Goal: Task Accomplishment & Management: Complete application form

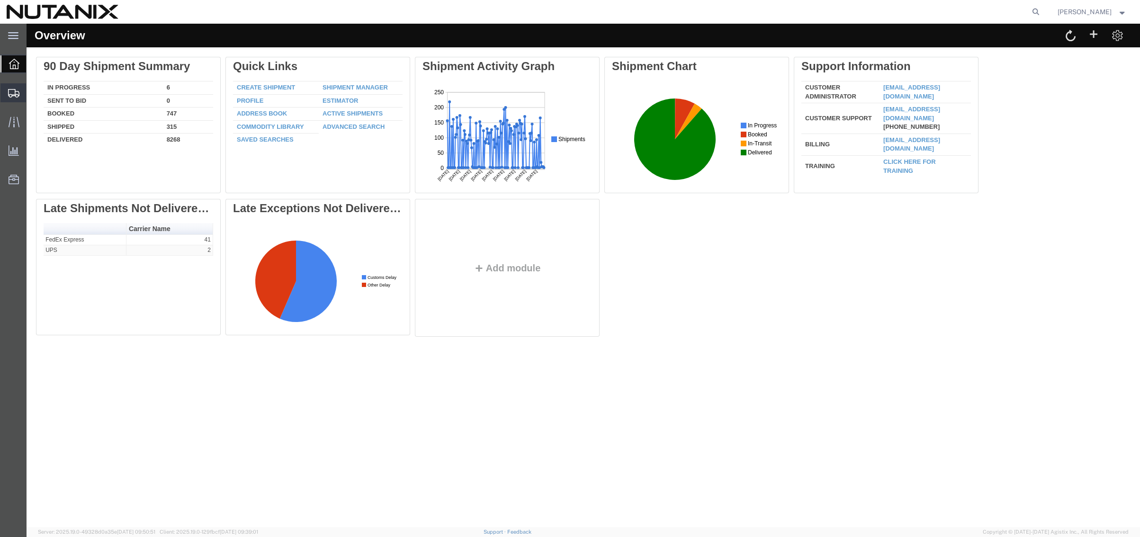
click at [0, 0] on span "Create from Template" at bounding box center [0, 0] width 0 height 0
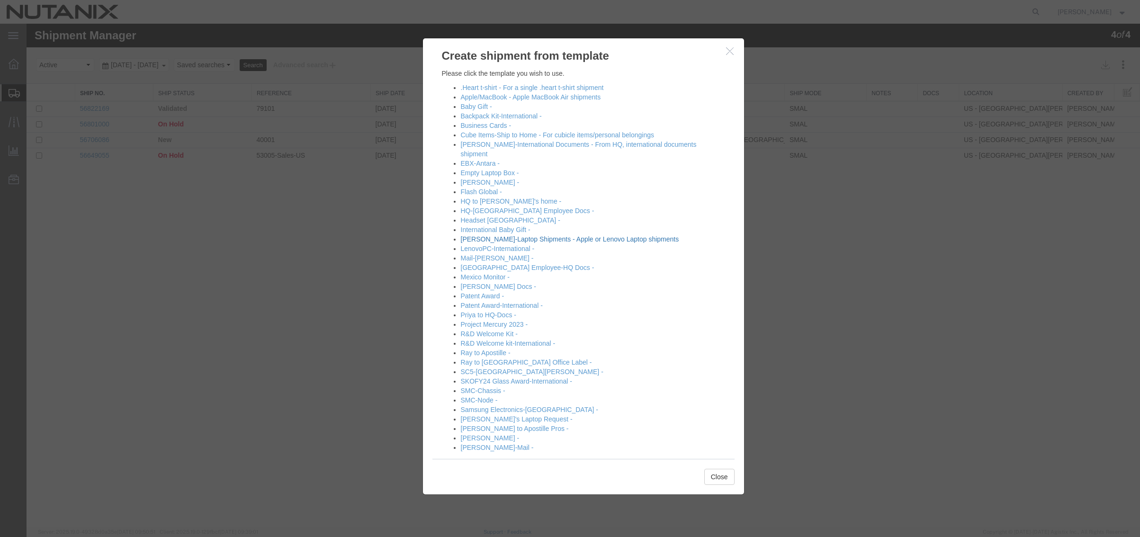
click at [543, 235] on link "Jonathan-Laptop Shipments - Apple or Lenovo Laptop shipments" at bounding box center [570, 239] width 218 height 8
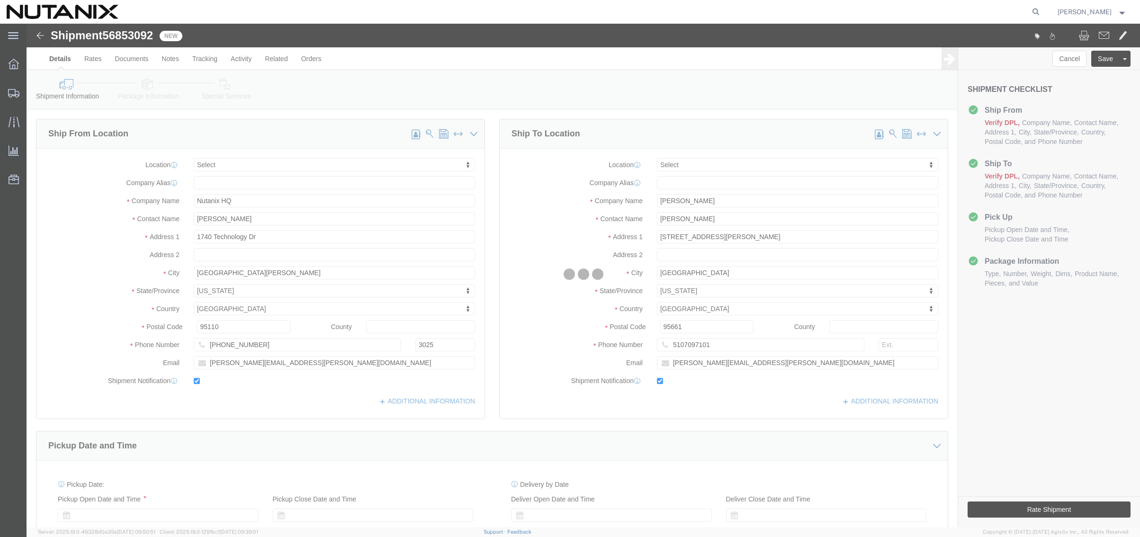
select select
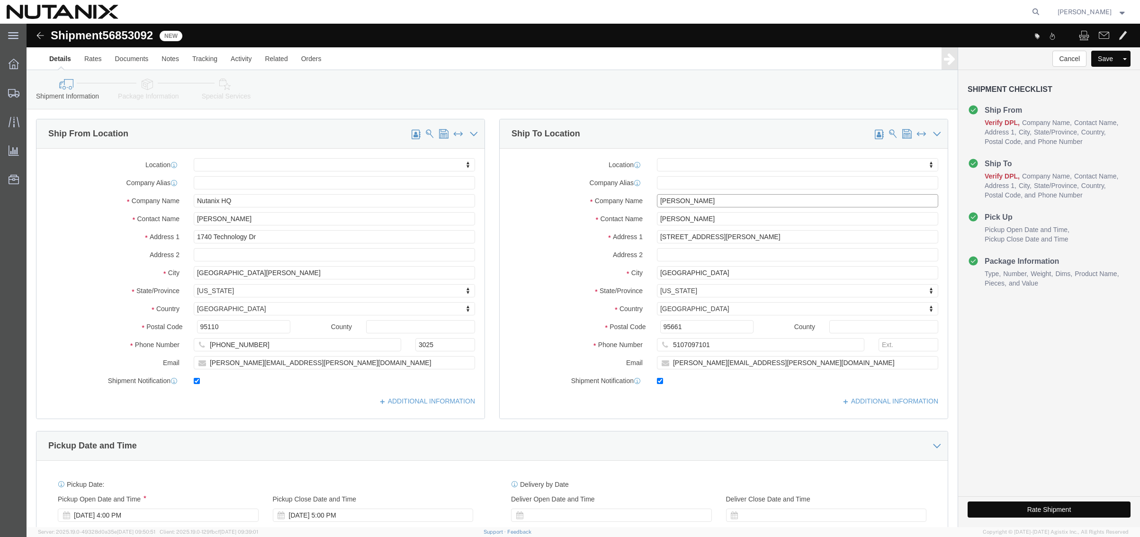
drag, startPoint x: 694, startPoint y: 176, endPoint x: 594, endPoint y: 171, distance: 100.0
click div "Company Name Brandon Gagliardi"
type input "[PERSON_NAME]"
drag, startPoint x: 685, startPoint y: 179, endPoint x: 596, endPoint y: 182, distance: 88.6
click div "Company Name Jim Battenberg"
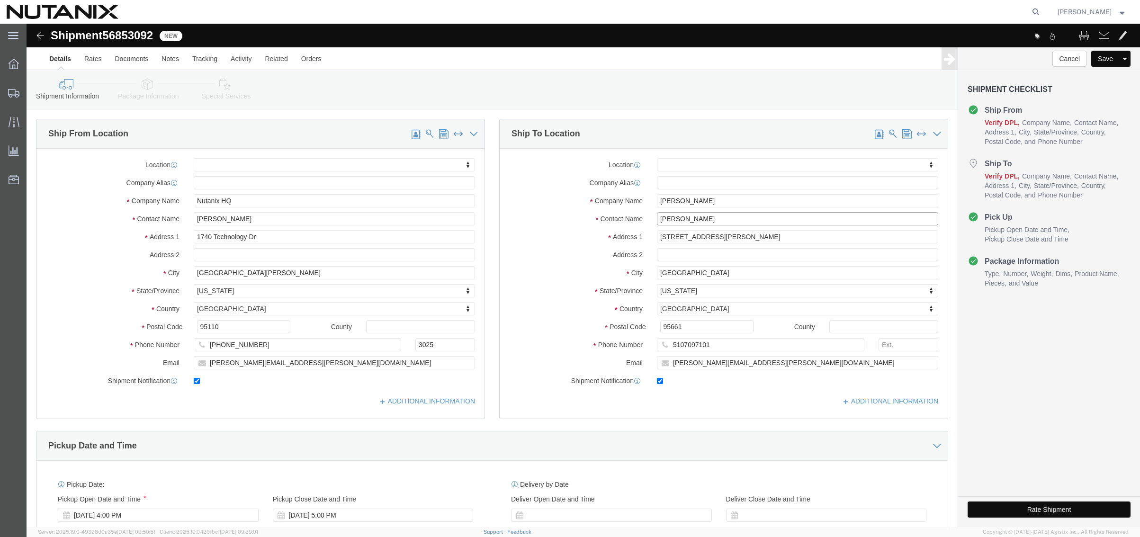
drag, startPoint x: 703, startPoint y: 195, endPoint x: 445, endPoint y: 183, distance: 258.9
click div "Ship From Location Location My Profile Location AE - Dubai City AU - Australia …"
paste input "[PERSON_NAME]"
type input "[PERSON_NAME]"
drag, startPoint x: 683, startPoint y: 215, endPoint x: 566, endPoint y: 214, distance: 117.5
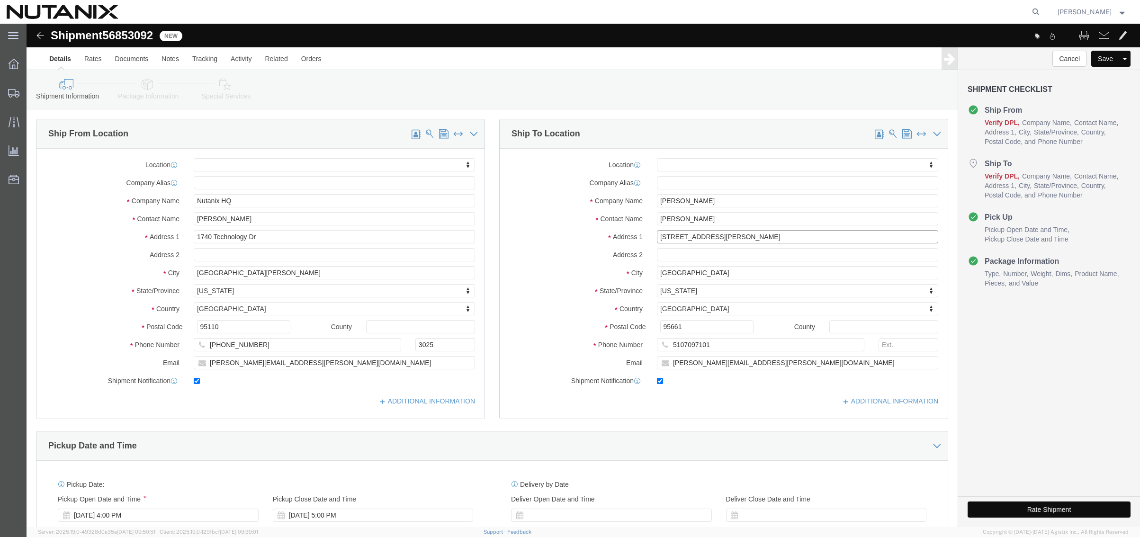
click div "Address 1 1707 Monte Bell Ct"
type input "[STREET_ADDRESS]"
select select
type input "Issaquah"
select select
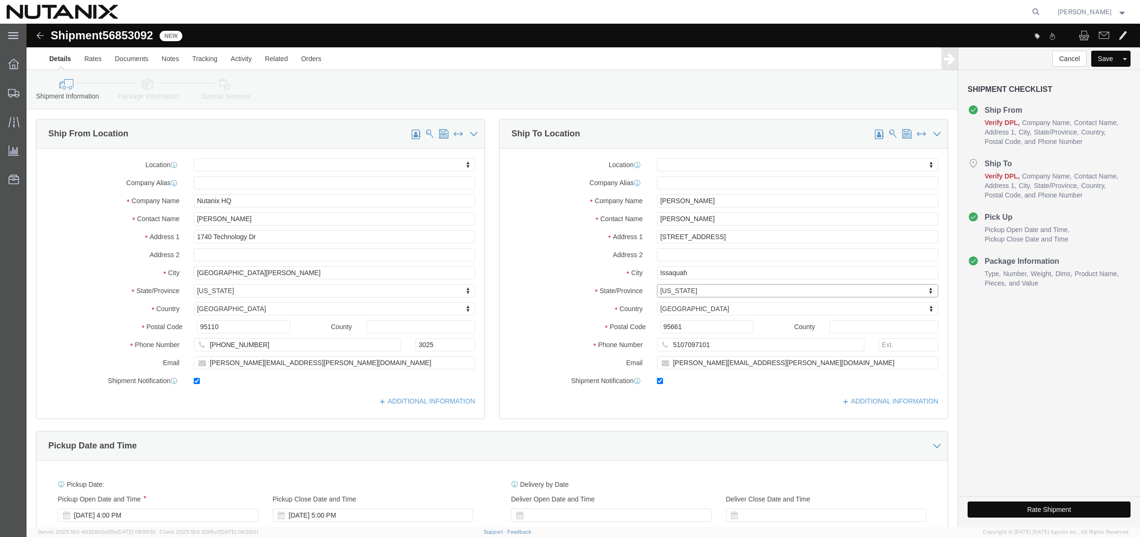
type input "w"
type input "washin"
select select
select select "WA"
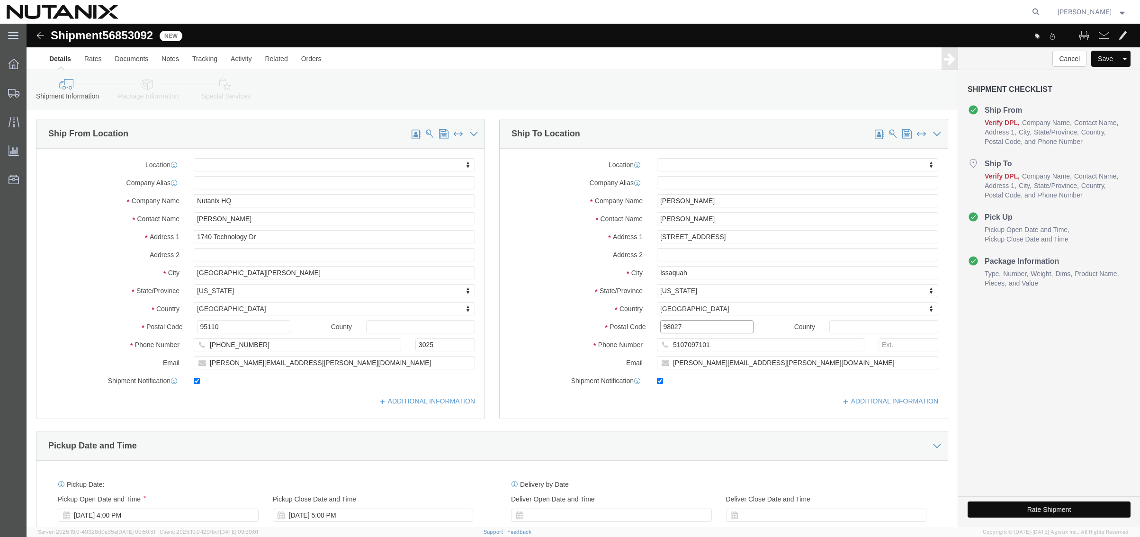
type input "98027"
select select
type input "5127368272"
type input "[PERSON_NAME][EMAIL_ADDRESS][PERSON_NAME][DOMAIN_NAME]"
click div "Pickup Date and Time"
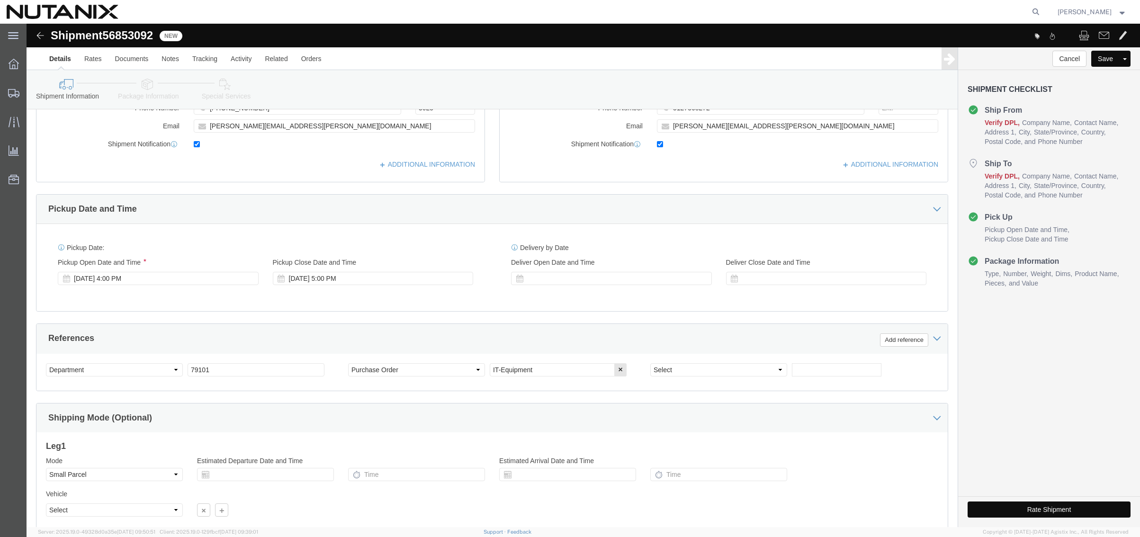
scroll to position [284, 0]
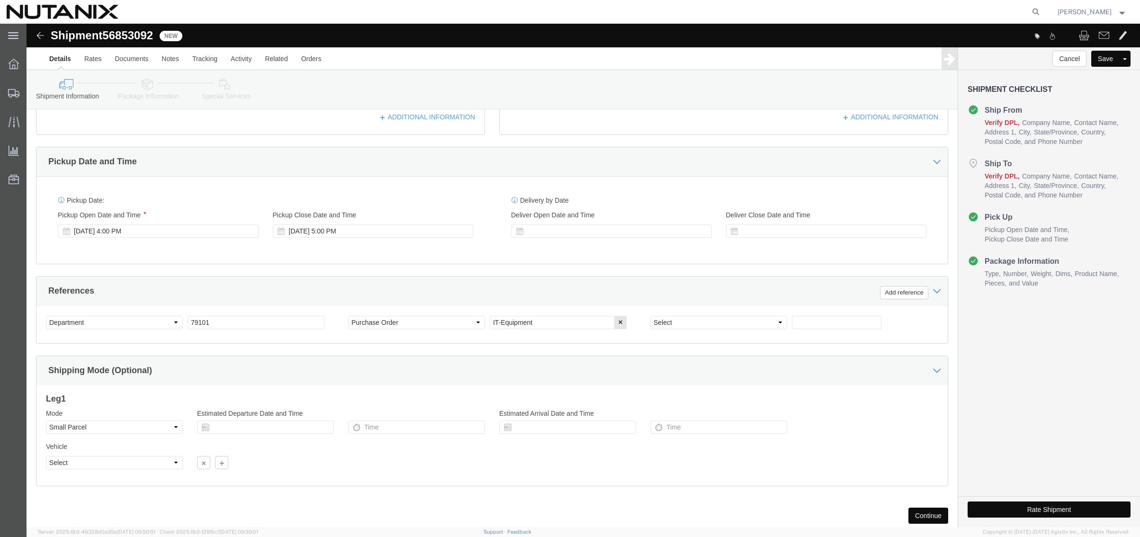
click icon
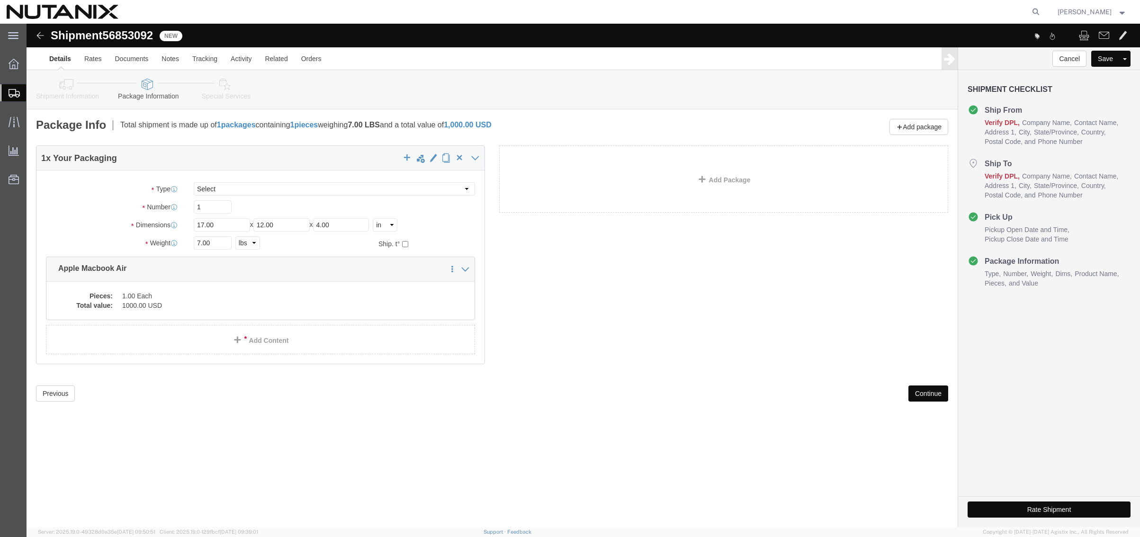
click button "Continue"
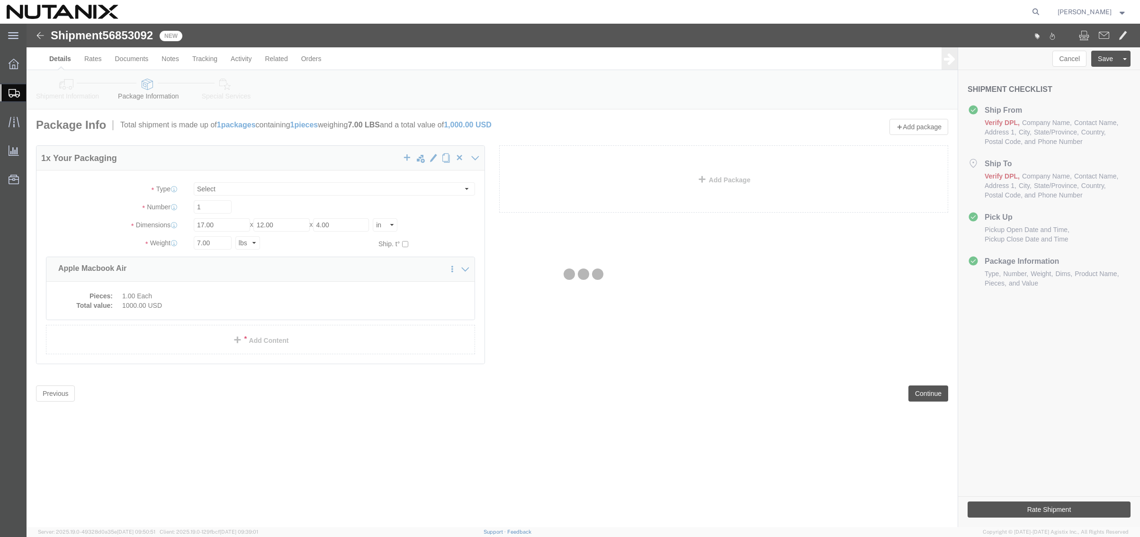
select select
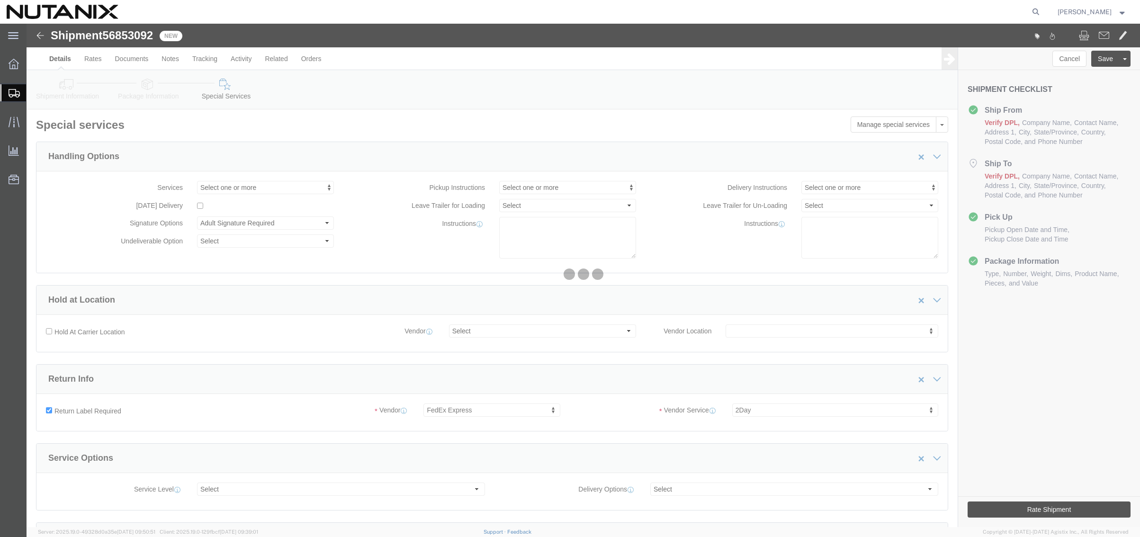
select select "COSTCENTER"
select select "59652"
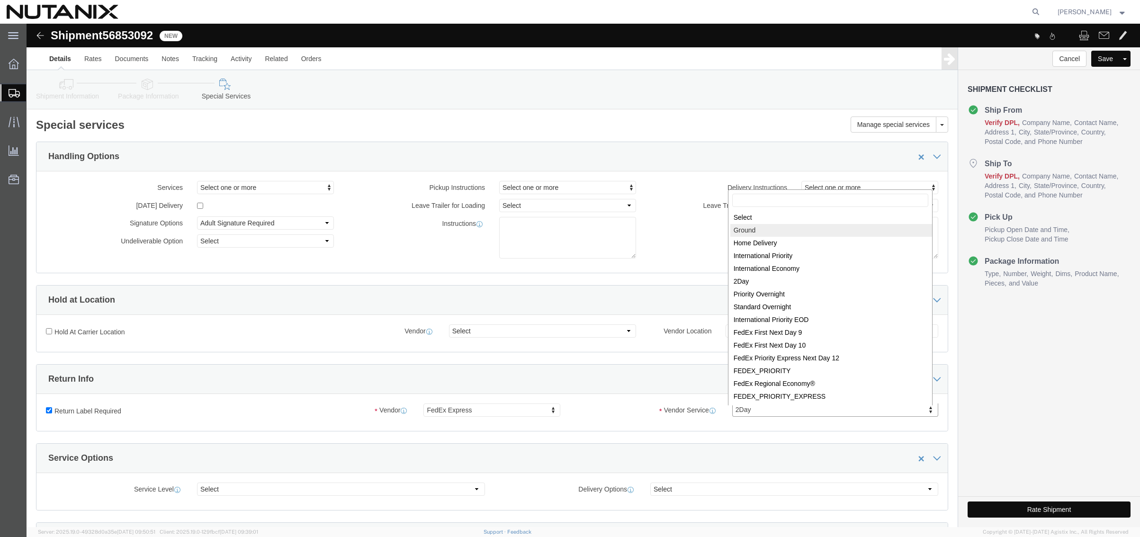
select select "12"
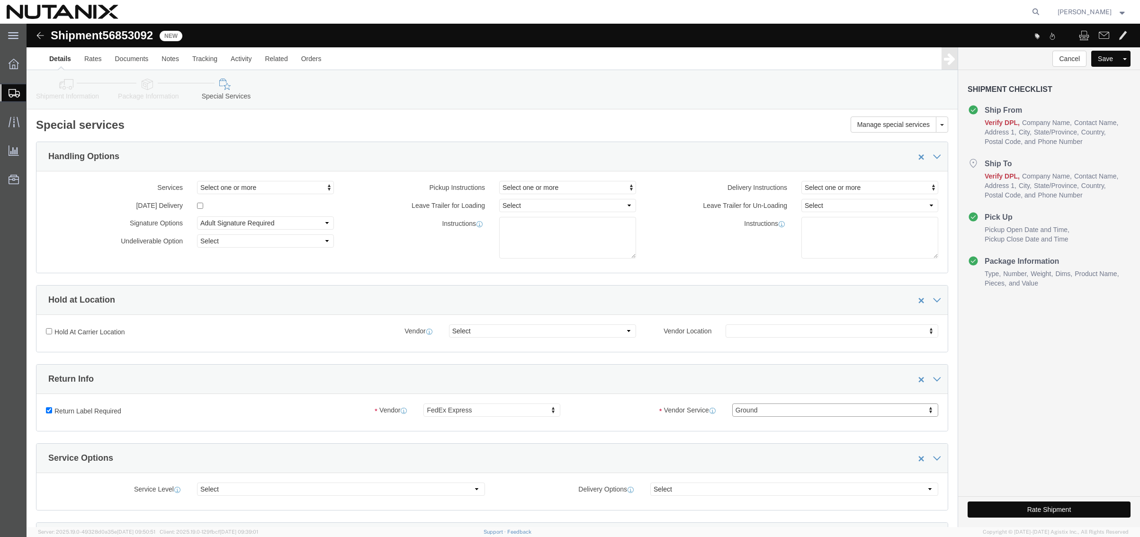
click button "Rate Shipment"
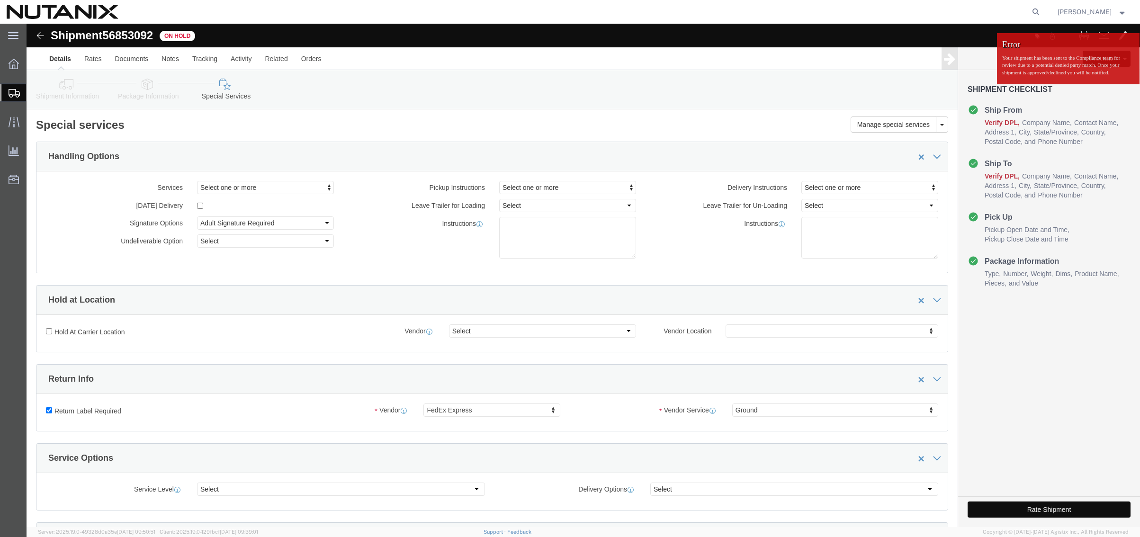
click link "Shipment Information"
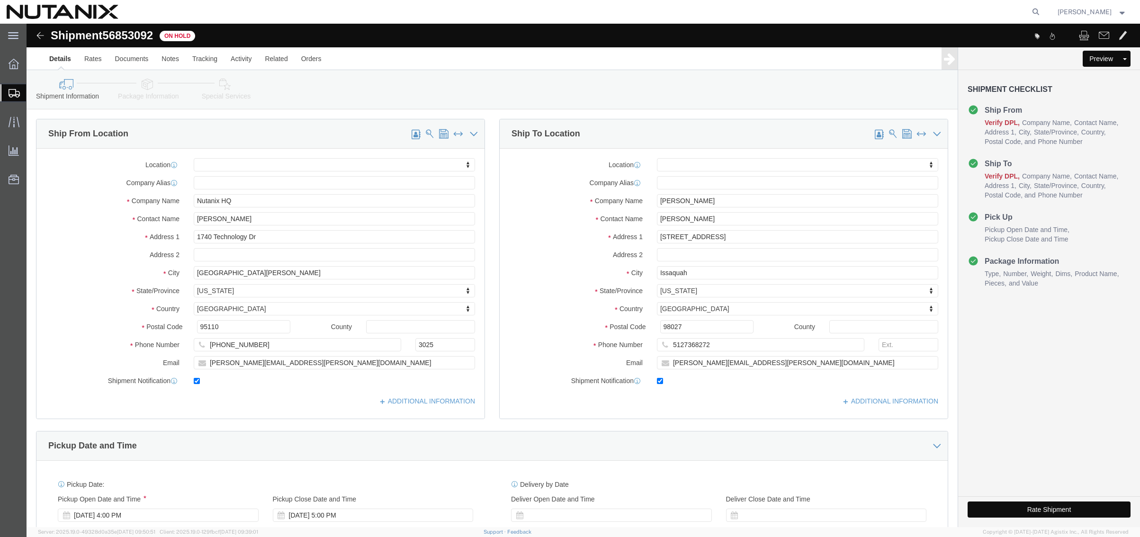
click button "Rate Shipment"
click at [1034, 11] on icon at bounding box center [1035, 11] width 13 height 13
click at [816, 14] on input "search" at bounding box center [885, 11] width 288 height 23
paste input "56838655"
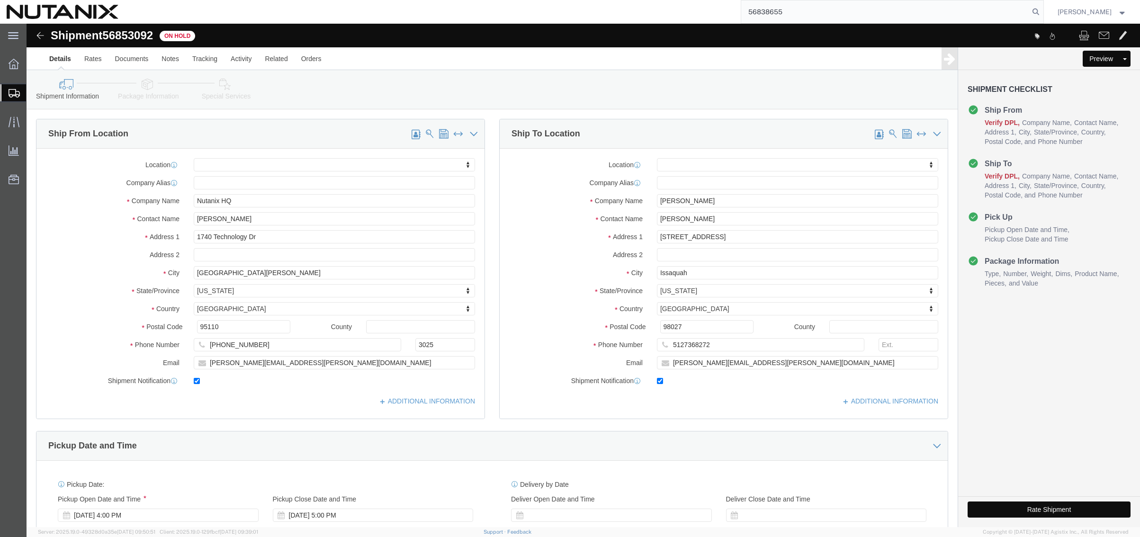
type input "56838655"
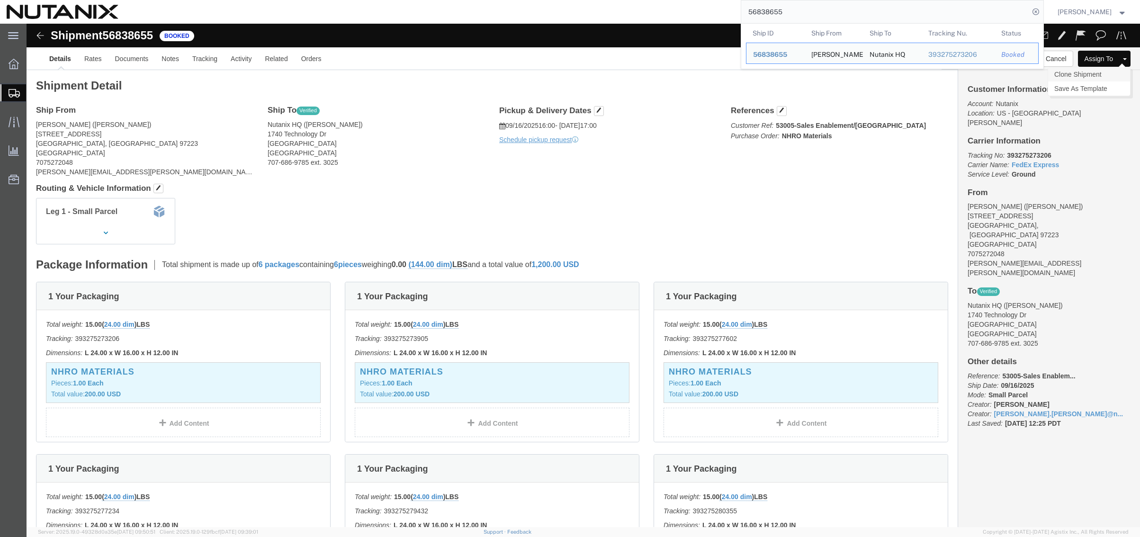
click link "Clone Shipment"
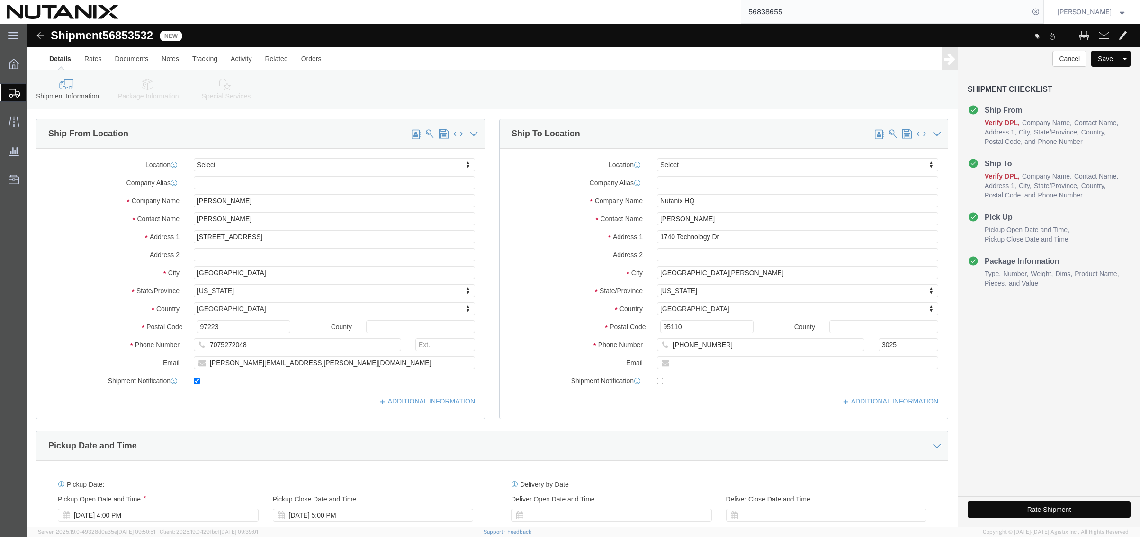
click icon
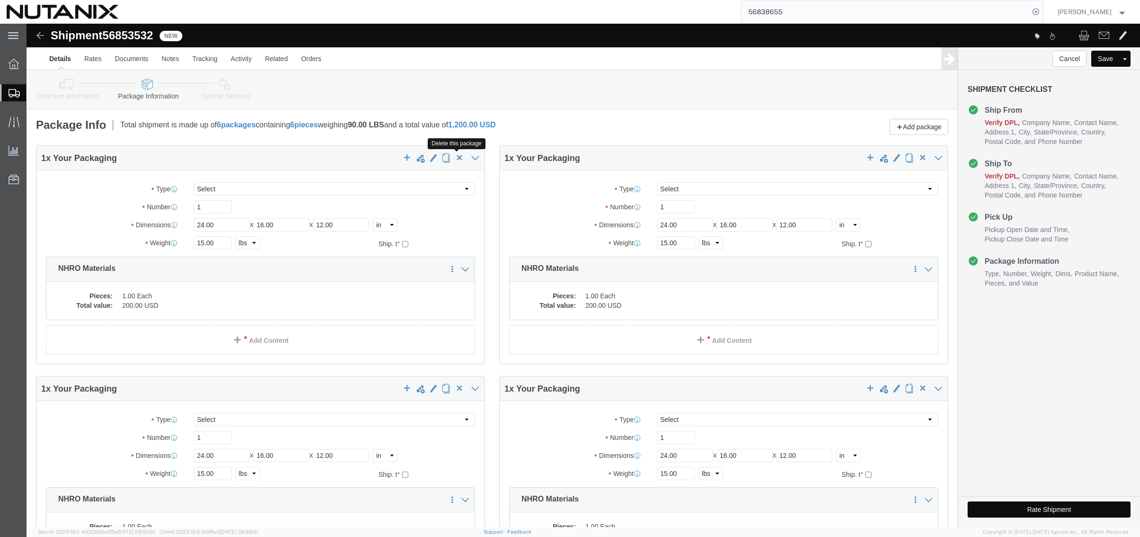
click span "button"
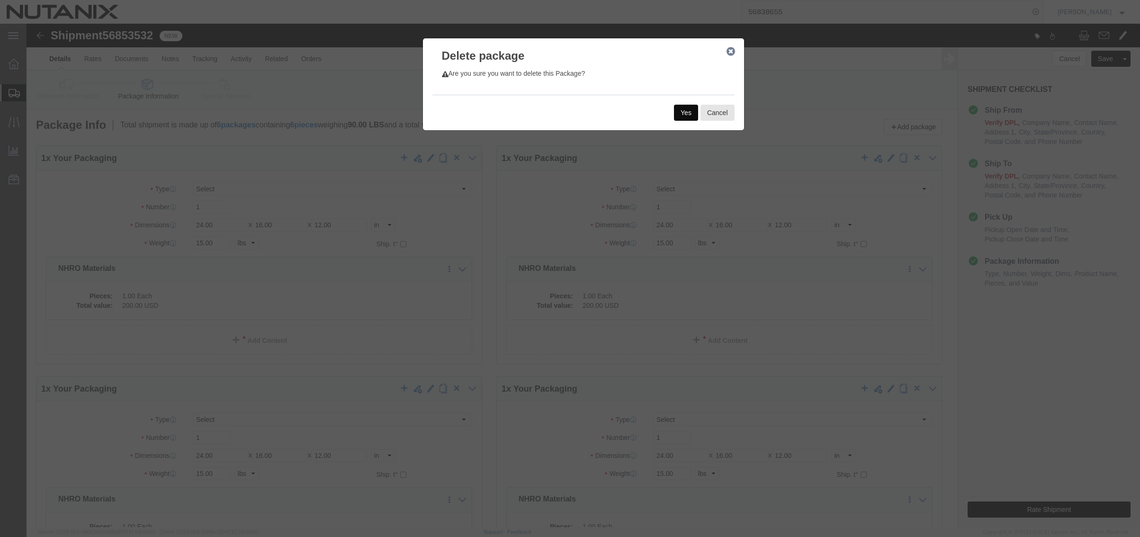
click button "Yes"
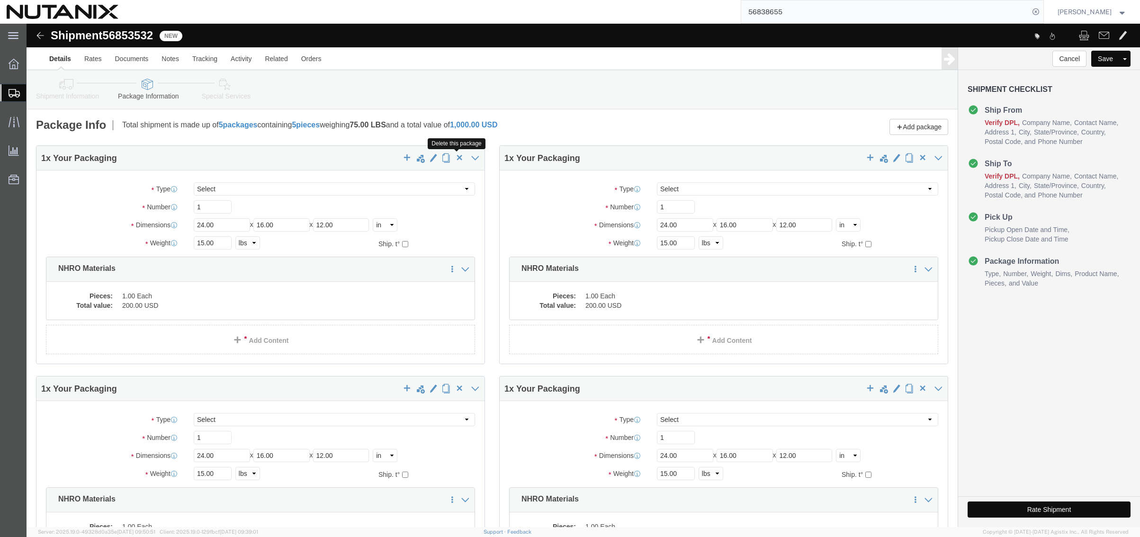
click span "button"
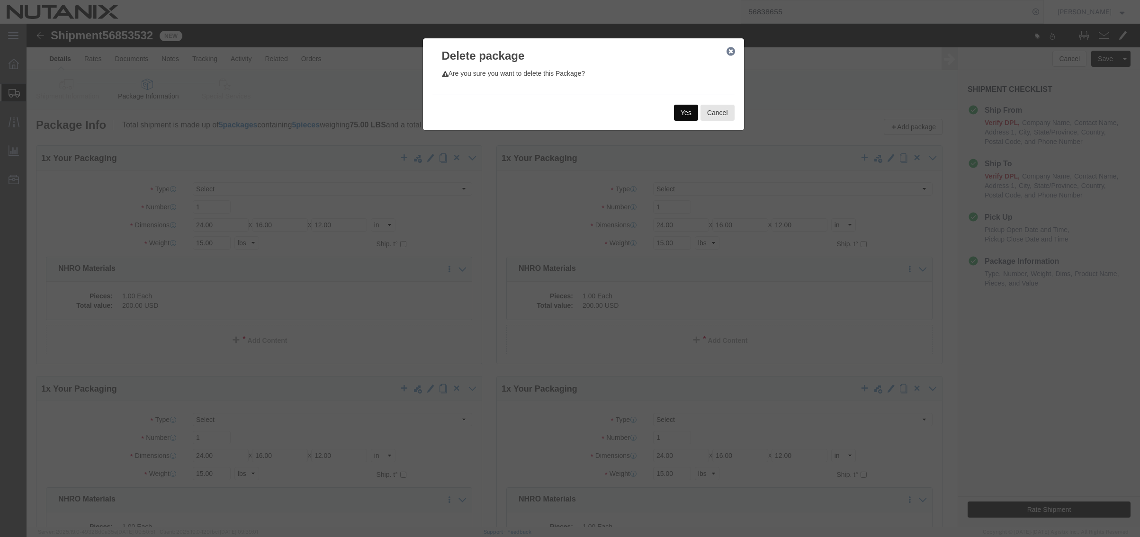
click button "Yes"
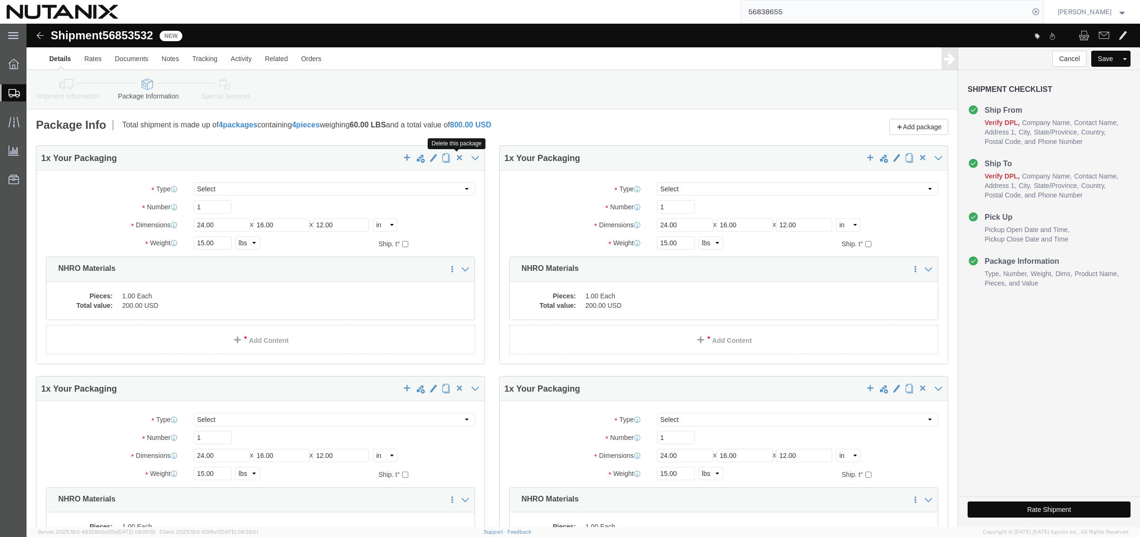
click span "button"
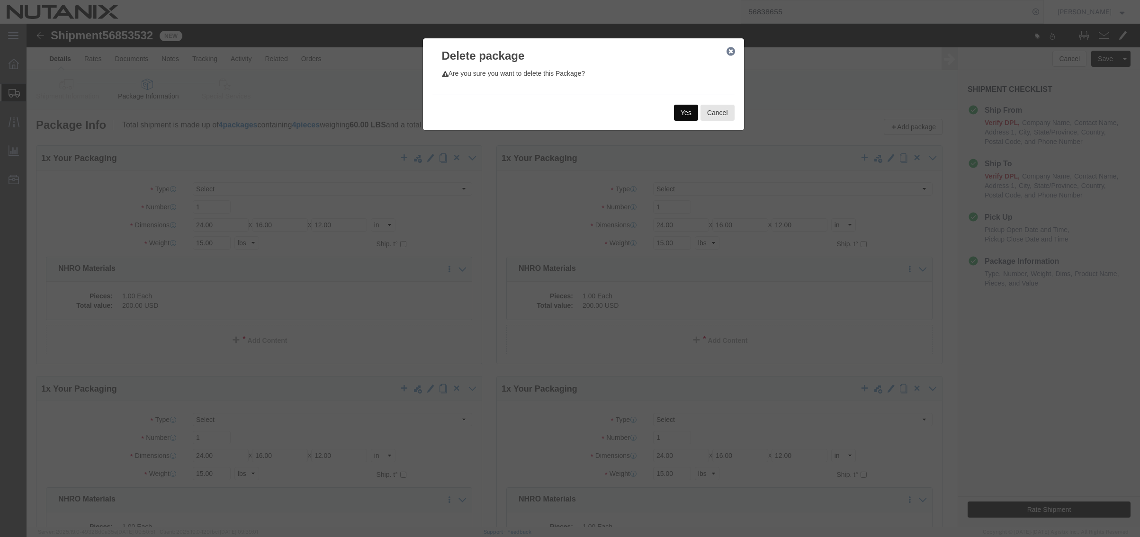
click button "Yes"
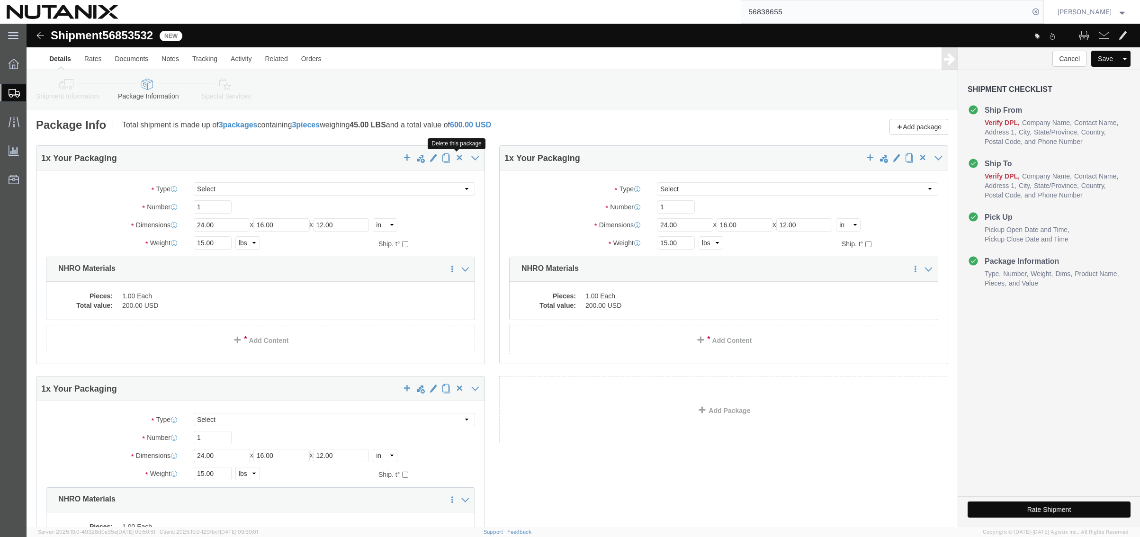
click span "button"
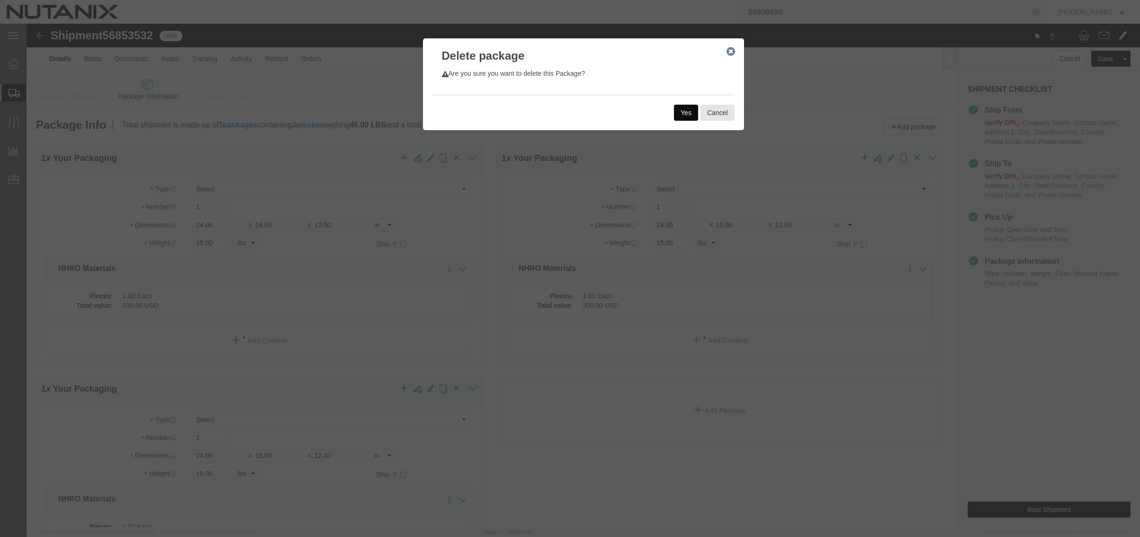
click button "Yes"
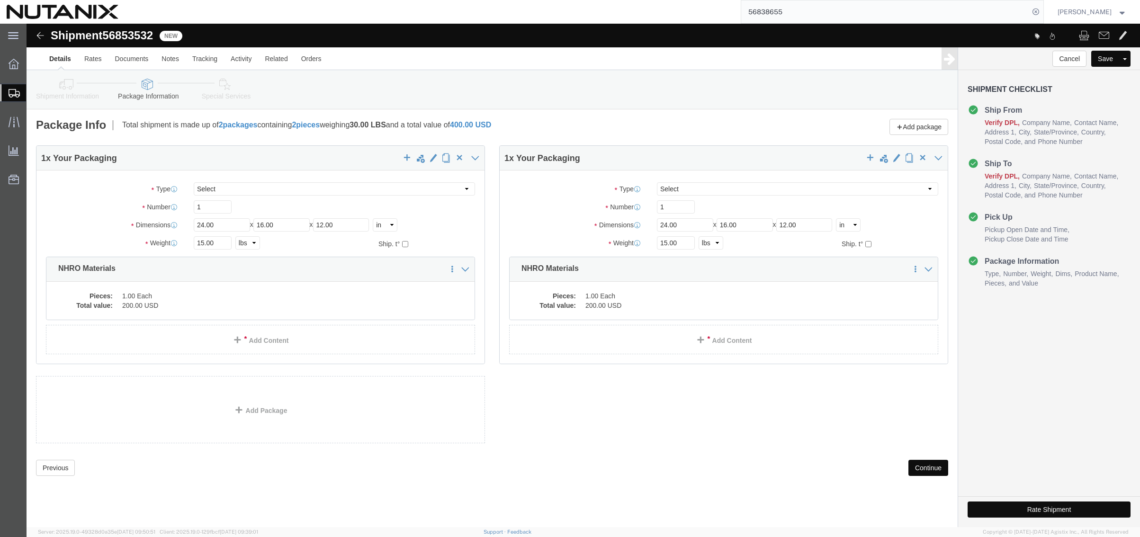
click button "Continue"
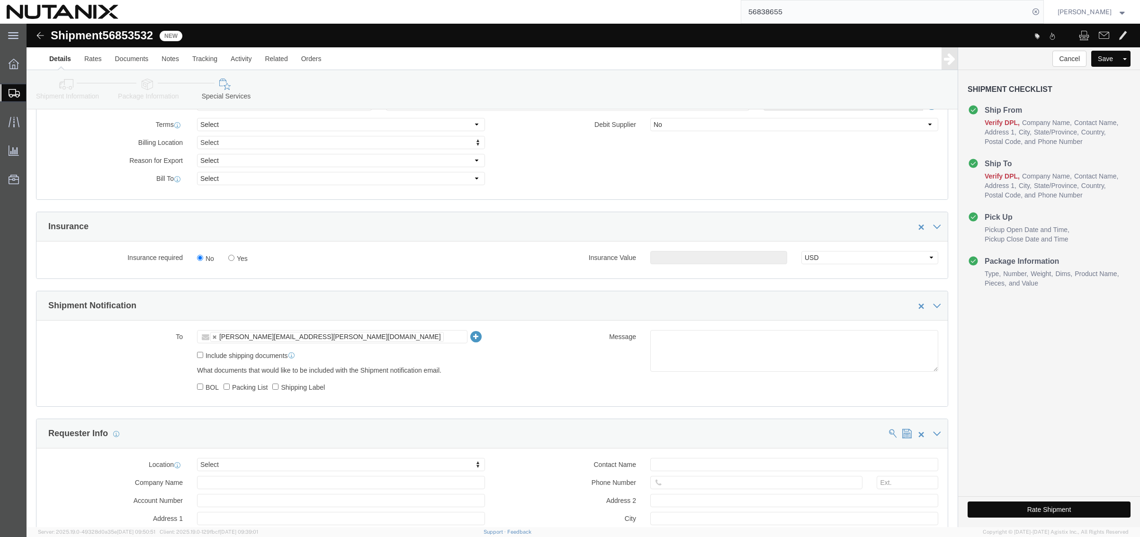
scroll to position [521, 0]
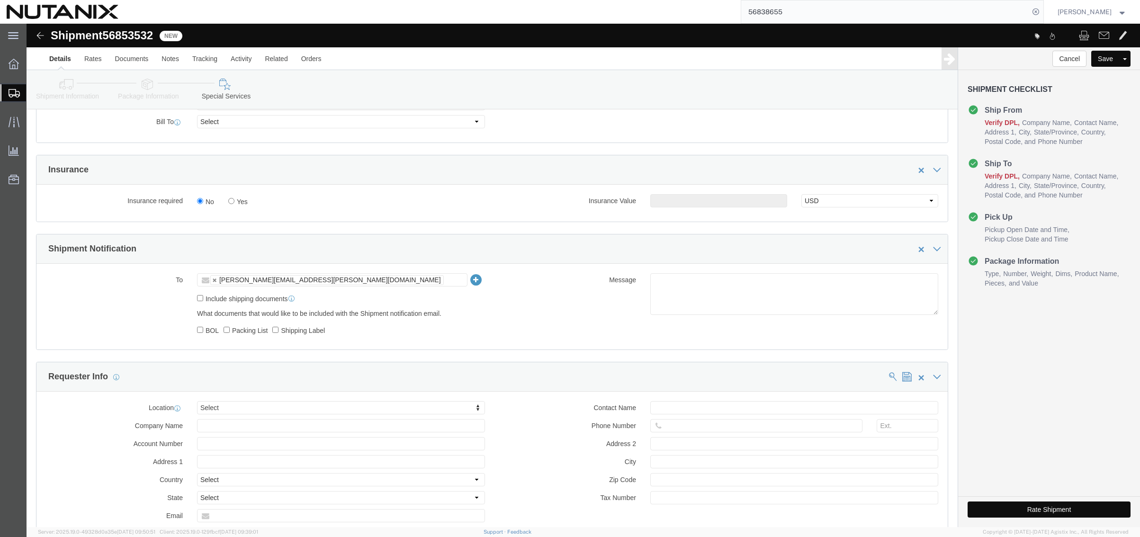
click ul "[PERSON_NAME][EMAIL_ADDRESS][PERSON_NAME][DOMAIN_NAME]"
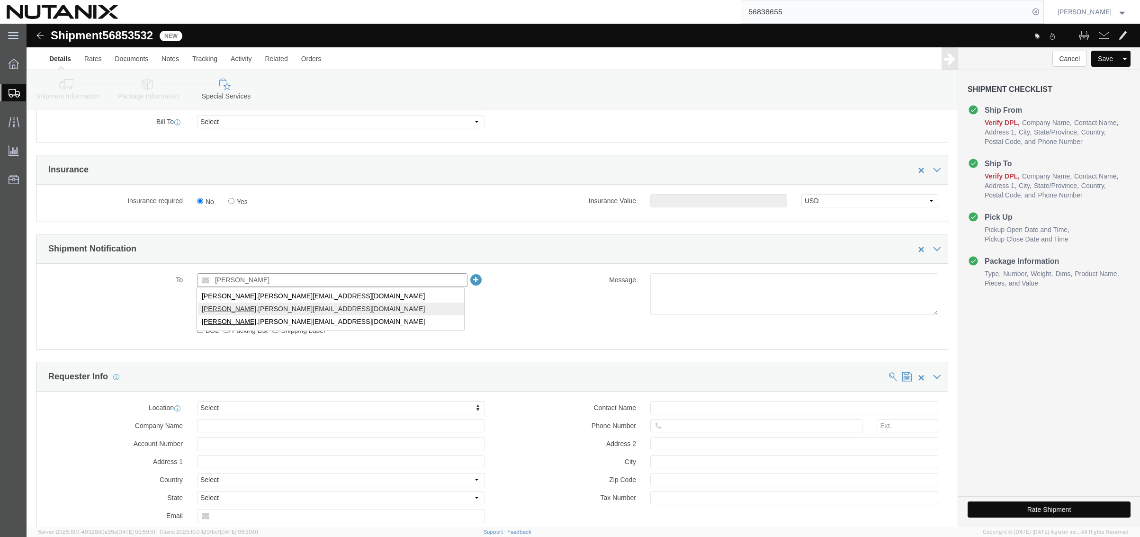
type input "stephanie"
type input "[PERSON_NAME][EMAIL_ADDRESS][PERSON_NAME][DOMAIN_NAME]"
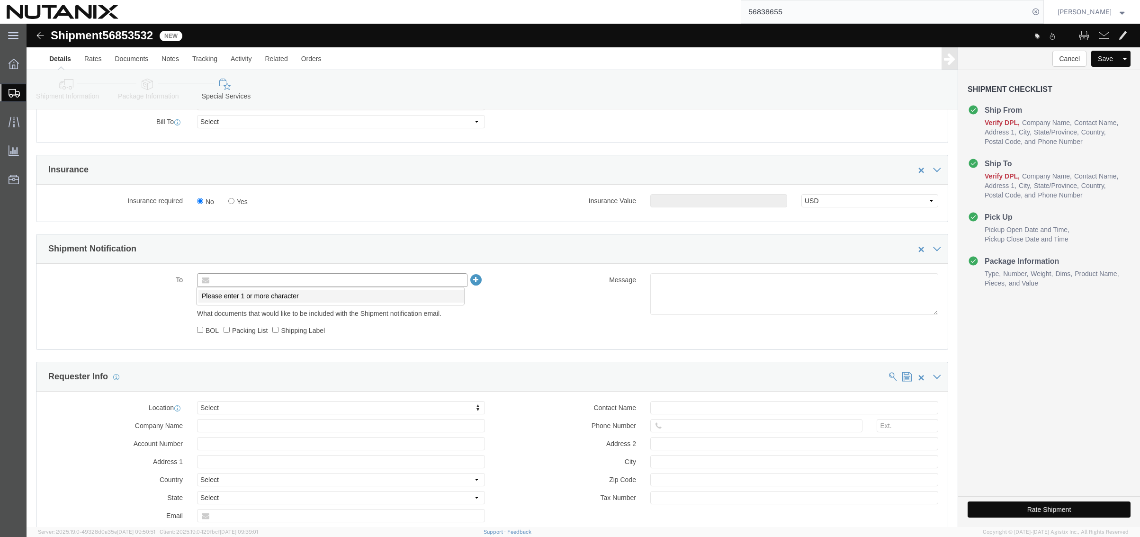
type input "Enter Email Address"
click button "Rate Shipment"
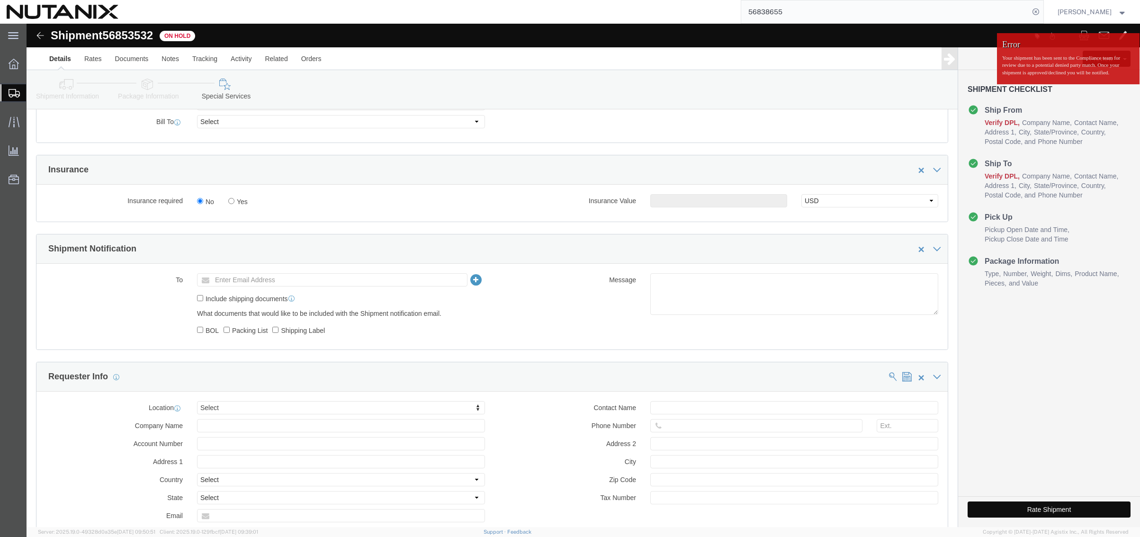
click button "Rate Shipment"
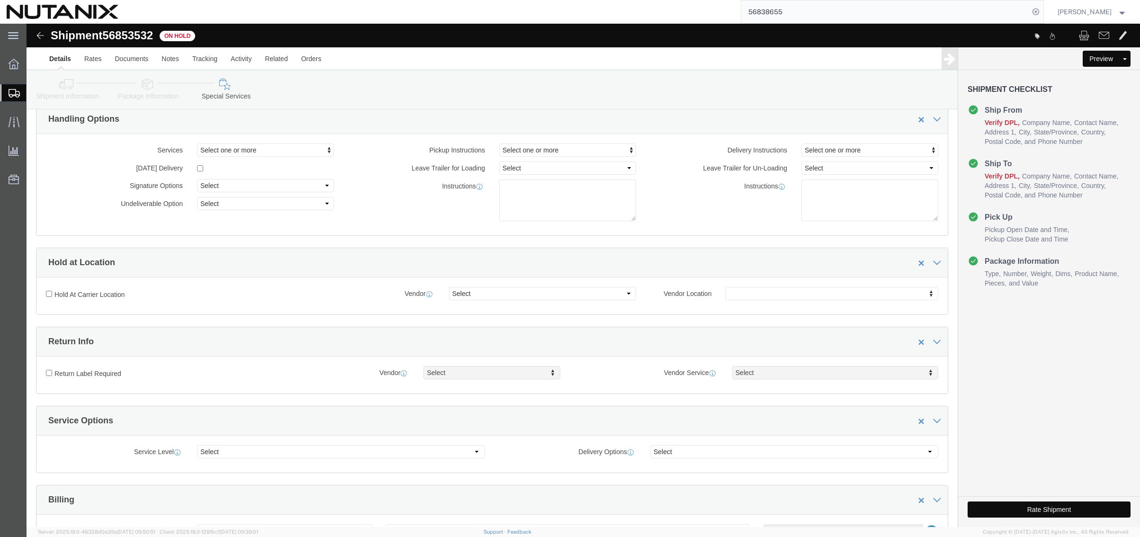
scroll to position [0, 0]
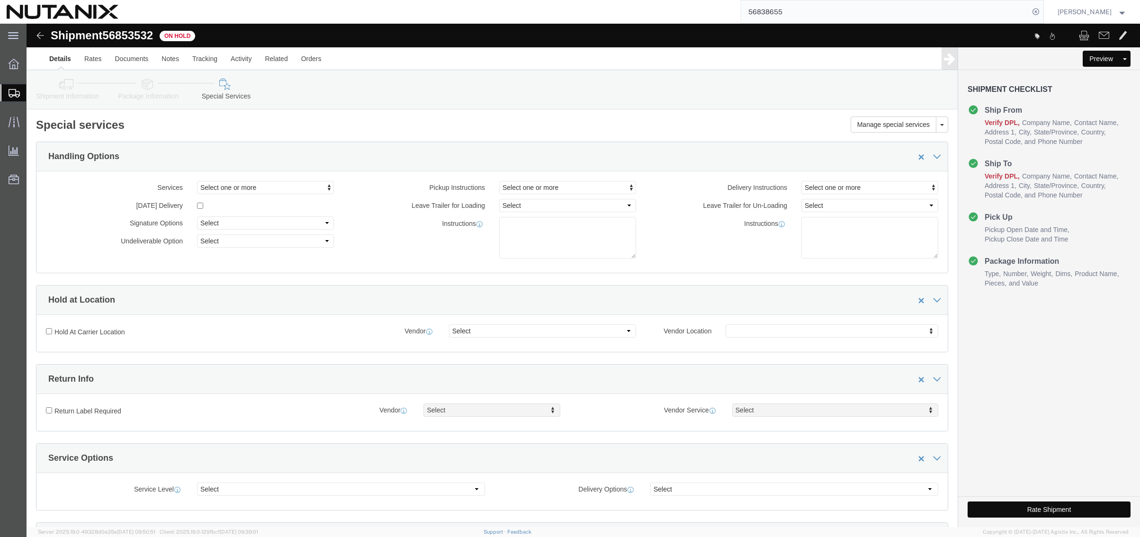
click icon
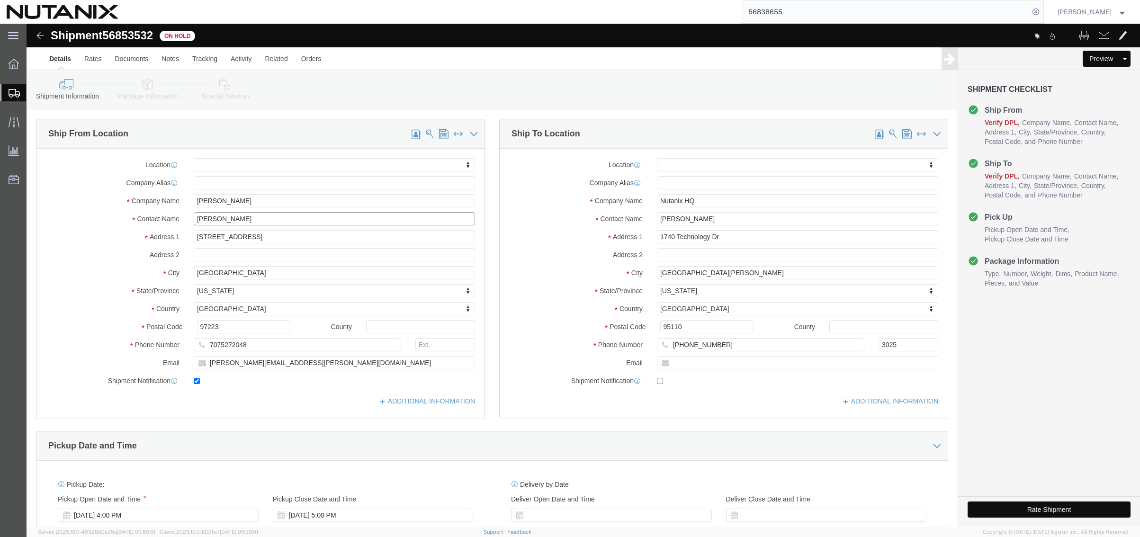
drag, startPoint x: 225, startPoint y: 198, endPoint x: 116, endPoint y: 188, distance: 110.3
click div "Location My Profile Location AE - Dubai City AU - Australia DE - Munchen DE - O…"
drag, startPoint x: 279, startPoint y: 212, endPoint x: 102, endPoint y: 209, distance: 177.7
click div "Address 1 15712 SW Bristlecone Way"
drag, startPoint x: 211, startPoint y: 245, endPoint x: 98, endPoint y: 251, distance: 113.4
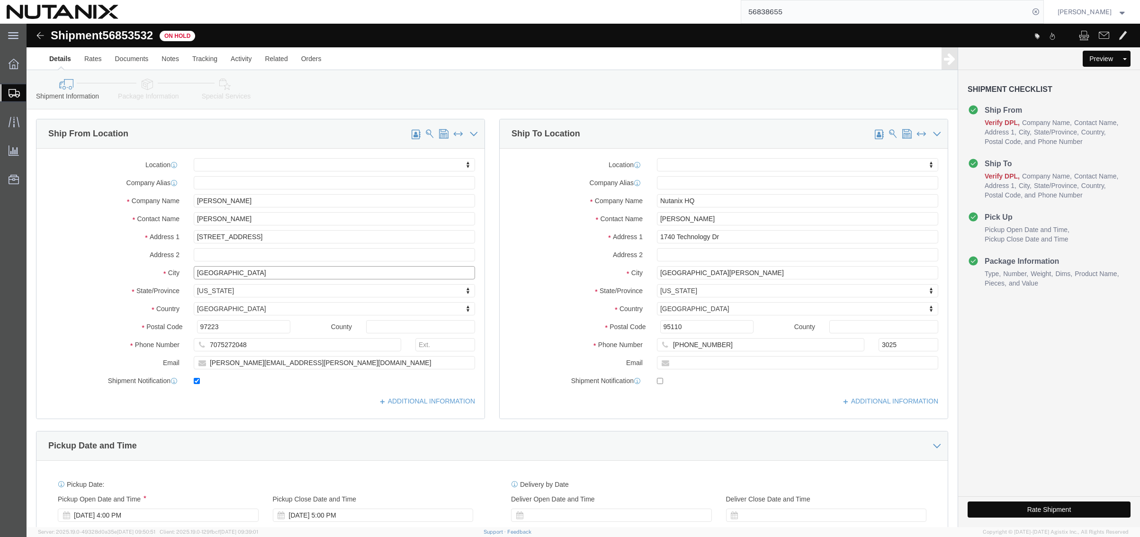
click div "City Portland"
drag, startPoint x: 232, startPoint y: 324, endPoint x: 130, endPoint y: 330, distance: 102.0
click div "Phone Number 7075272048"
drag, startPoint x: 296, startPoint y: 338, endPoint x: 6, endPoint y: 353, distance: 290.3
click div "Ship From Location Location My Profile Location AE - Dubai City AU - Australia …"
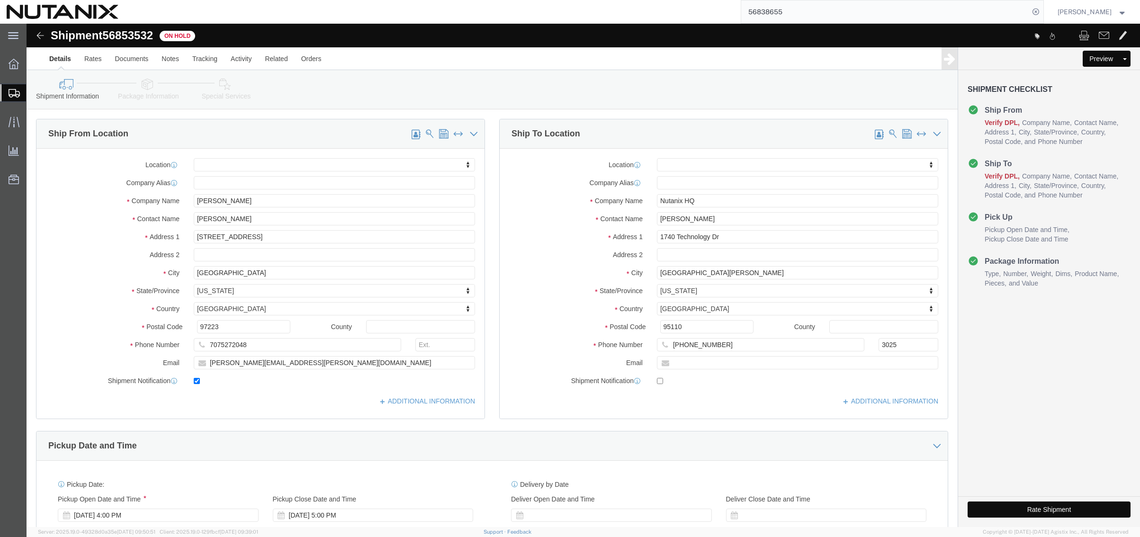
click div "Pickup Date and Time"
click button "Rate Shipment"
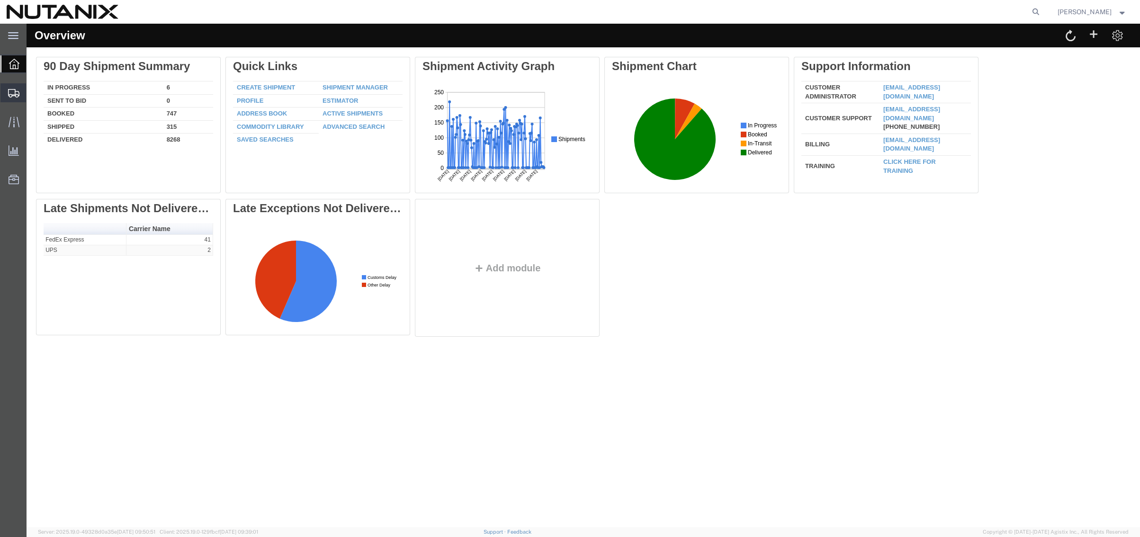
click at [0, 0] on span "Shipment Manager" at bounding box center [0, 0] width 0 height 0
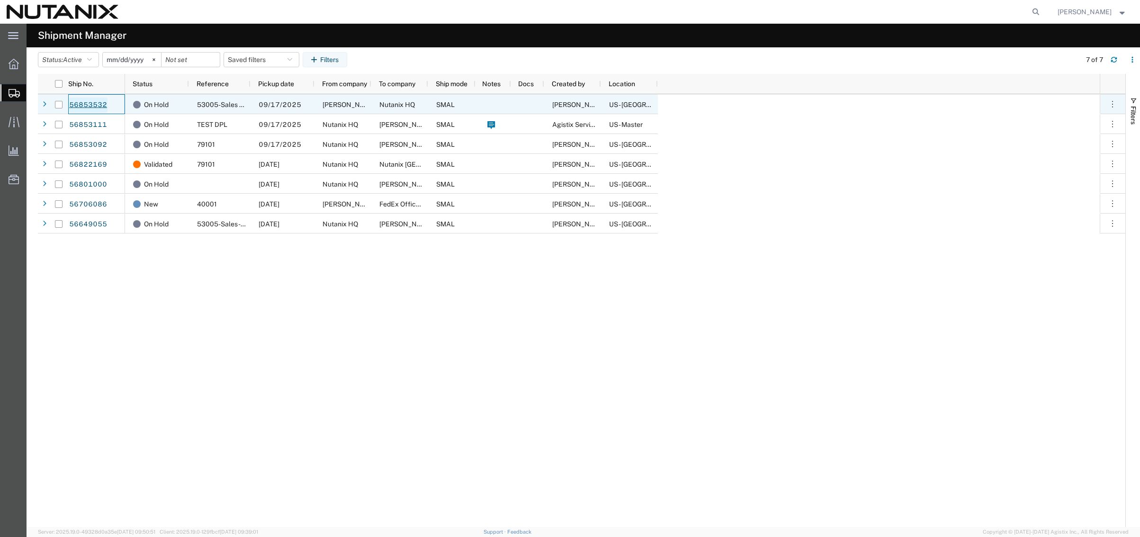
click at [90, 105] on link "56853532" at bounding box center [88, 105] width 39 height 15
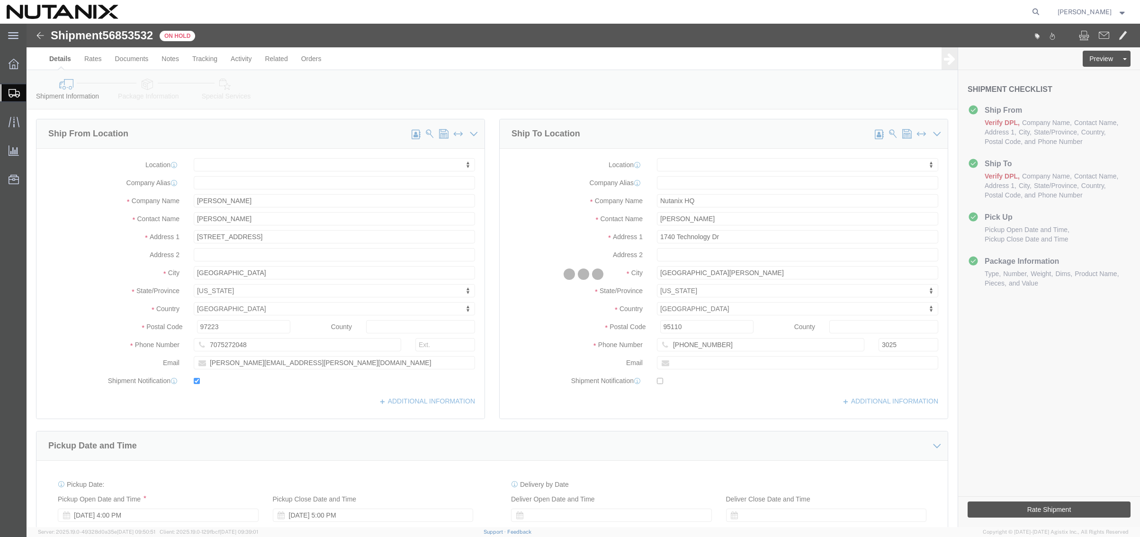
select select
click at [991, 511] on div at bounding box center [584, 275] width 1114 height 503
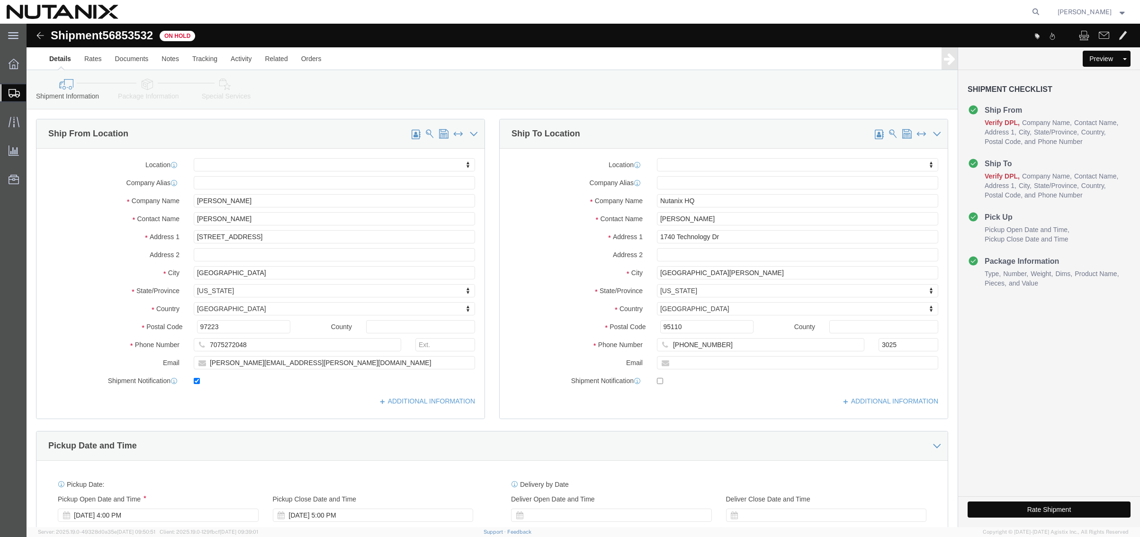
click button "Rate Shipment"
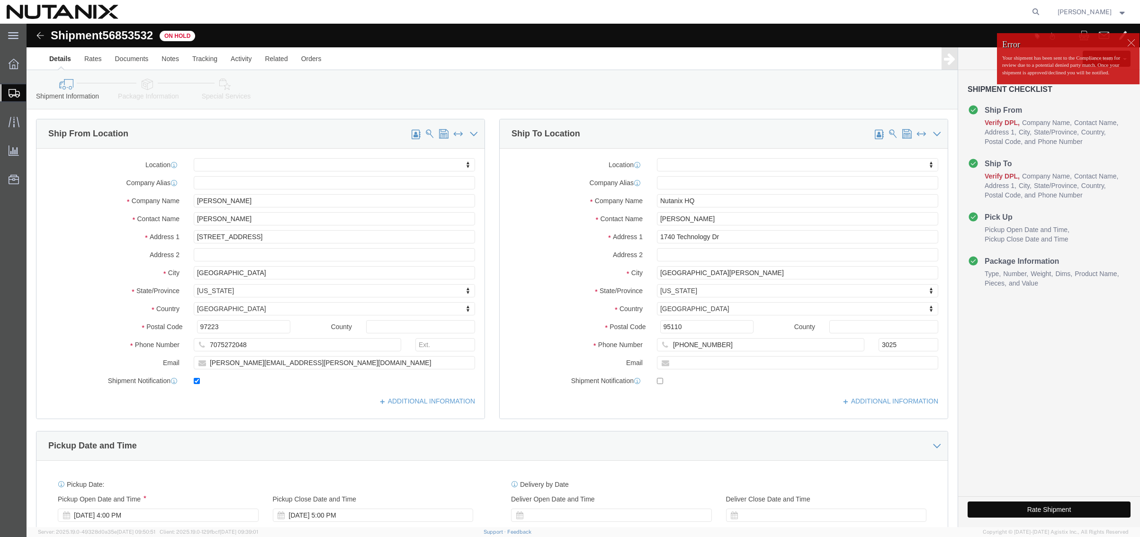
click button "Rate Shipment"
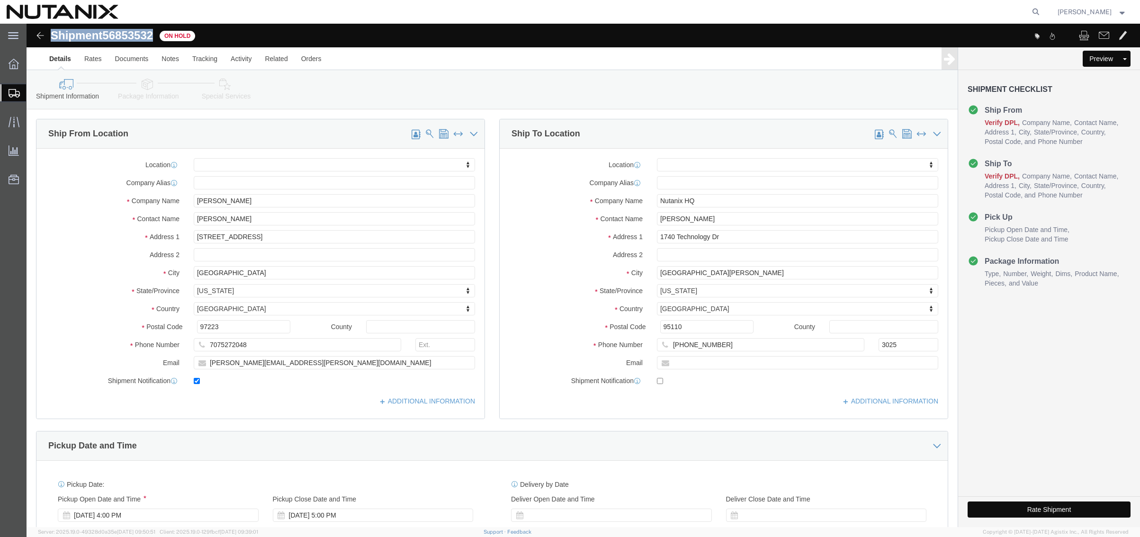
drag, startPoint x: 131, startPoint y: 12, endPoint x: 24, endPoint y: 13, distance: 107.1
click div "Shipment 56853532 On Hold"
copy h1 "Shipment 56853532"
click at [0, 0] on span "Shipment Manager" at bounding box center [0, 0] width 0 height 0
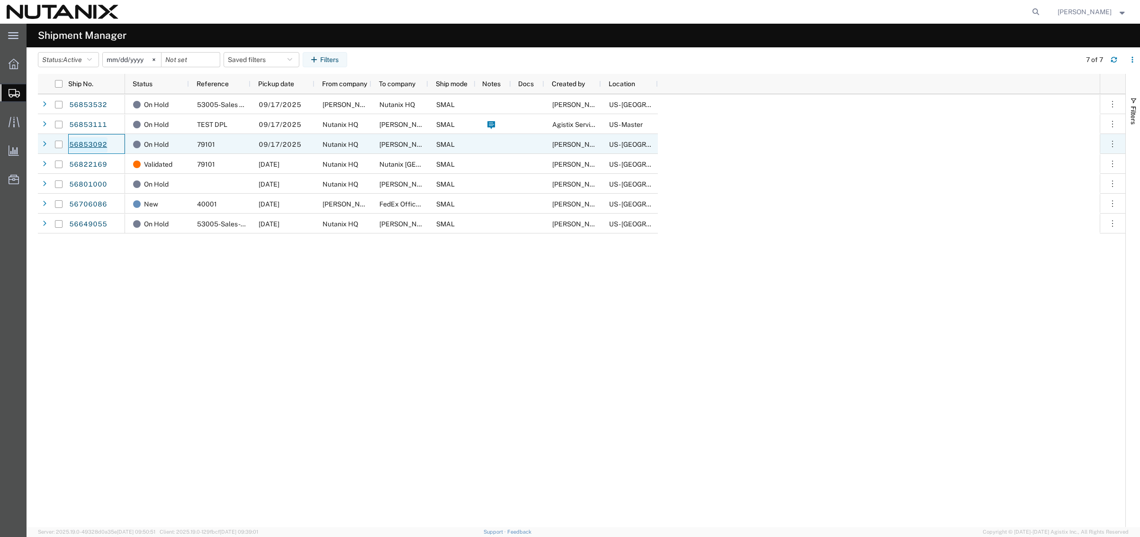
click at [90, 144] on link "56853092" at bounding box center [88, 144] width 39 height 15
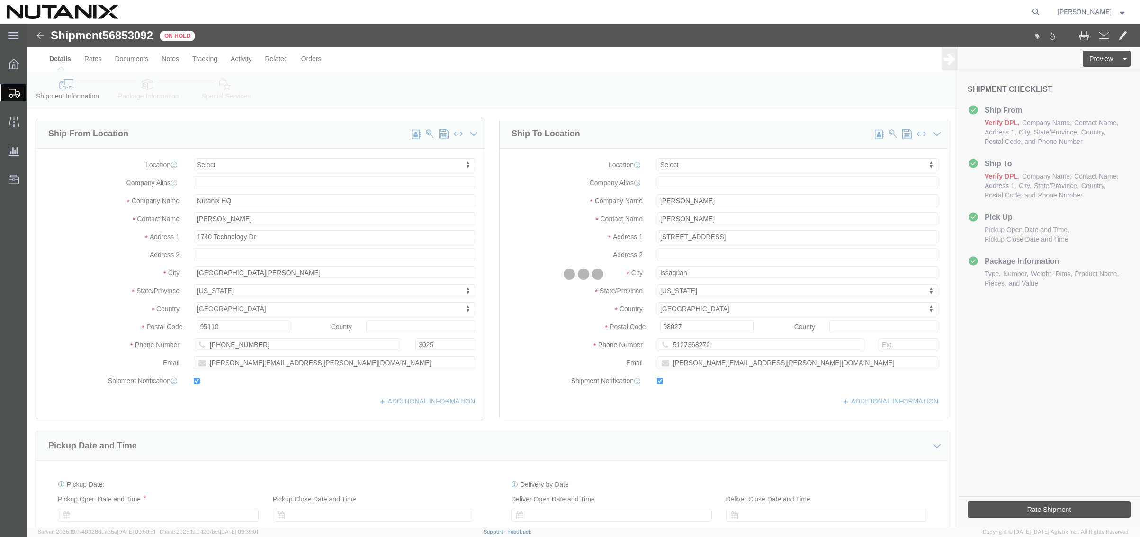
select select
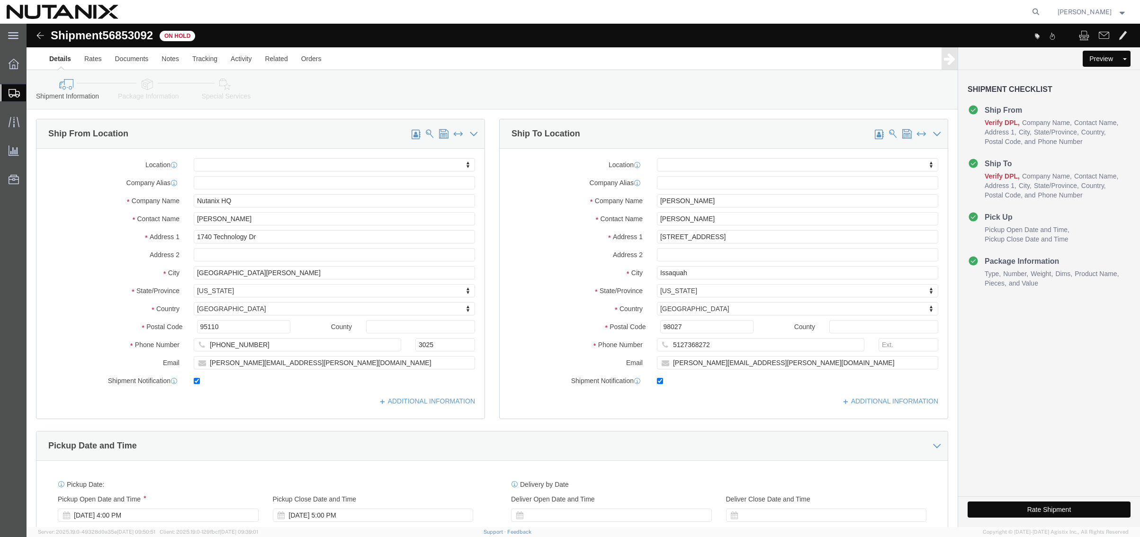
click button "Rate Shipment"
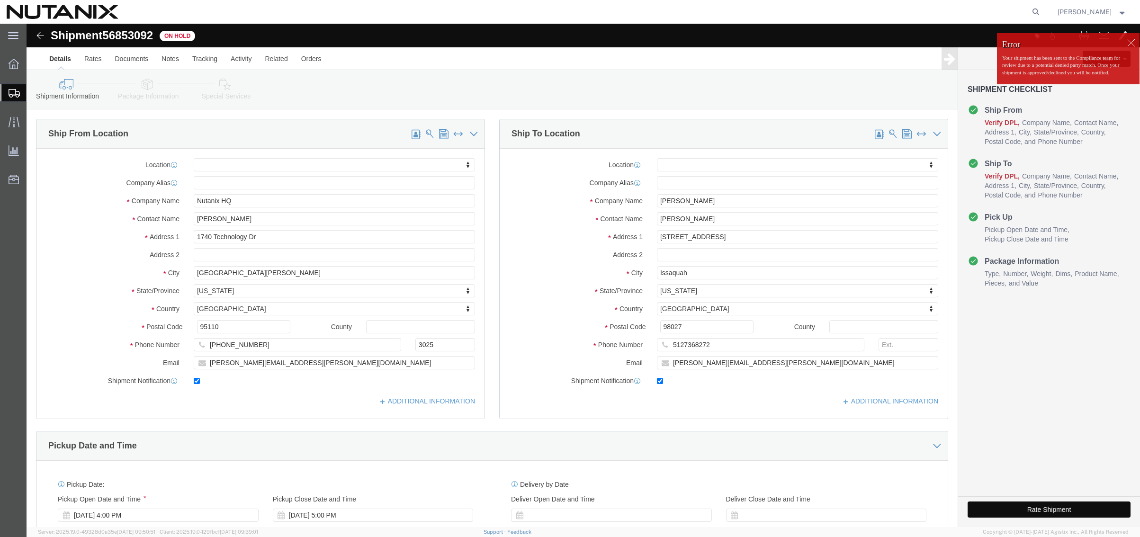
click button "Rate Shipment"
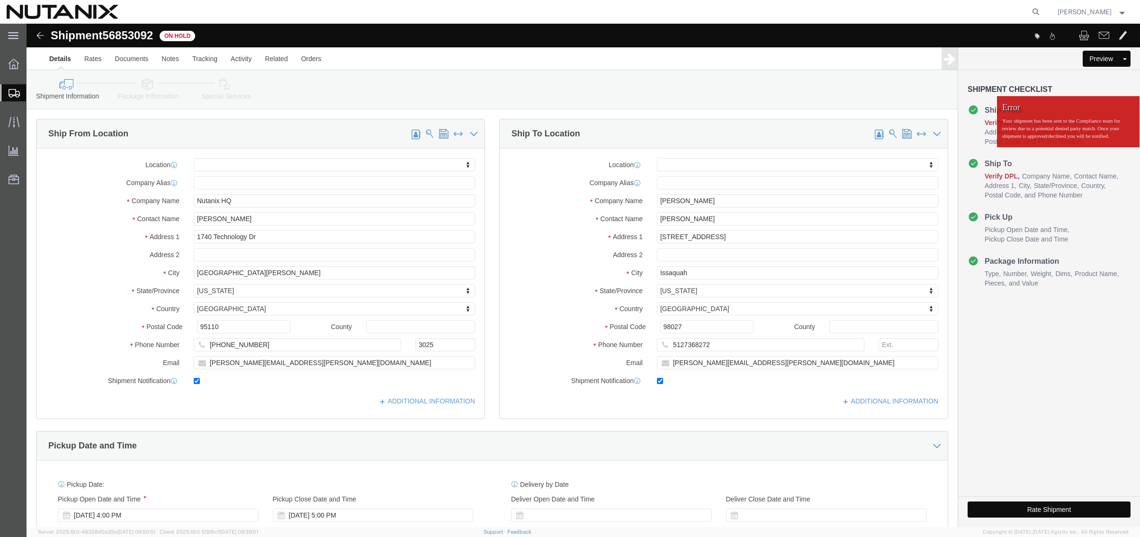
click button "Rate Shipment"
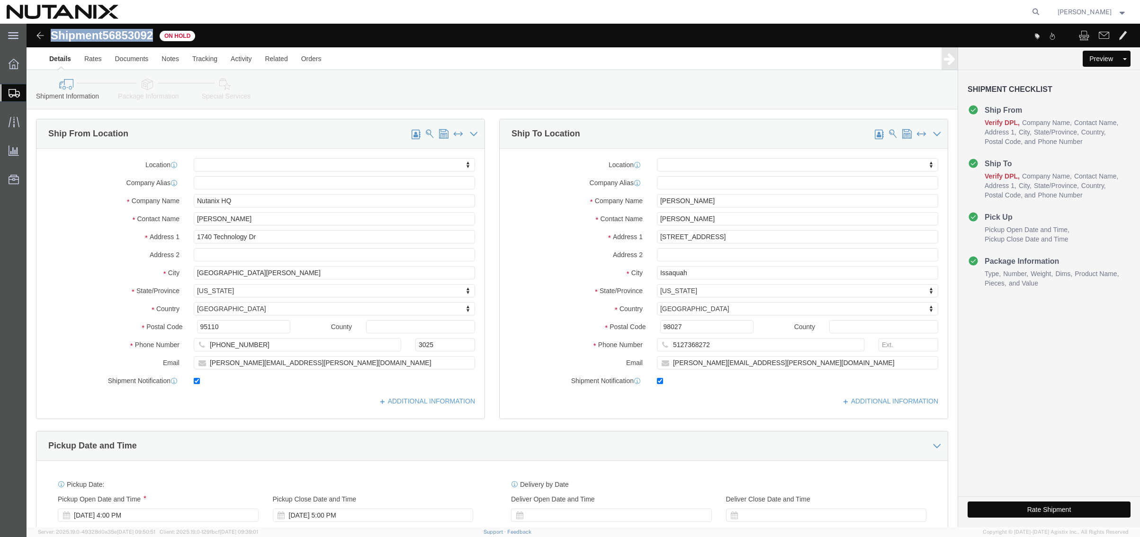
drag, startPoint x: 131, startPoint y: 9, endPoint x: 26, endPoint y: 9, distance: 105.2
click div "Shipment 56853092 On Hold"
click button "Rate Shipment"
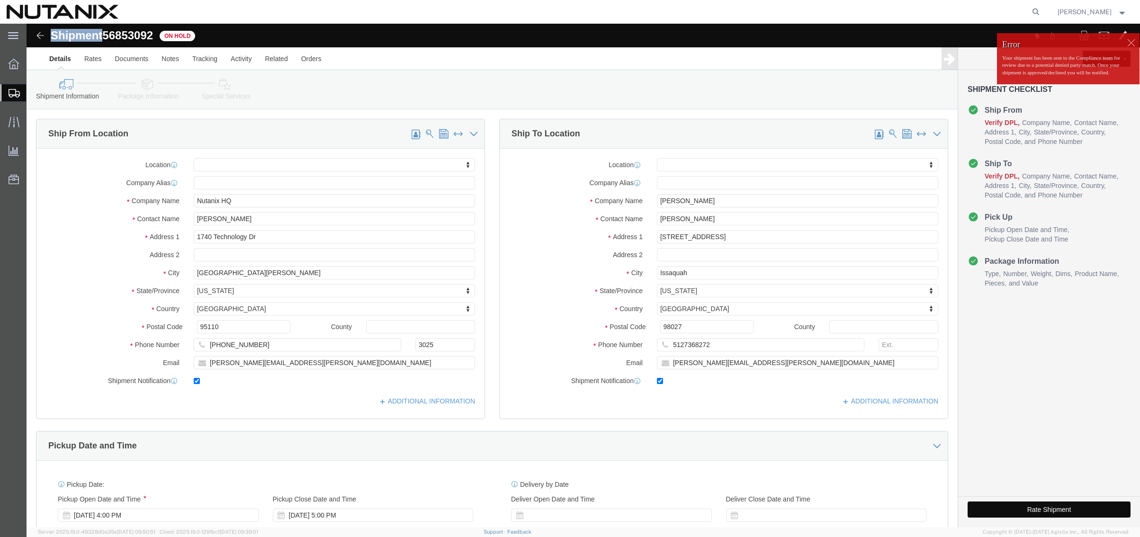
click button "Rate Shipment"
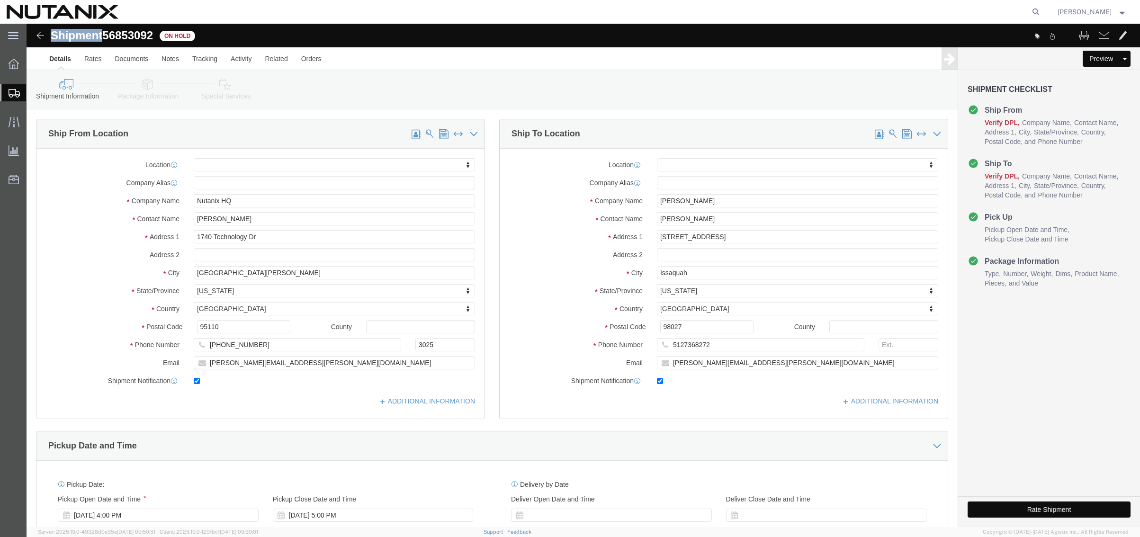
click button "Rate Shipment"
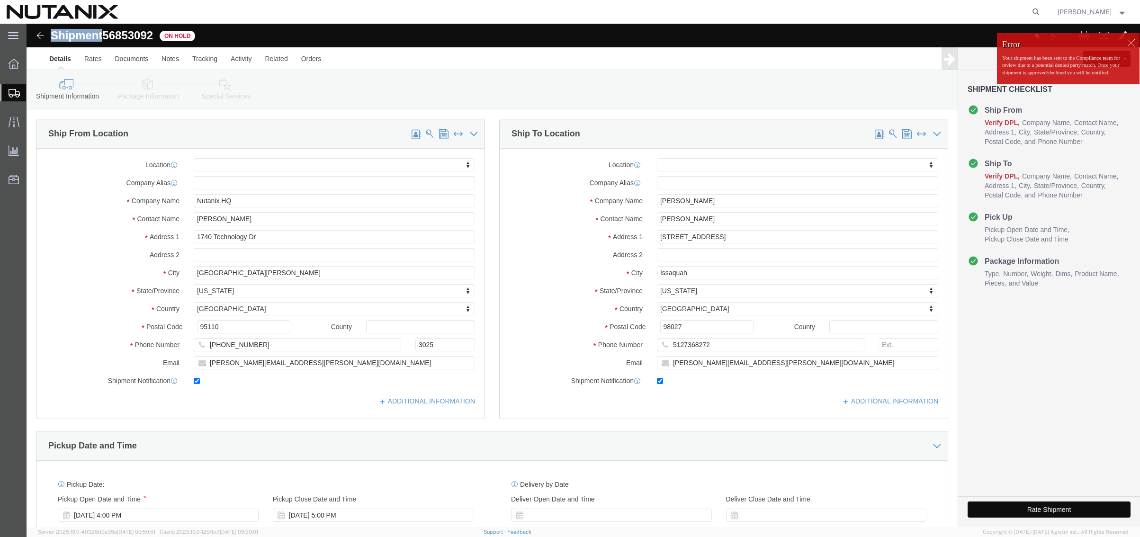
click button "Rate Shipment"
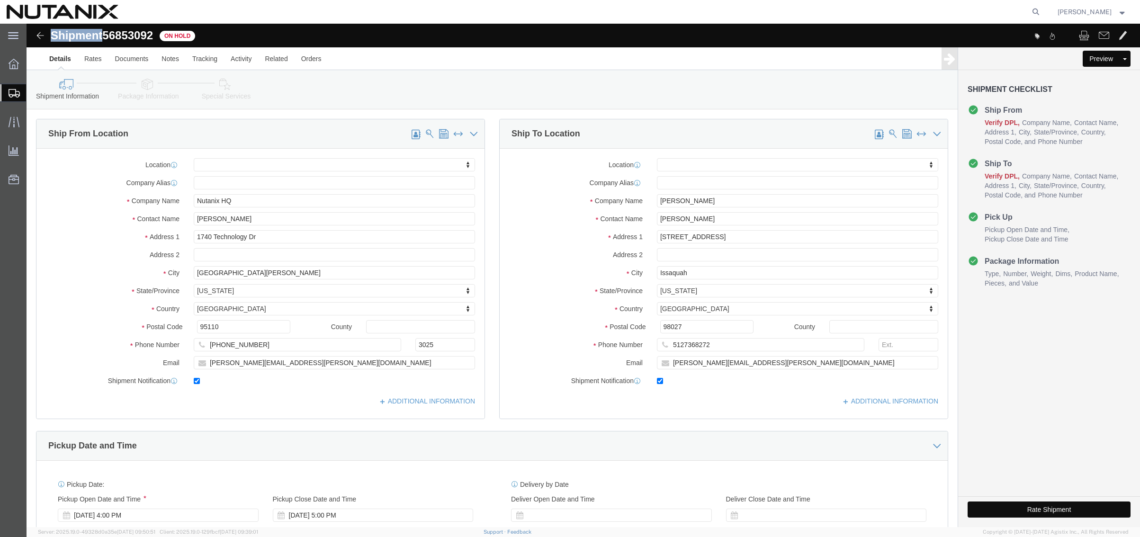
click button "Rate Shipment"
drag, startPoint x: 959, startPoint y: 486, endPoint x: 987, endPoint y: 387, distance: 102.4
click button "Rate Shipment"
click div "Location My Profile Location AE - Dubai City AU - Australia DE - Munchen DE - O…"
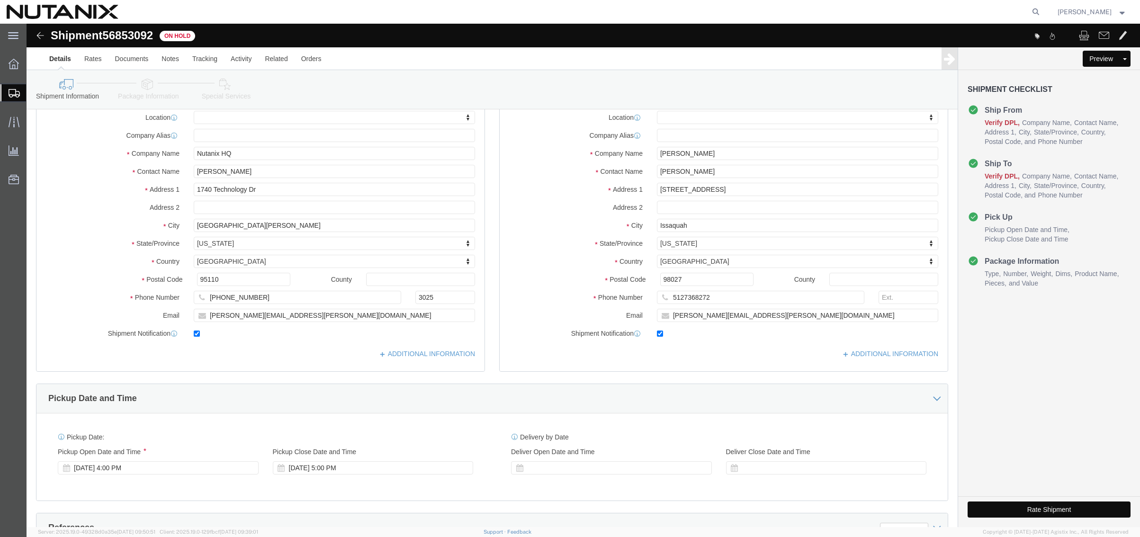
scroll to position [95, 0]
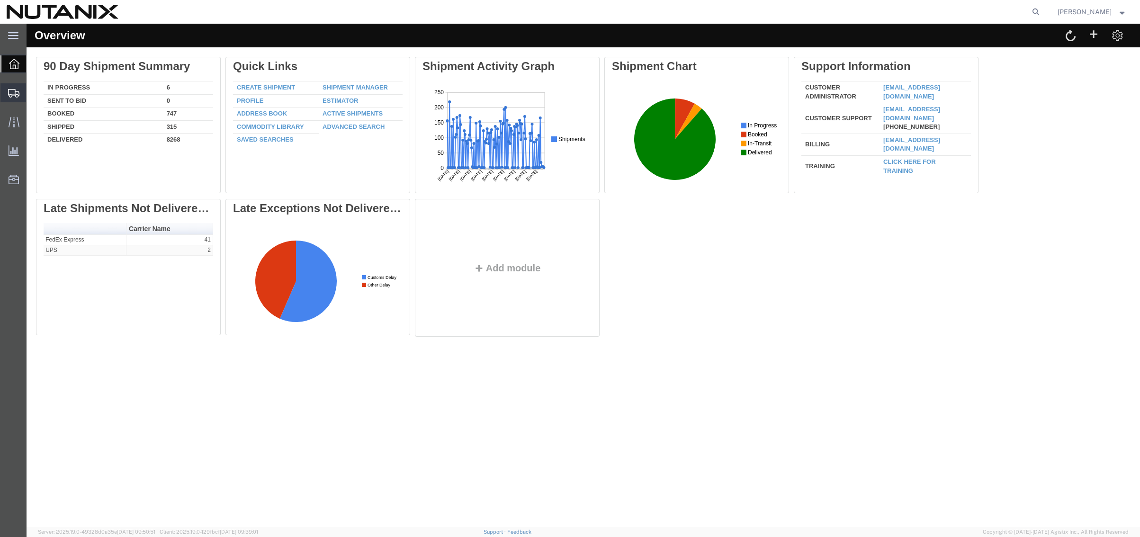
click at [0, 0] on span "Shipment Manager" at bounding box center [0, 0] width 0 height 0
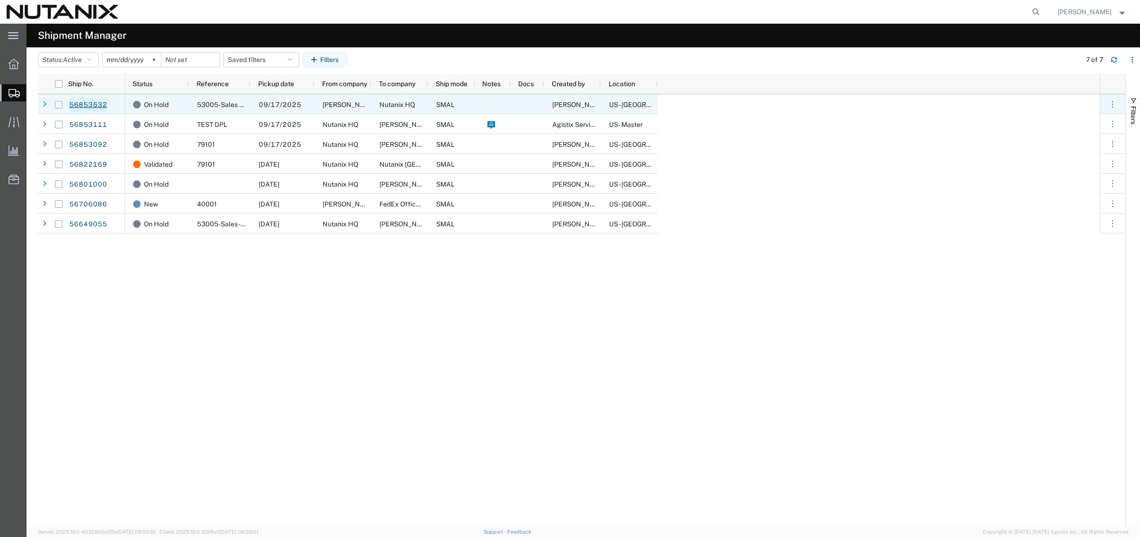
click at [83, 103] on link "56853532" at bounding box center [88, 105] width 39 height 15
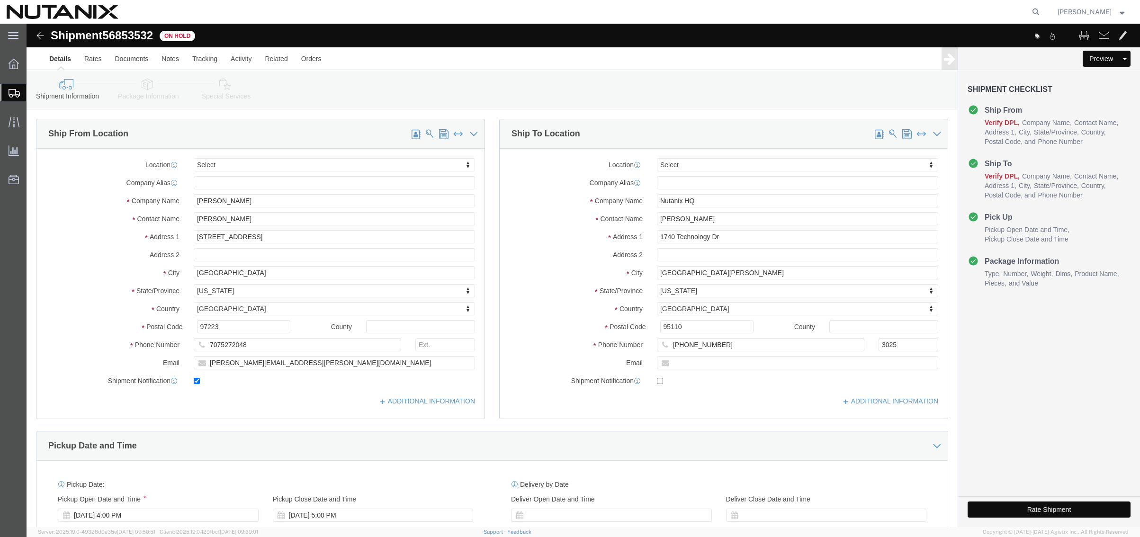
select select
click button "Rate Shipment"
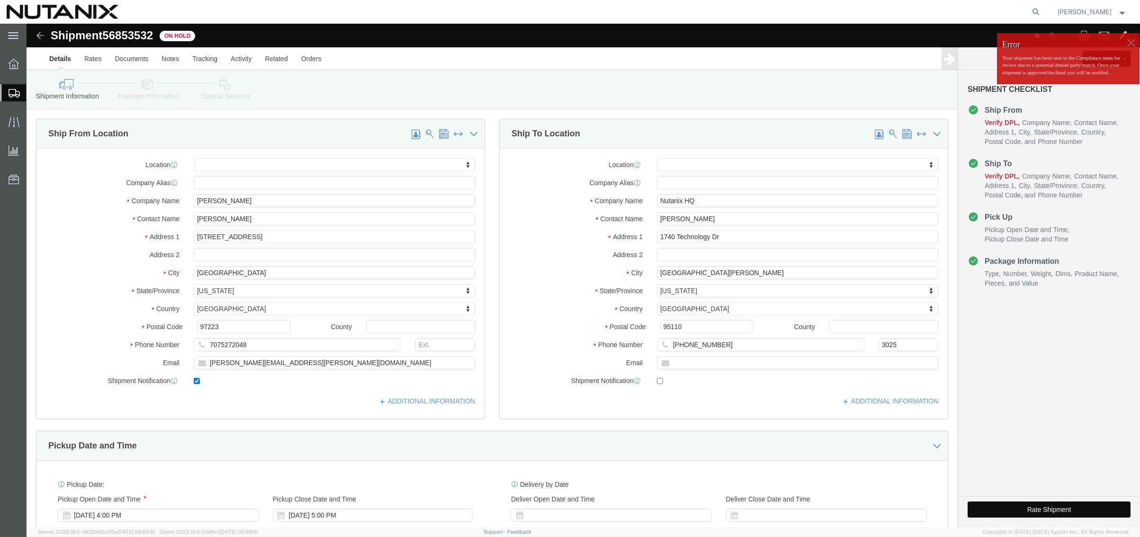
click button "Rate Shipment"
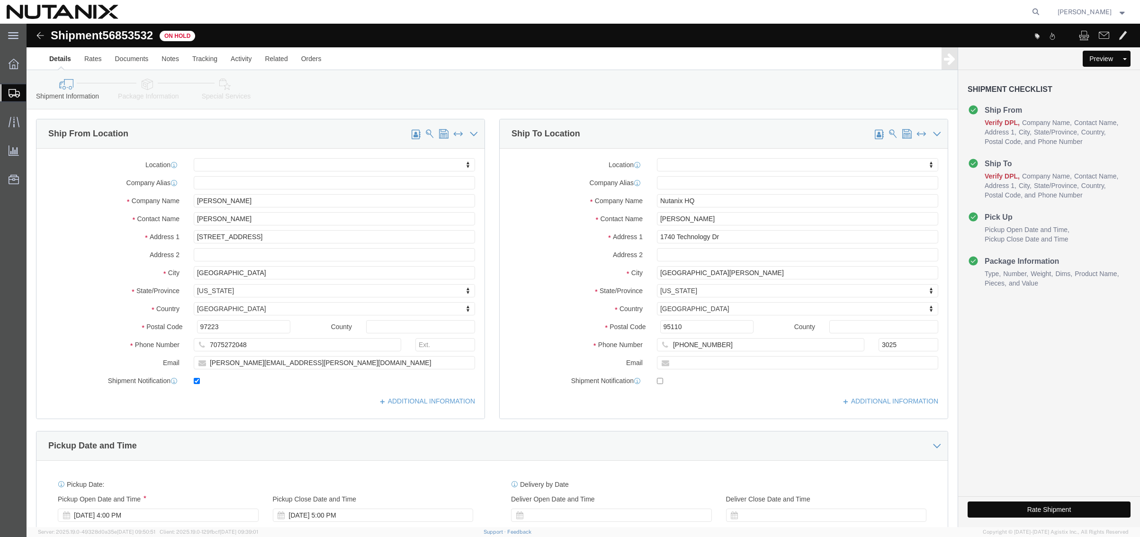
click at [0, 0] on span "Shipment Manager" at bounding box center [0, 0] width 0 height 0
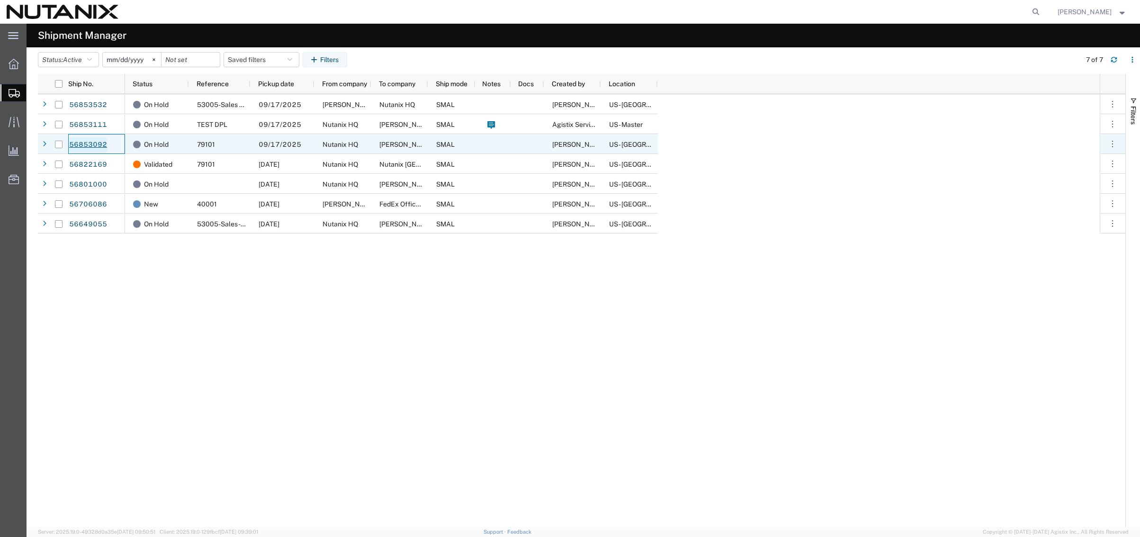
click at [86, 141] on link "56853092" at bounding box center [88, 144] width 39 height 15
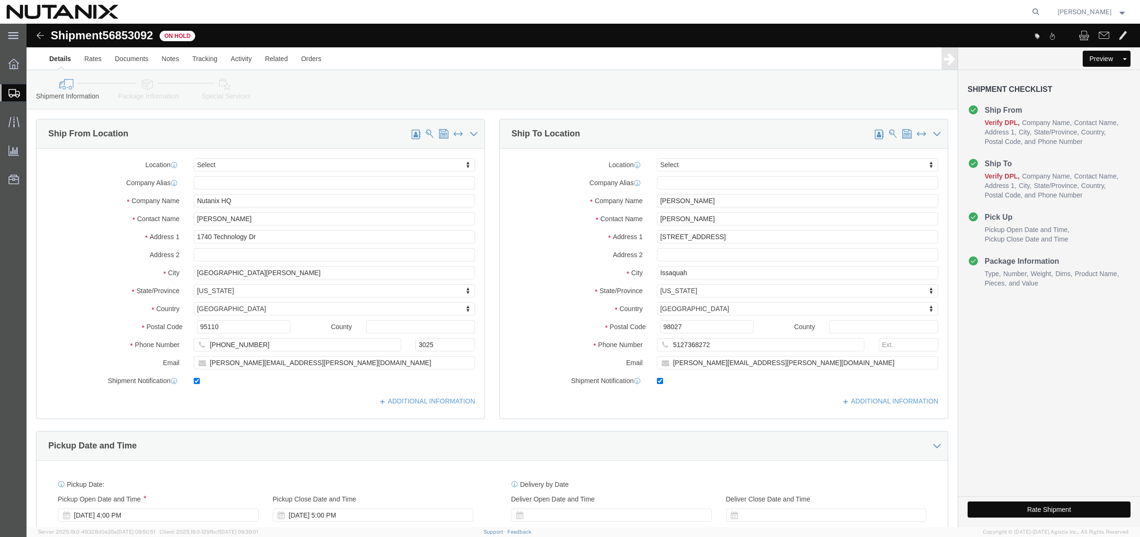
select select
click button "Rate Shipment"
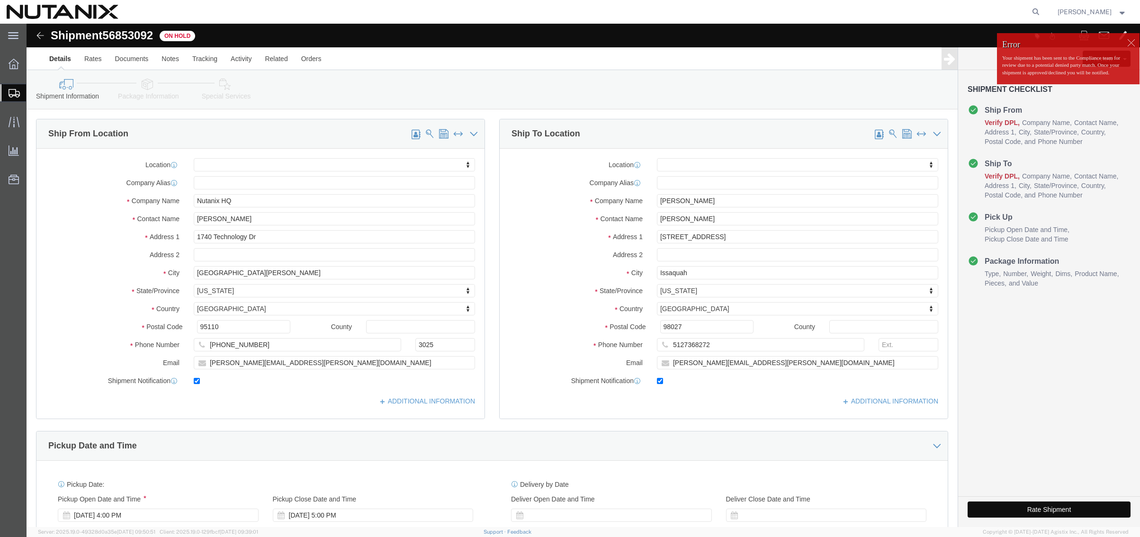
drag, startPoint x: 955, startPoint y: 487, endPoint x: 657, endPoint y: 301, distance: 350.6
click button "Rate Shipment"
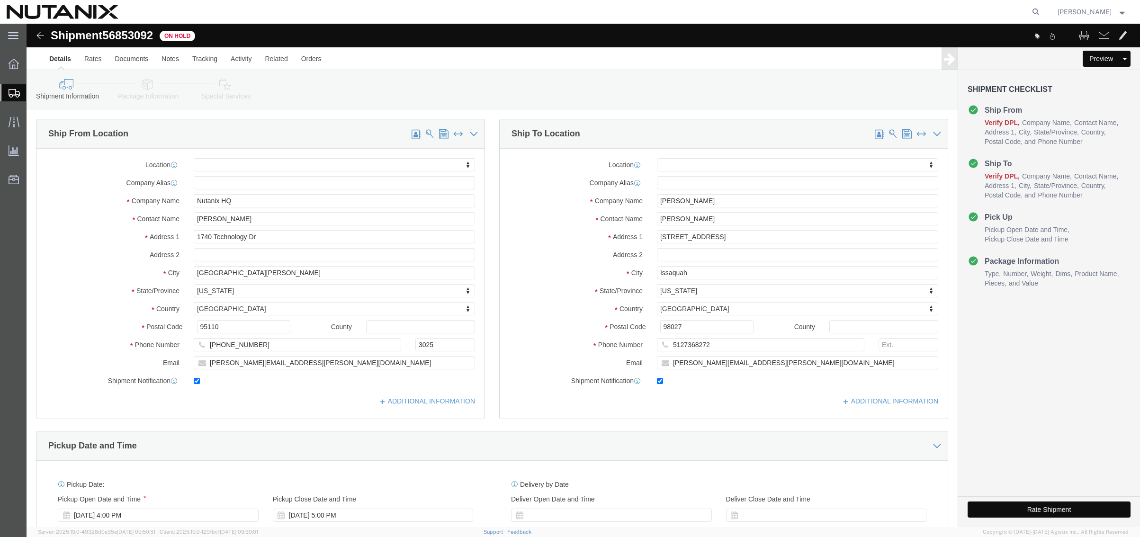
click div "Ship From Location Location My Profile Location AE - Dubai City AU - Australia …"
click button "Rate Shipment"
drag, startPoint x: 48, startPoint y: 108, endPoint x: 56, endPoint y: 113, distance: 10.2
click at [0, 0] on span "Shipment Manager" at bounding box center [0, 0] width 0 height 0
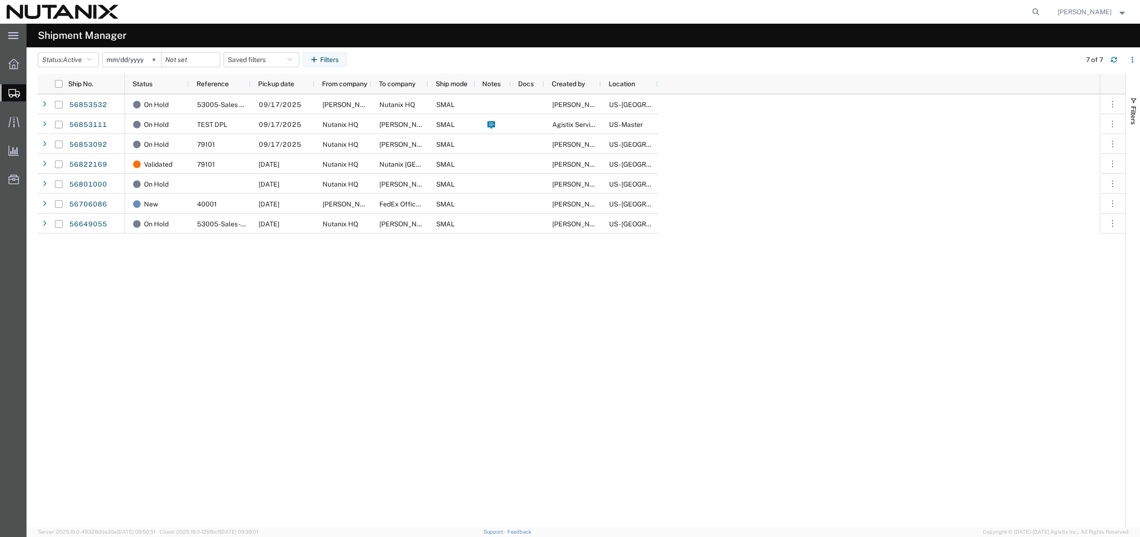
click at [280, 359] on div "On Hold 53005-Sales Enablement/US 09/17/2025 Natalie Latham Nutanix HQ SMAL Ste…" at bounding box center [612, 310] width 975 height 433
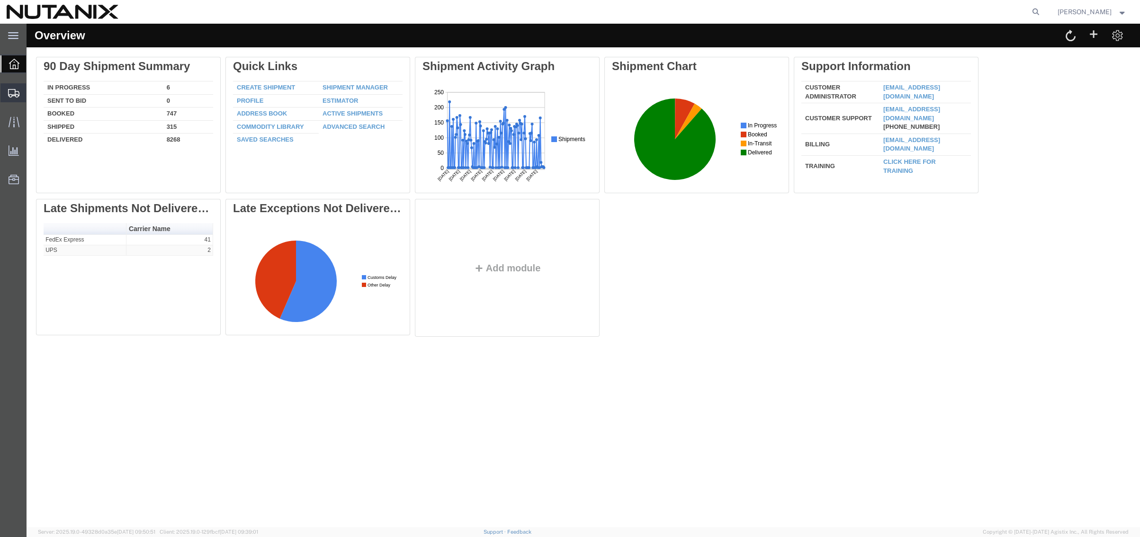
click at [0, 0] on span "Shipment Manager" at bounding box center [0, 0] width 0 height 0
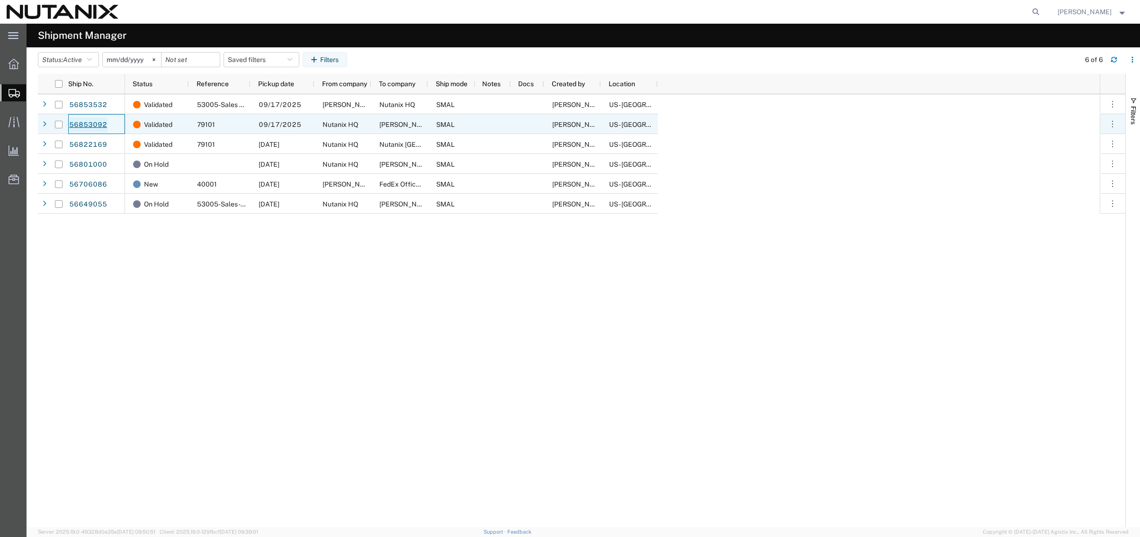
click at [82, 128] on link "56853092" at bounding box center [88, 124] width 39 height 15
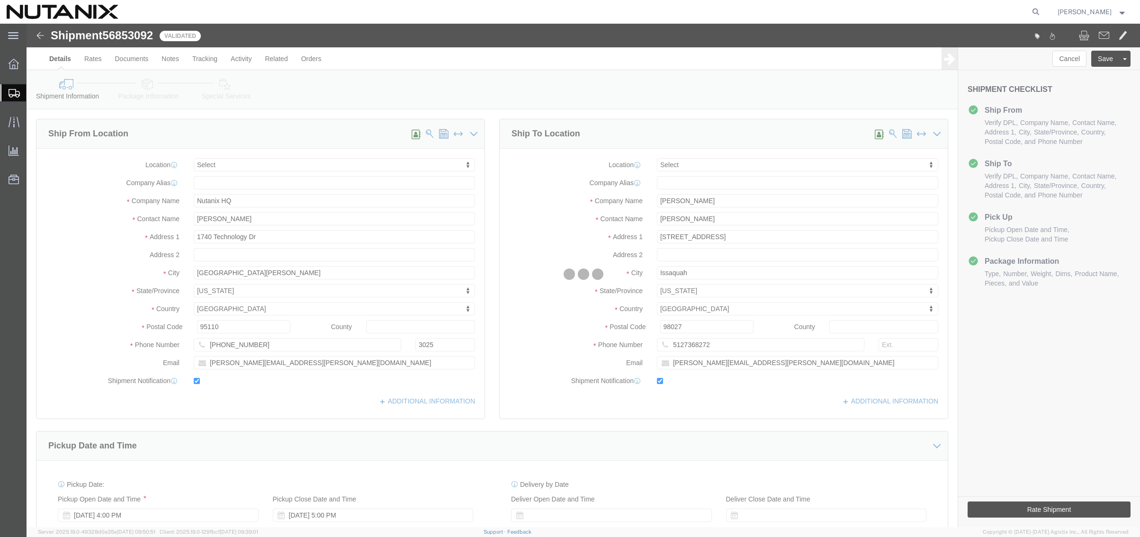
select select
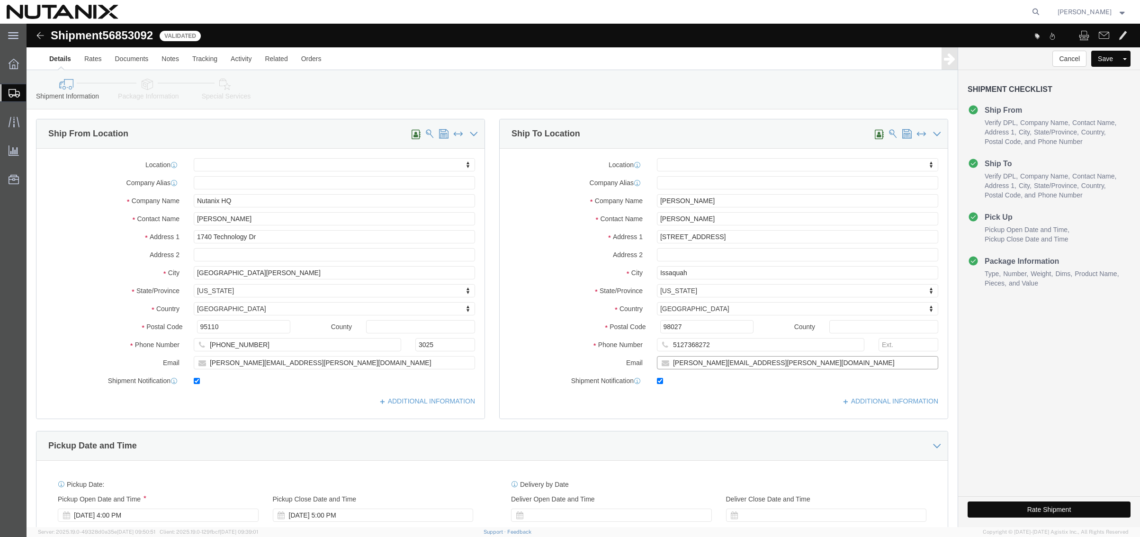
drag, startPoint x: 737, startPoint y: 343, endPoint x: 575, endPoint y: 343, distance: 161.5
click div "Email [PERSON_NAME][EMAIL_ADDRESS][PERSON_NAME][DOMAIN_NAME]"
checkbox input "false"
drag, startPoint x: 294, startPoint y: 341, endPoint x: 193, endPoint y: 342, distance: 101.4
click input "[PERSON_NAME][EMAIL_ADDRESS][PERSON_NAME][DOMAIN_NAME]"
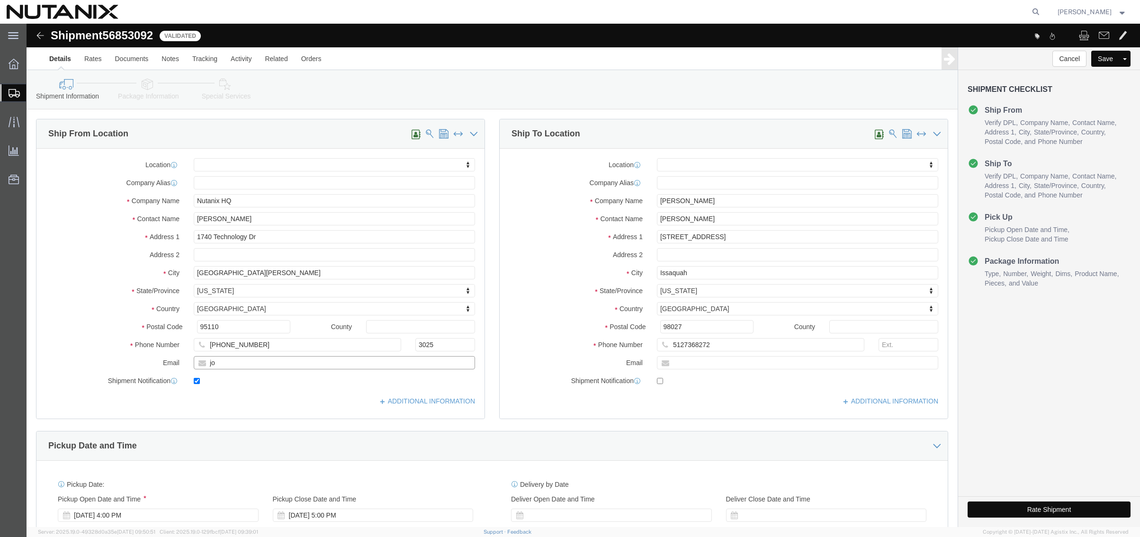
type input "j"
checkbox input "false"
click icon
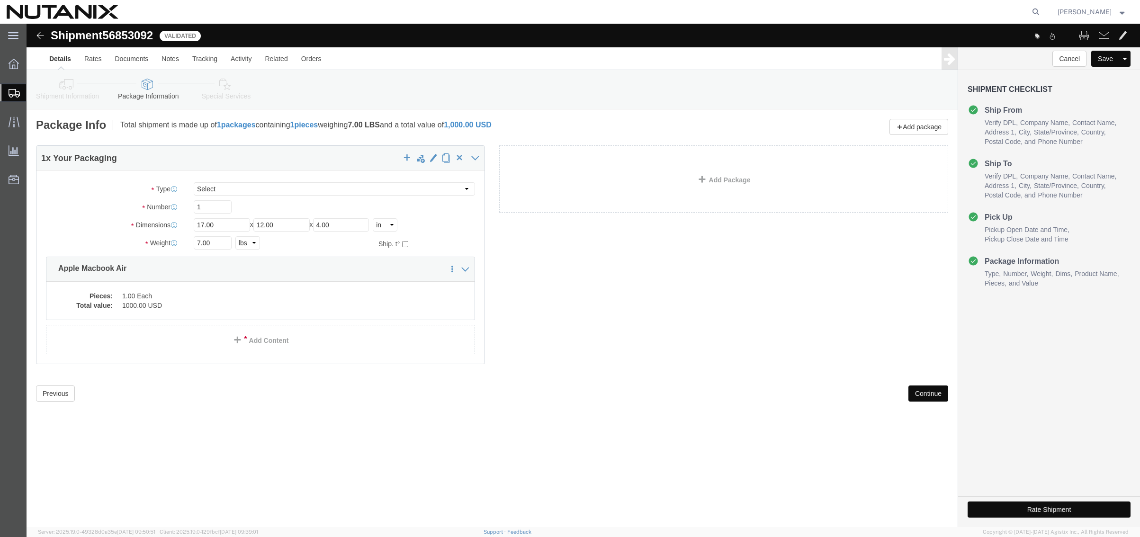
click icon
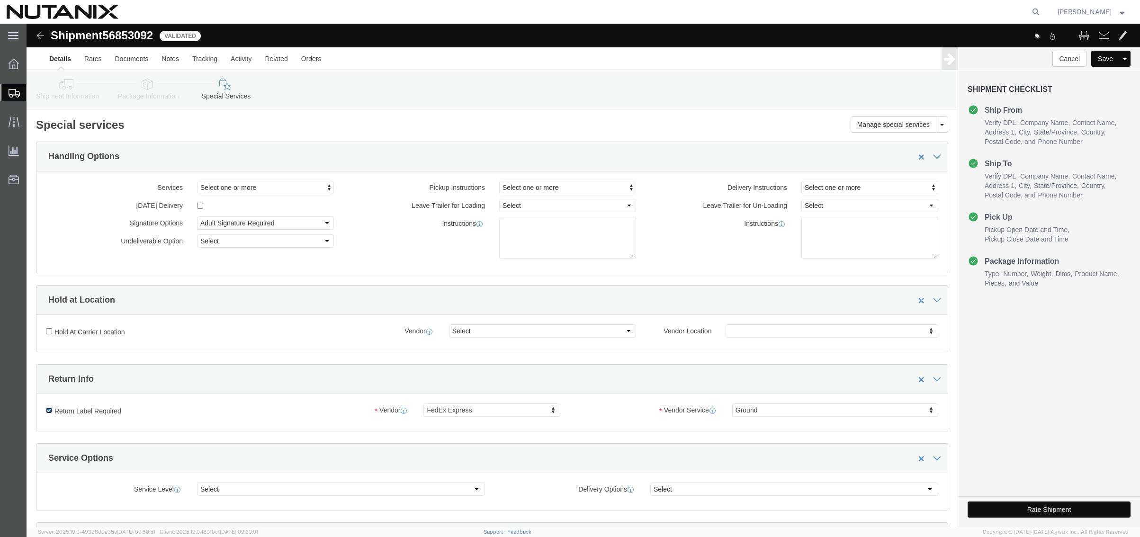
click input "Return Label Required"
checkbox input "false"
select select
click icon
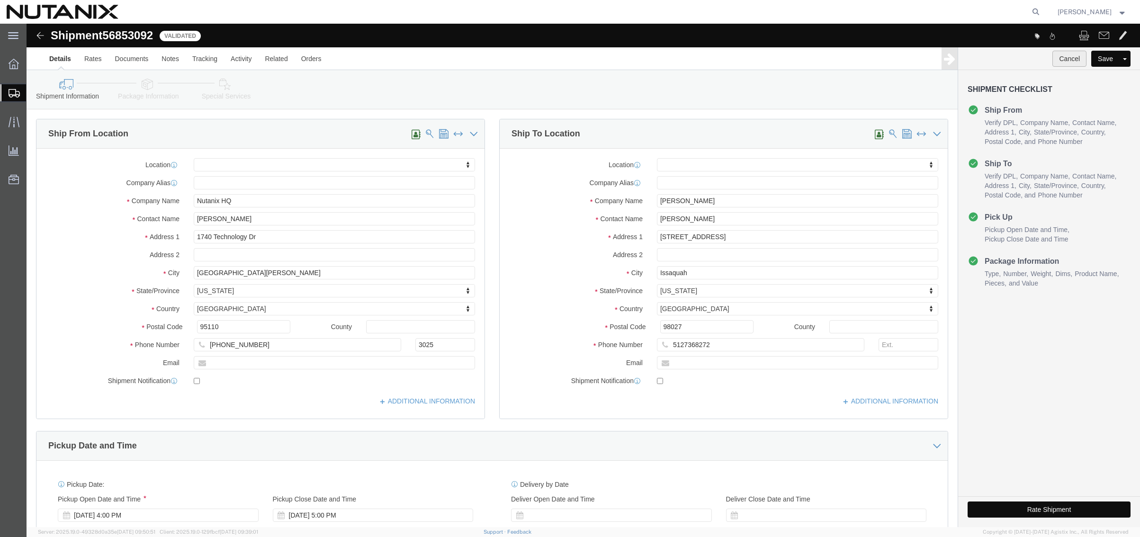
click button "Cancel"
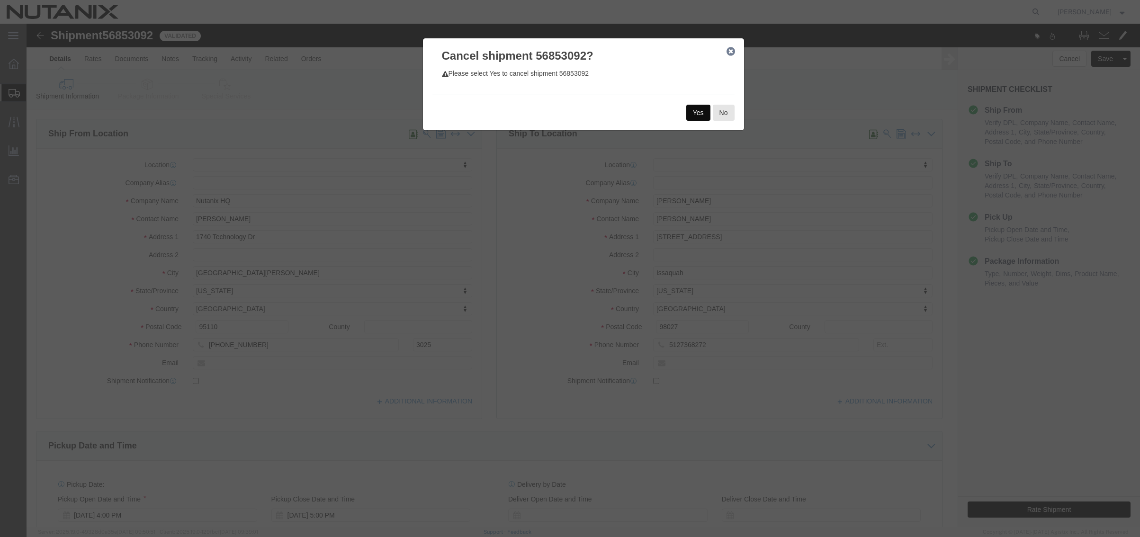
click button "Yes"
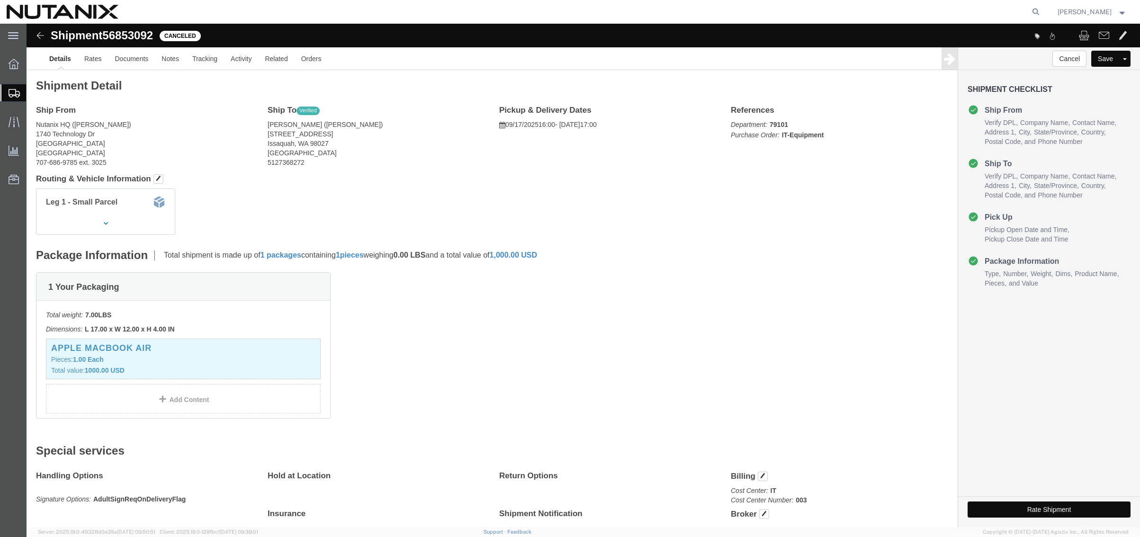
click at [0, 0] on span "Shipment Manager" at bounding box center [0, 0] width 0 height 0
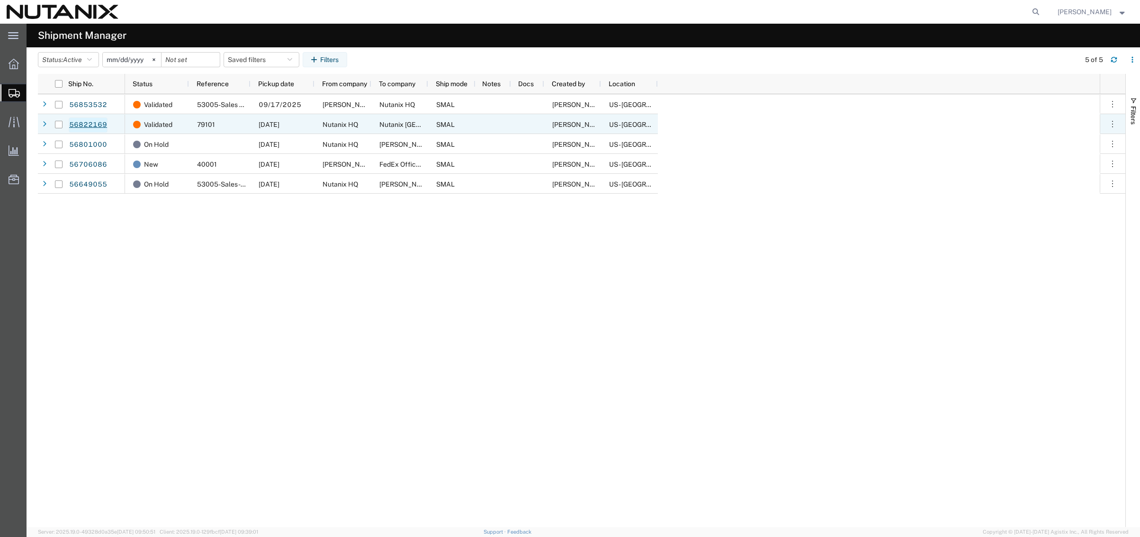
click at [86, 123] on link "56822169" at bounding box center [88, 124] width 39 height 15
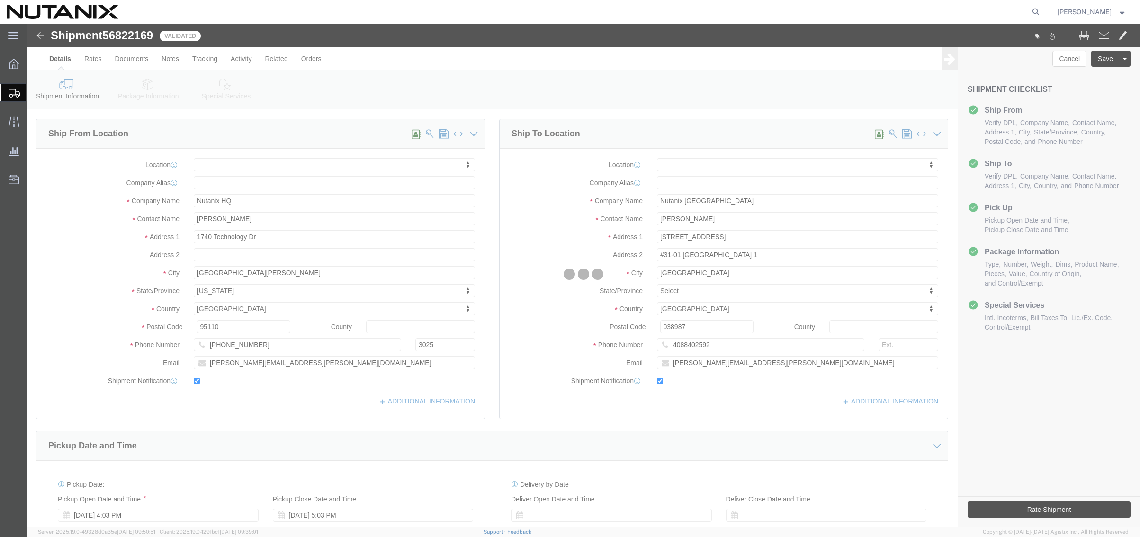
select select
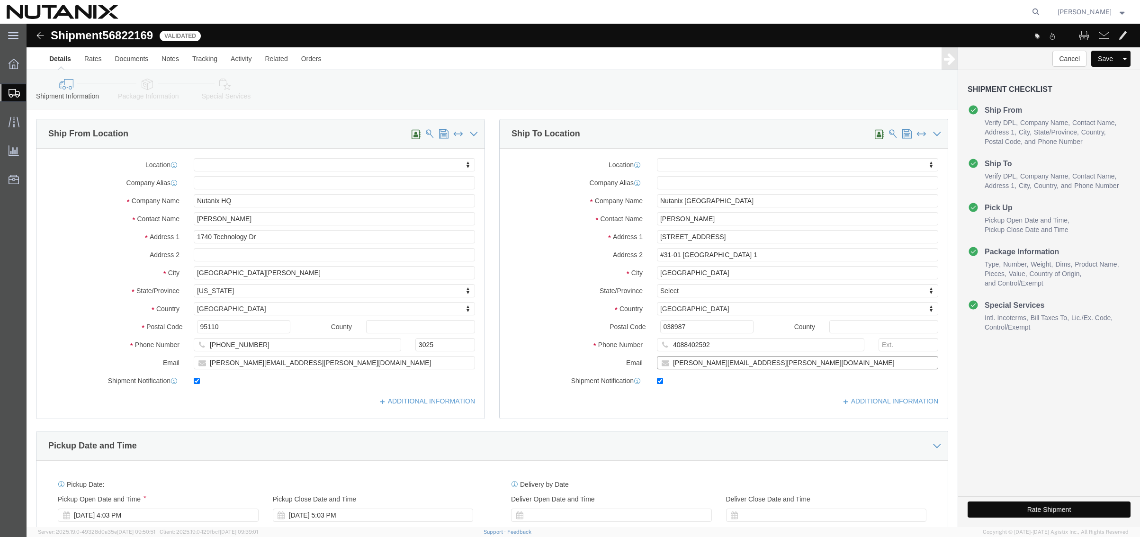
drag, startPoint x: 750, startPoint y: 340, endPoint x: 551, endPoint y: 322, distance: 199.8
click div "Location My Profile Location [GEOGRAPHIC_DATA] - [GEOGRAPHIC_DATA] [GEOGRAPHIC_…"
checkbox input "false"
drag, startPoint x: 304, startPoint y: 341, endPoint x: 96, endPoint y: 330, distance: 208.2
click div "Location My Profile Location [GEOGRAPHIC_DATA] - [GEOGRAPHIC_DATA] [GEOGRAPHIC_…"
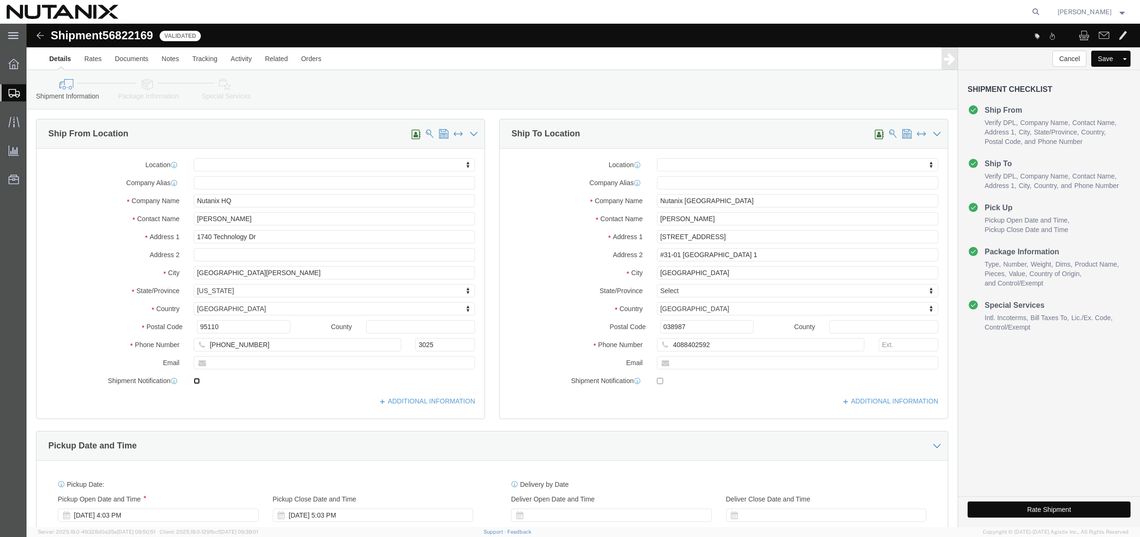
checkbox input "false"
click button "Cancel"
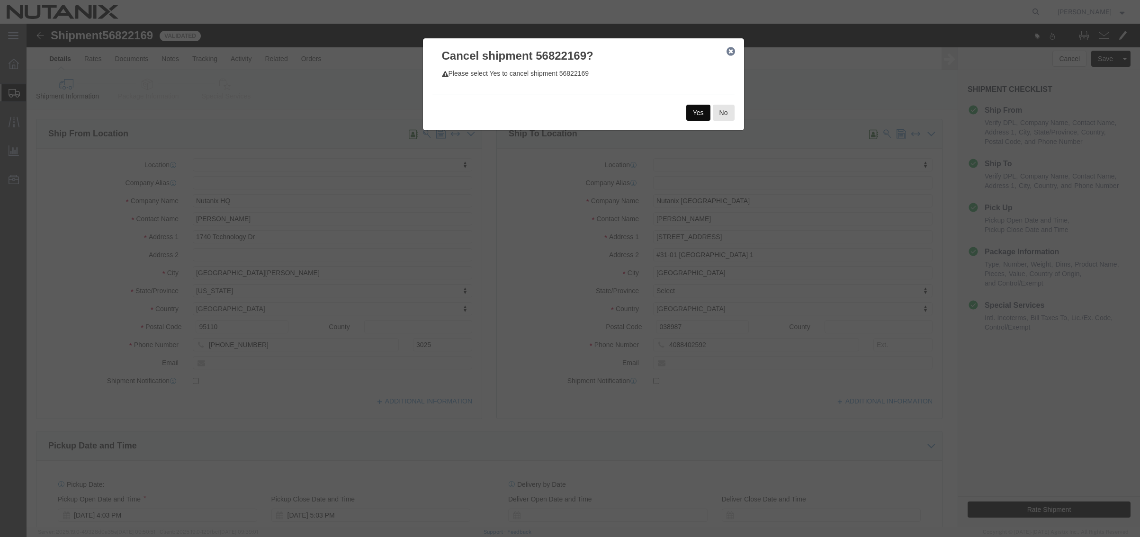
click button "Yes"
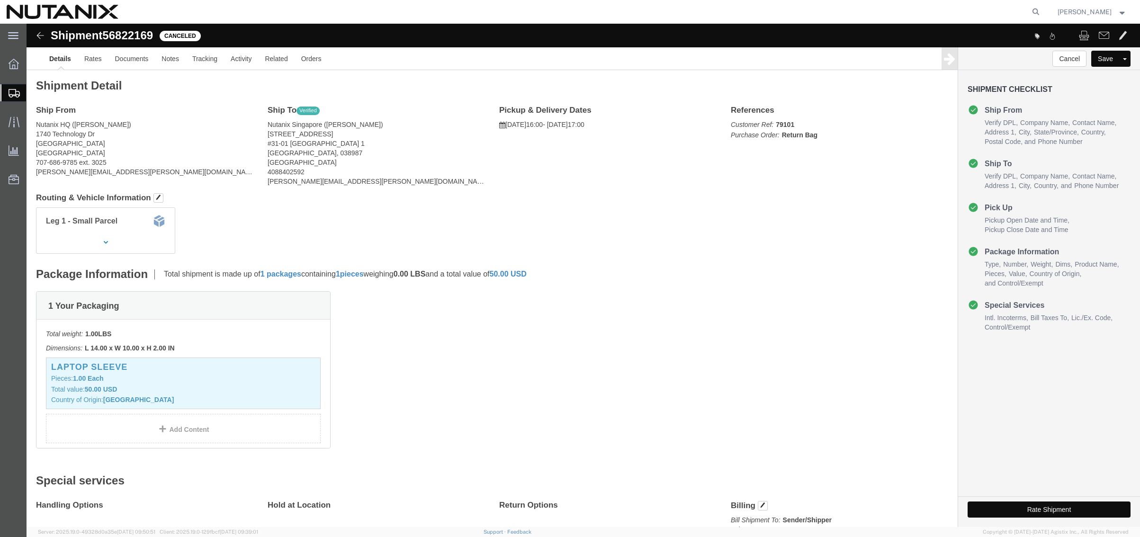
click at [0, 0] on span "Shipment Manager" at bounding box center [0, 0] width 0 height 0
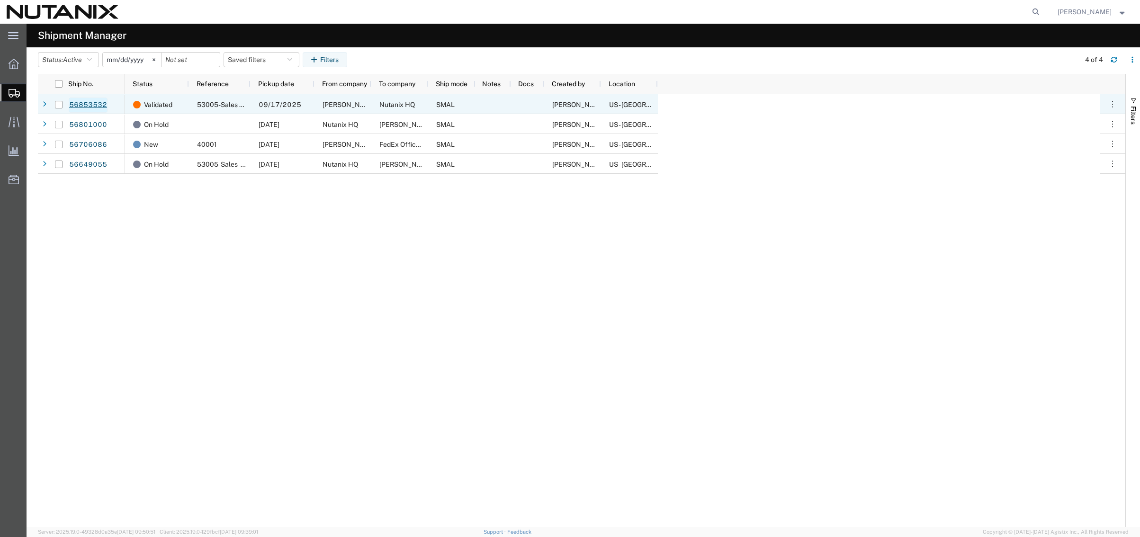
click at [85, 105] on link "56853532" at bounding box center [88, 105] width 39 height 15
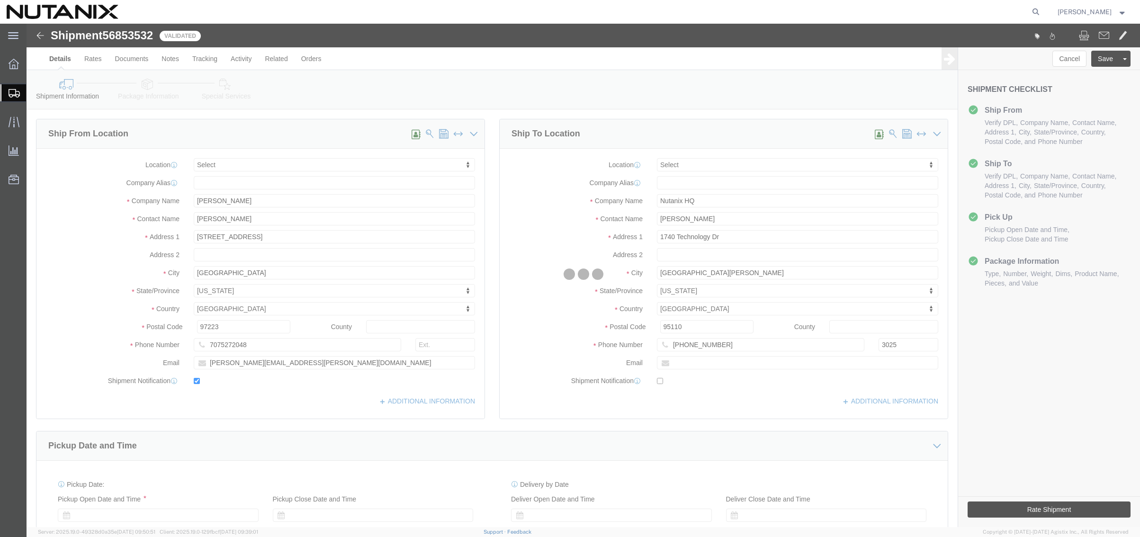
select select
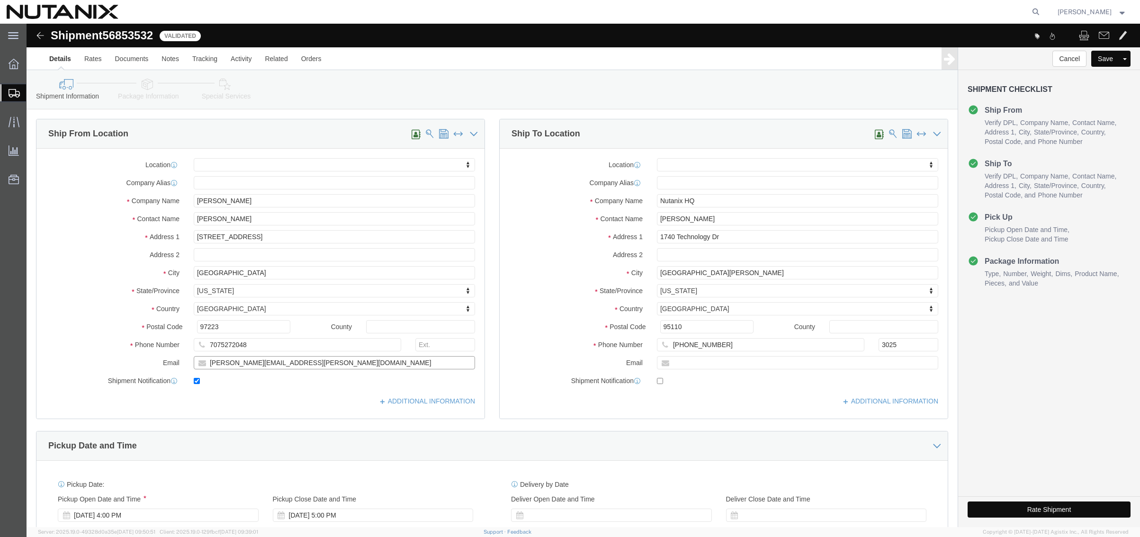
drag, startPoint x: 278, startPoint y: 345, endPoint x: 129, endPoint y: 345, distance: 148.7
click div "Email [PERSON_NAME][EMAIL_ADDRESS][PERSON_NAME][DOMAIN_NAME]"
checkbox input "false"
click button "Cancel"
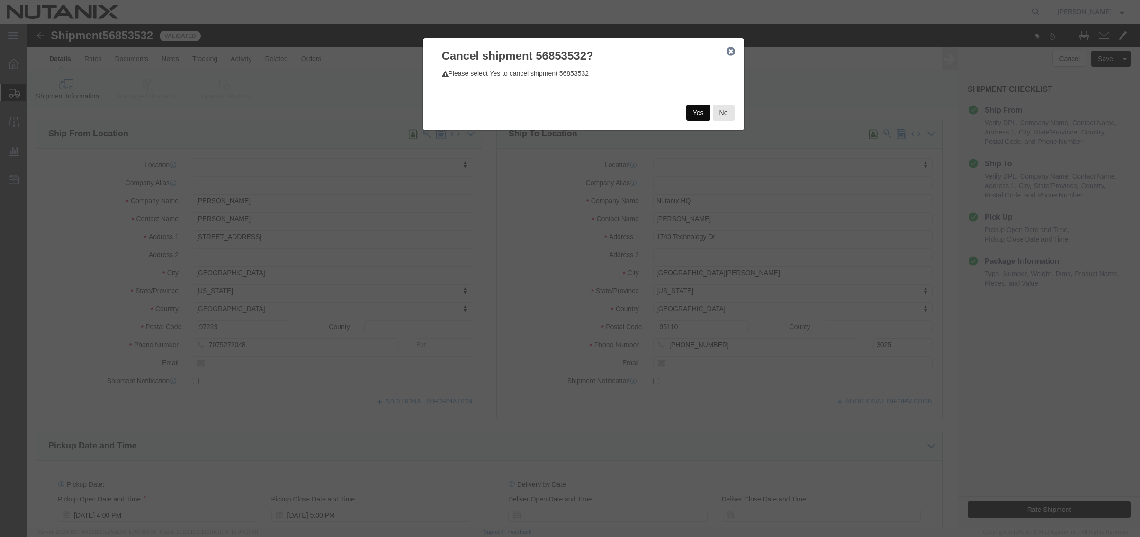
click button "Yes"
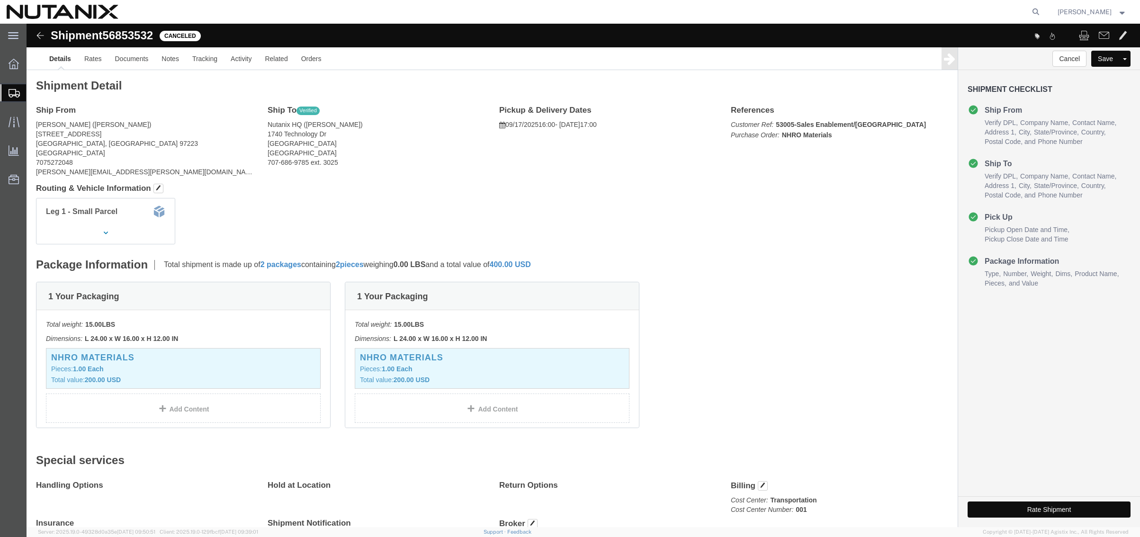
click at [0, 0] on span "Create from Template" at bounding box center [0, 0] width 0 height 0
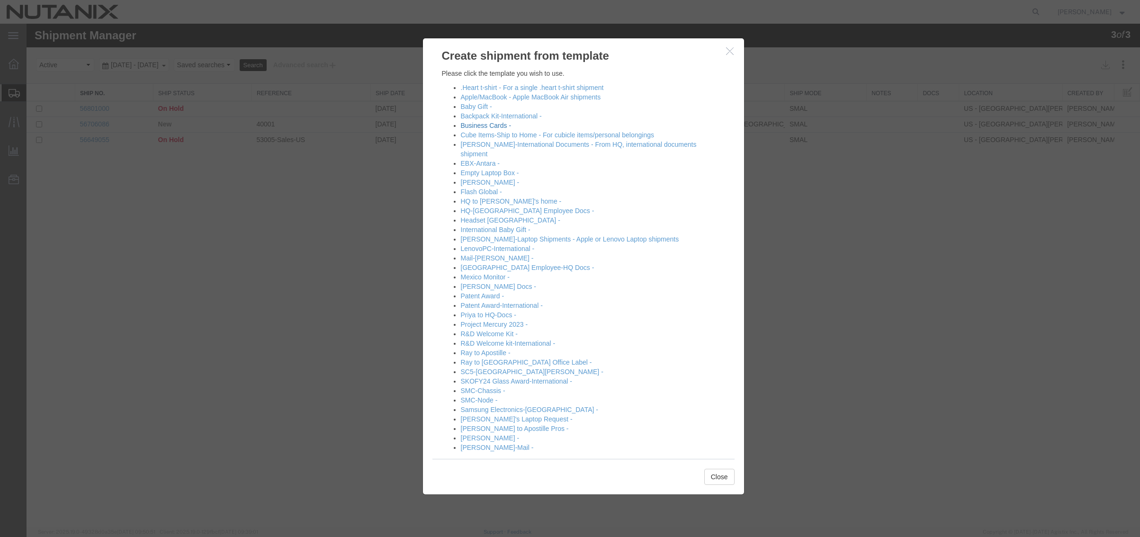
click at [499, 126] on link "Business Cards -" at bounding box center [486, 126] width 51 height 8
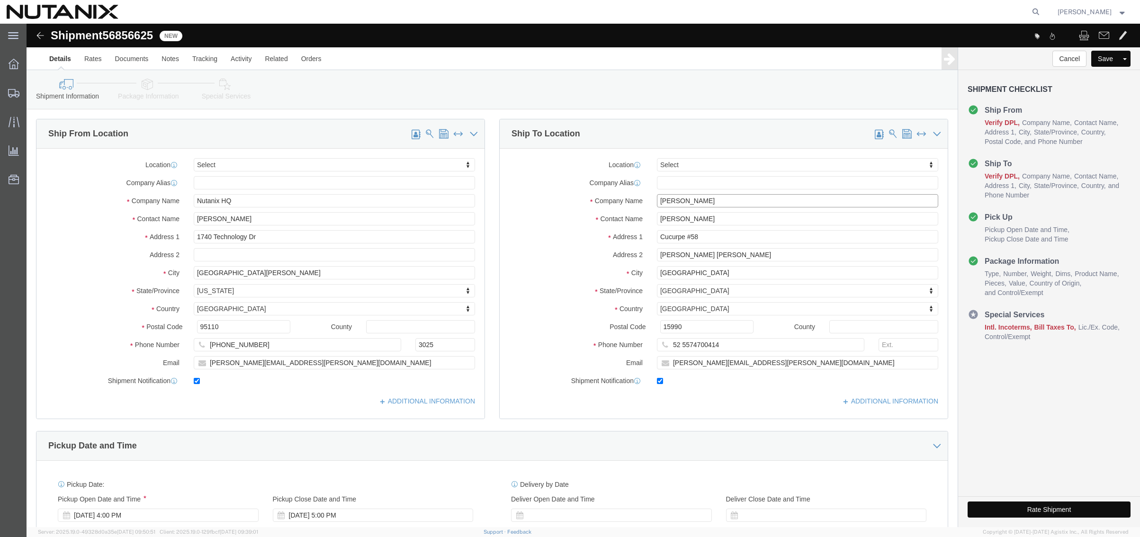
drag, startPoint x: 695, startPoint y: 177, endPoint x: 555, endPoint y: 159, distance: 141.4
click div "Location Select Select My Profile Location [GEOGRAPHIC_DATA] - [GEOGRAPHIC_DATA…"
paste input "[PERSON_NAME]"
type input "[PERSON_NAME]"
drag, startPoint x: 719, startPoint y: 198, endPoint x: 537, endPoint y: 180, distance: 182.3
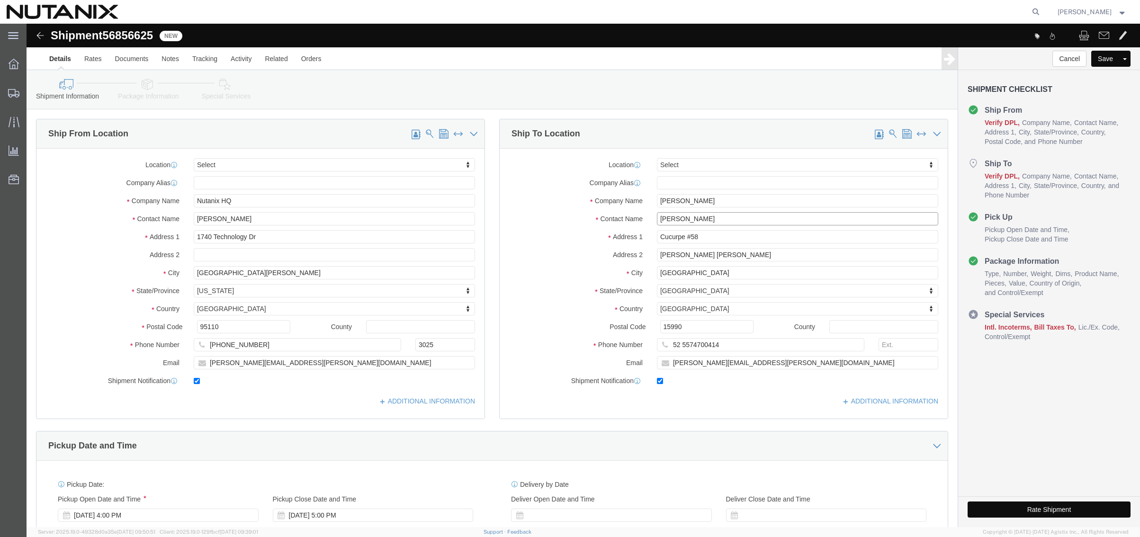
click div "Location Select Select My Profile Location [GEOGRAPHIC_DATA] - [GEOGRAPHIC_DATA…"
paste input "[PERSON_NAME]"
type input "[PERSON_NAME]"
drag, startPoint x: 692, startPoint y: 213, endPoint x: 503, endPoint y: 207, distance: 189.1
click div "Address [STREET_ADDRESS]"
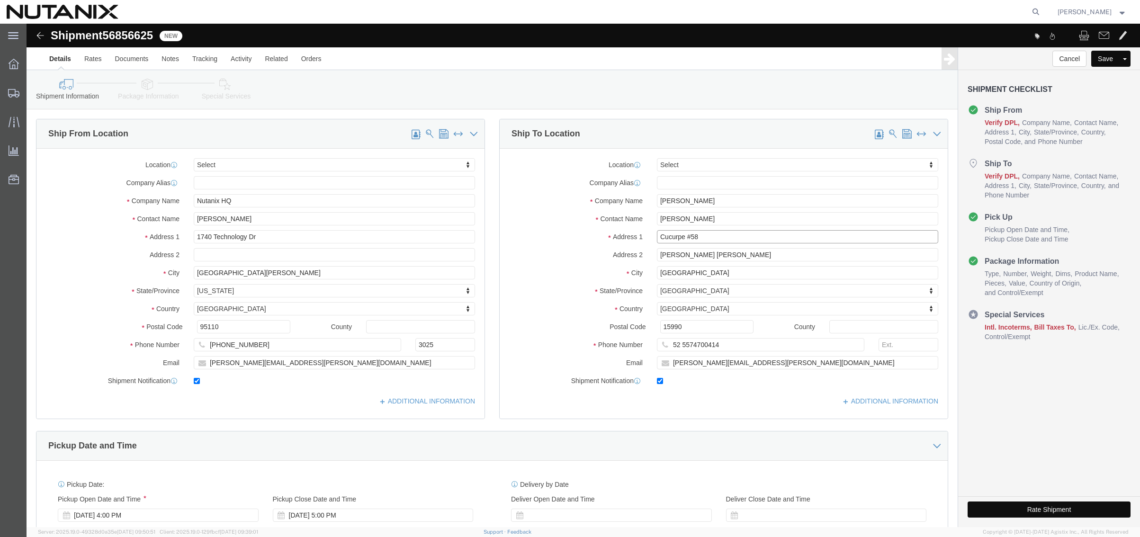
paste input "[STREET_ADDRESS]"
type input "[STREET_ADDRESS]"
type input "u"
type input "united s"
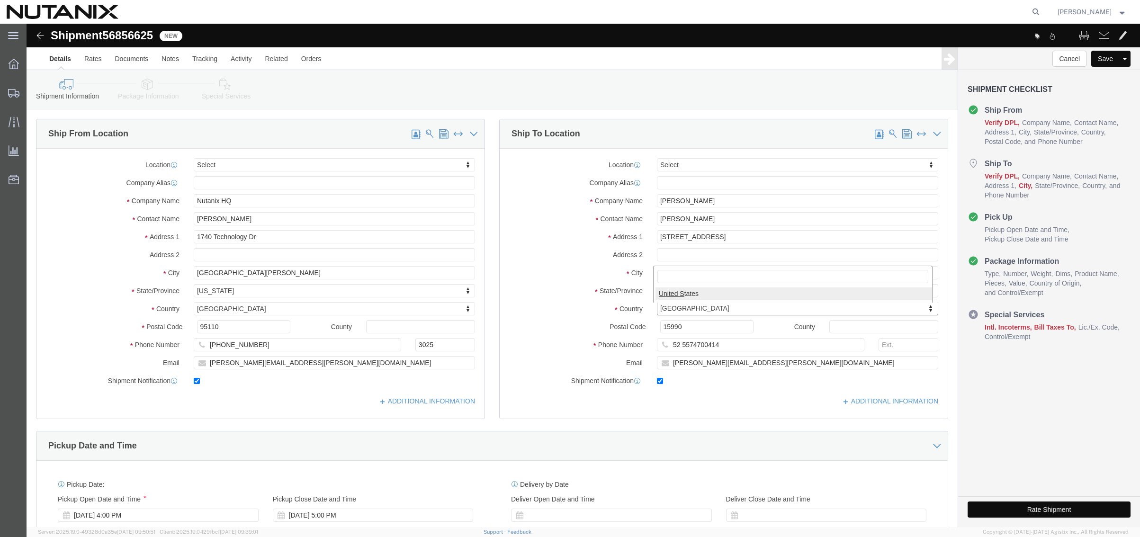
select select "US"
select select
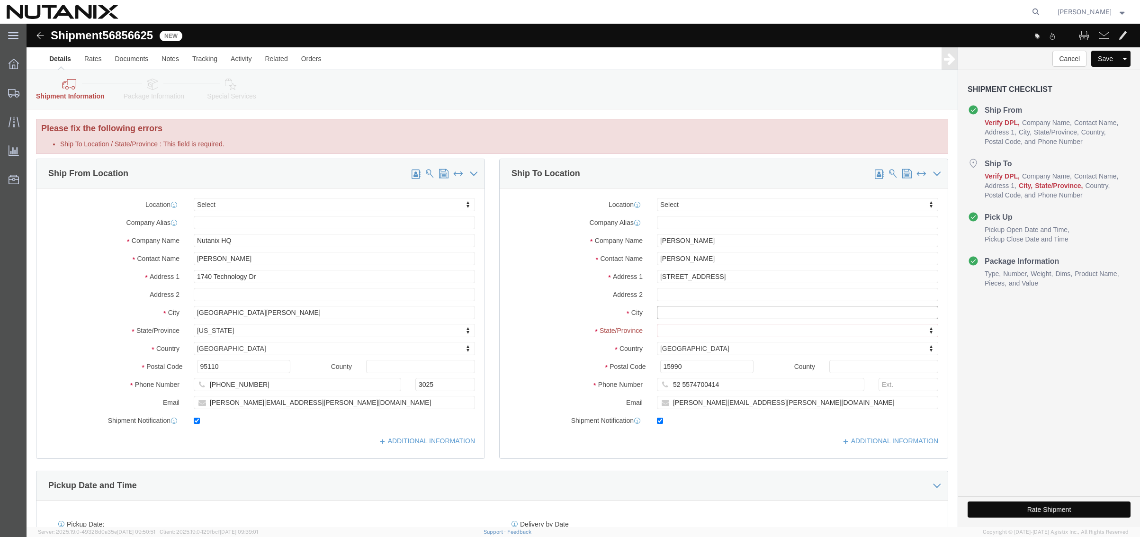
click input "text"
paste input "[GEOGRAPHIC_DATA]"
type input "[GEOGRAPHIC_DATA]"
type input "ca"
select select "CA"
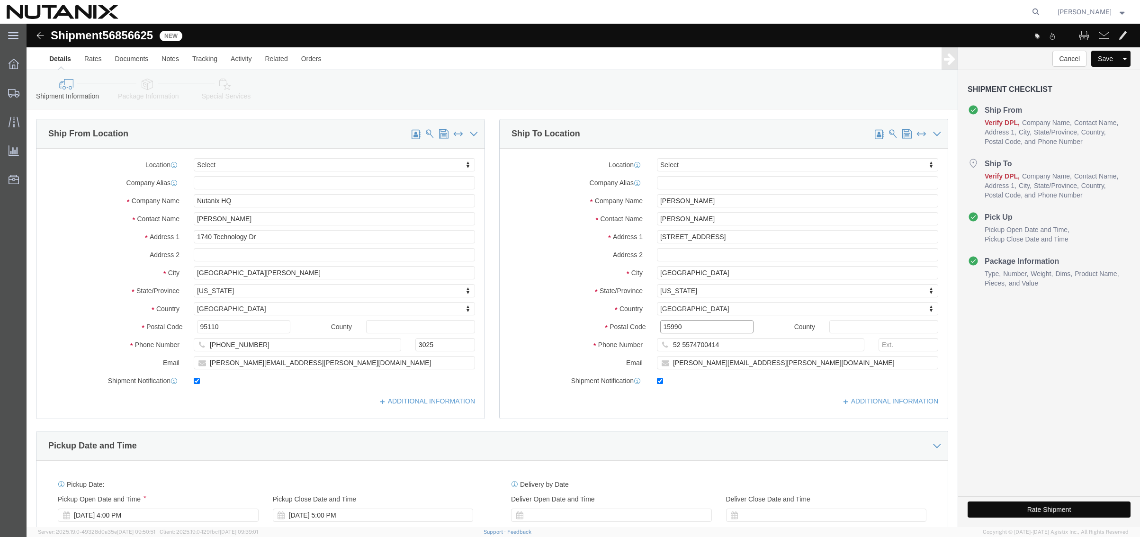
drag, startPoint x: 674, startPoint y: 303, endPoint x: 554, endPoint y: 303, distance: 119.8
click div "Postal Code 15990"
paste input "95828"
type input "95828"
drag, startPoint x: 708, startPoint y: 322, endPoint x: 432, endPoint y: 315, distance: 275.7
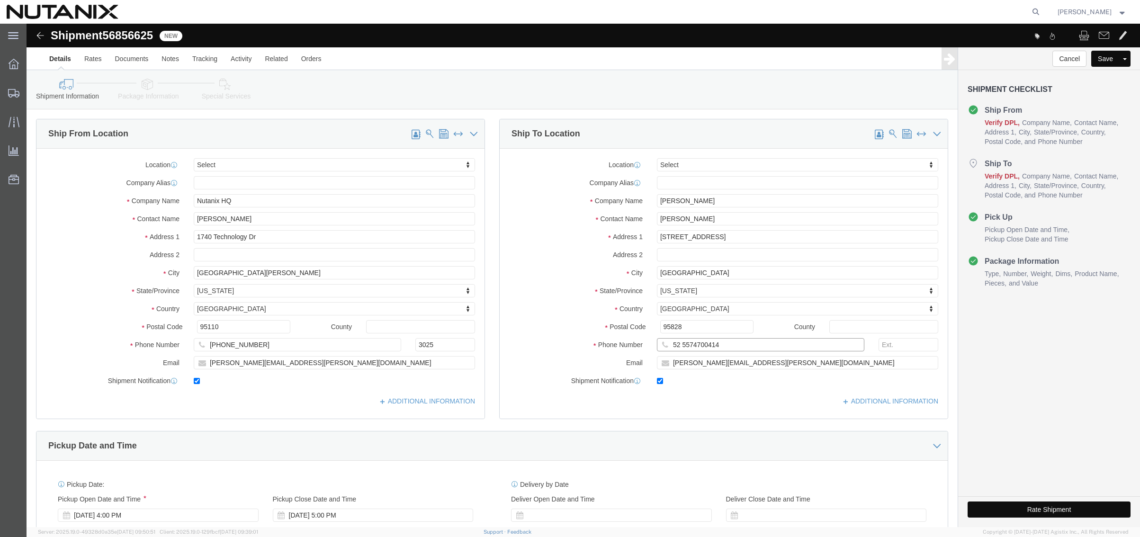
click div "Ship From Location Location Select Select My Profile Location [GEOGRAPHIC_DATA]…"
paste input "214.682.8943"
type input "2146828943"
drag, startPoint x: 733, startPoint y: 340, endPoint x: 215, endPoint y: 292, distance: 520.4
click div "Ship From Location Location Select Select My Profile Location [GEOGRAPHIC_DATA]…"
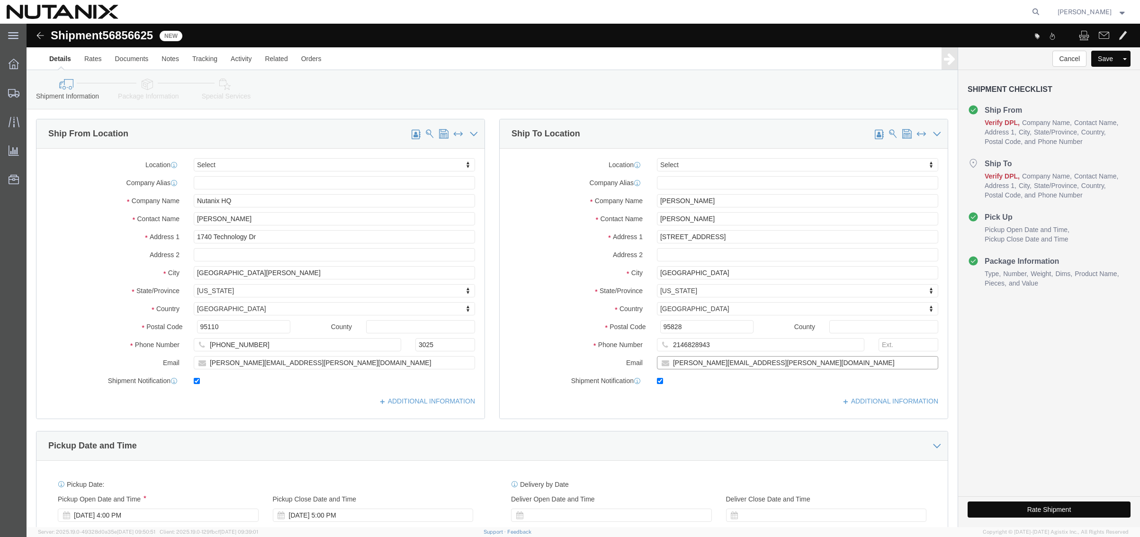
paste input "huda.shah"
type input "[EMAIL_ADDRESS][DOMAIN_NAME]"
click div "Ship To Location Location Select Select My Profile Location [GEOGRAPHIC_DATA] -…"
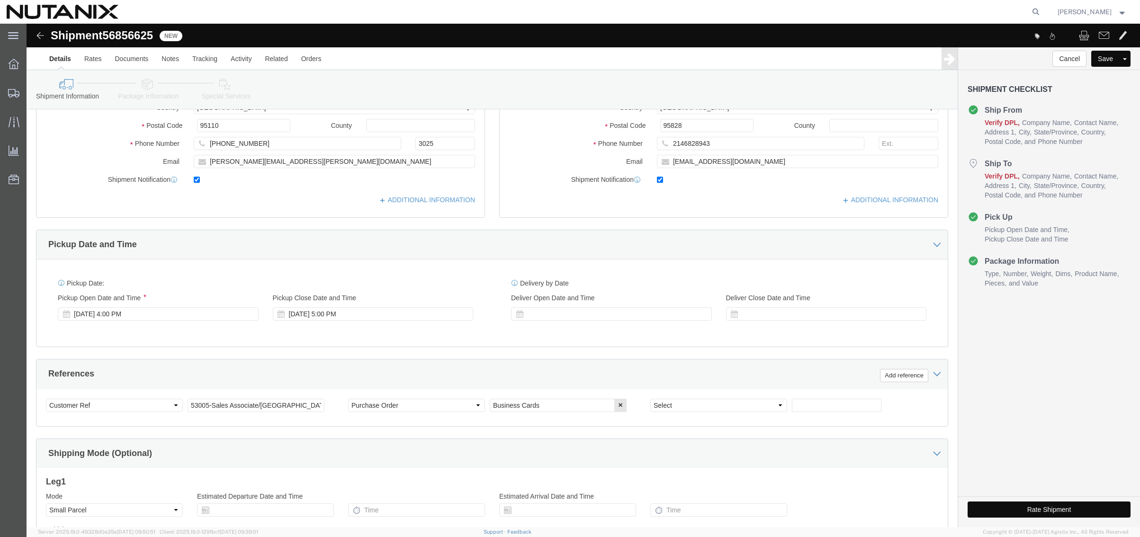
scroll to position [237, 0]
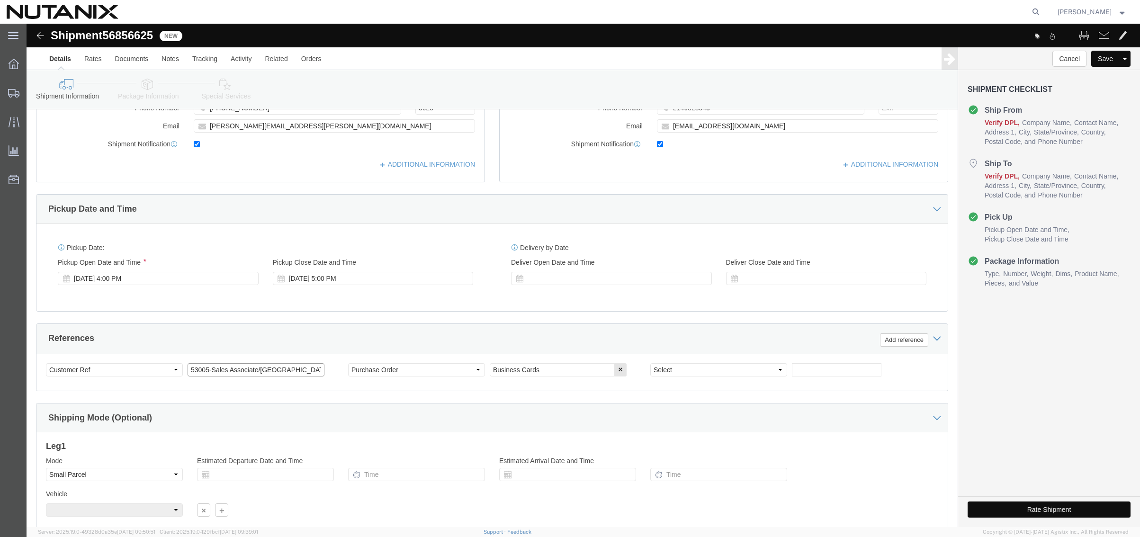
drag, startPoint x: 269, startPoint y: 346, endPoint x: 205, endPoint y: 346, distance: 63.9
click input "53005-Sales Associate/[GEOGRAPHIC_DATA]"
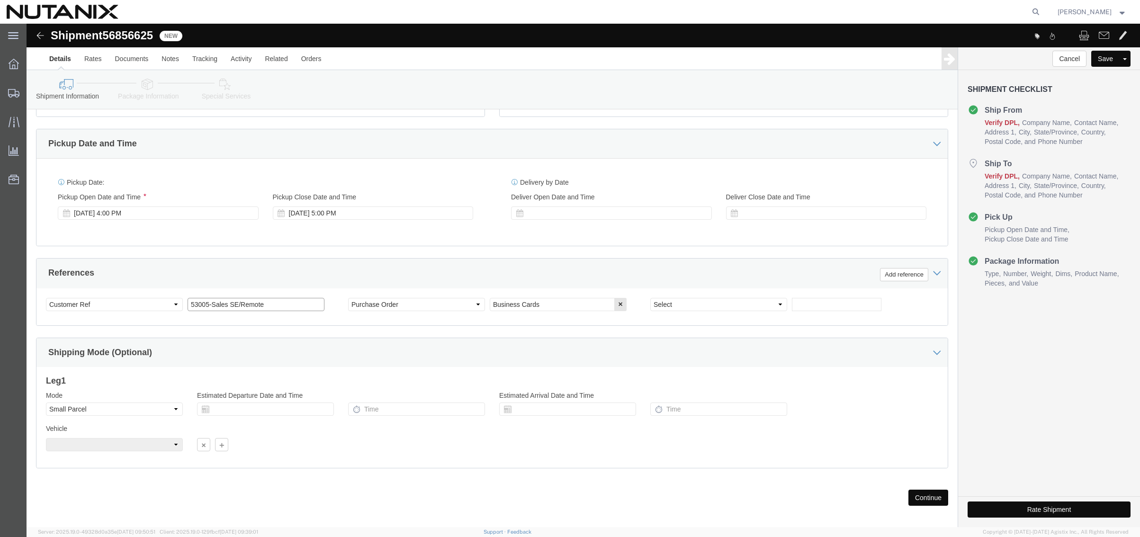
scroll to position [310, 0]
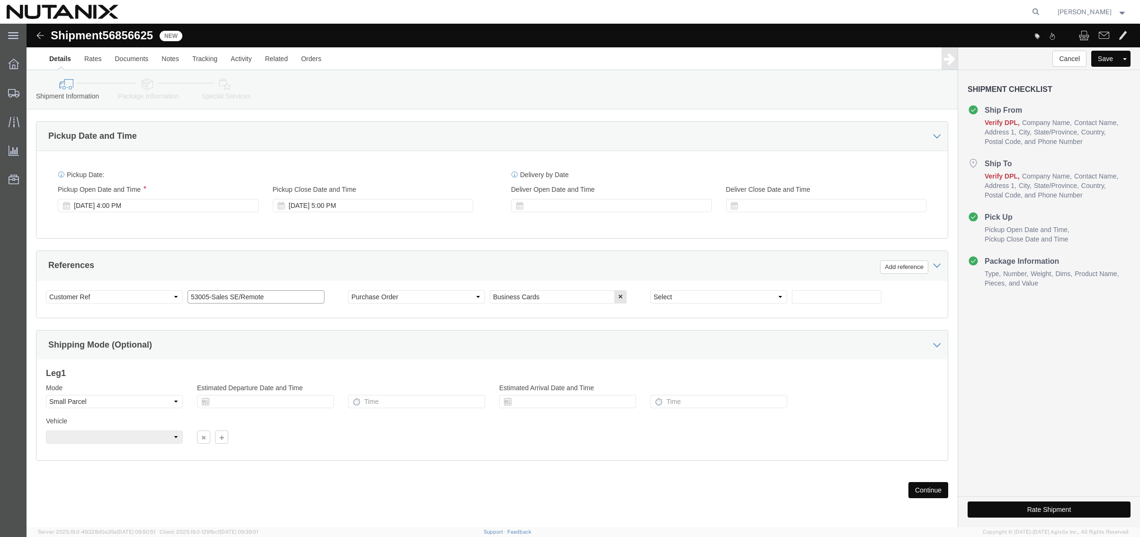
type input "53005-Sales SE/Remote"
click button "Continue"
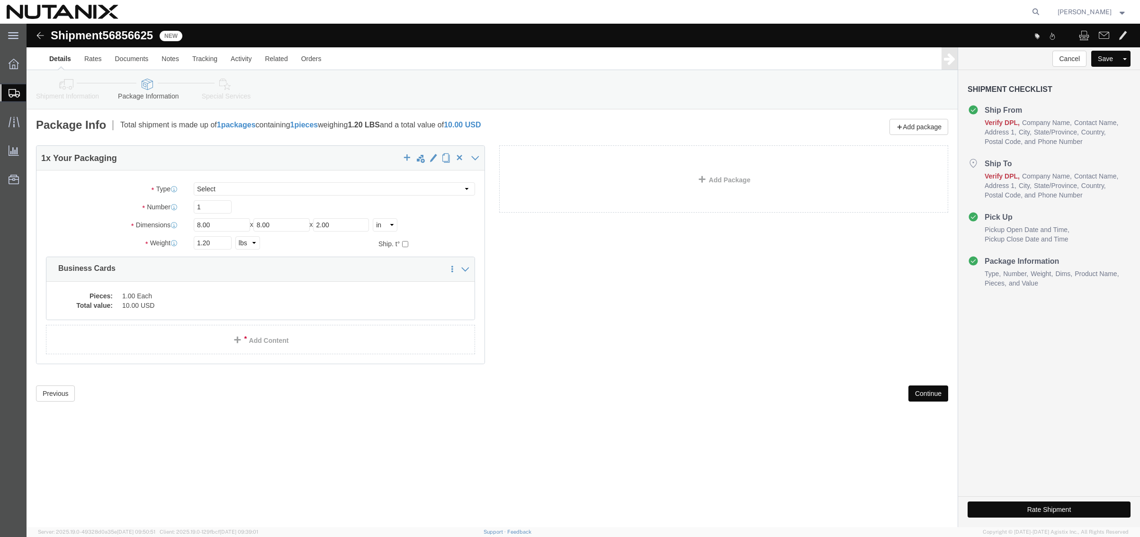
click button "Continue"
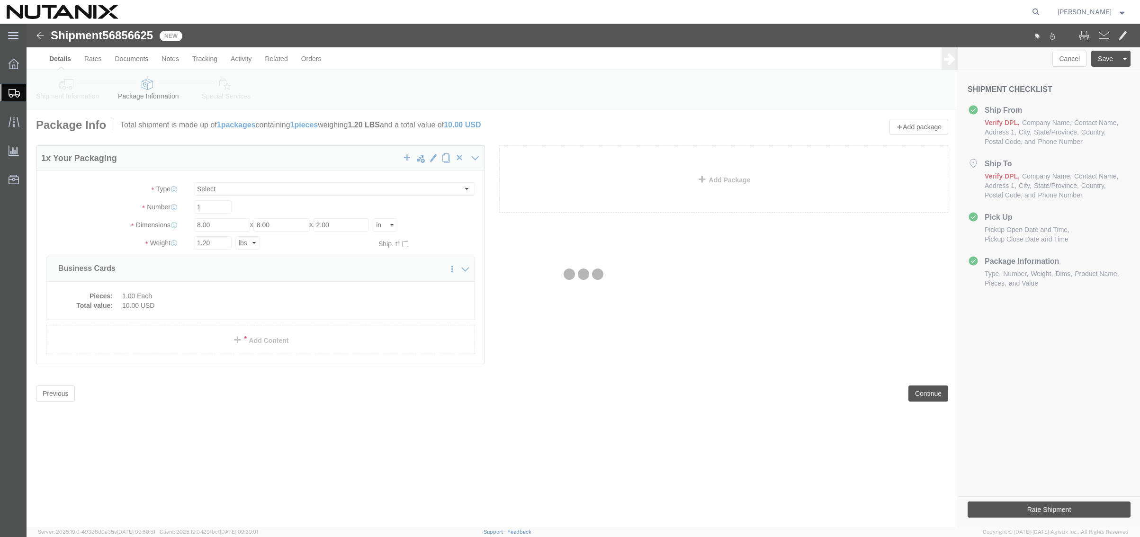
select select
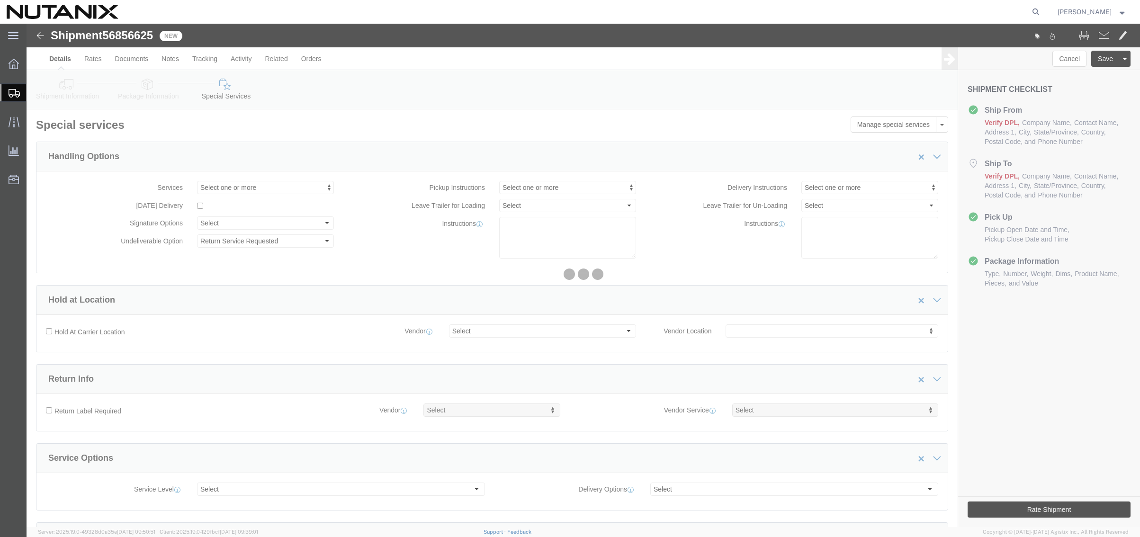
select select "COSTCENTER"
select select "48694"
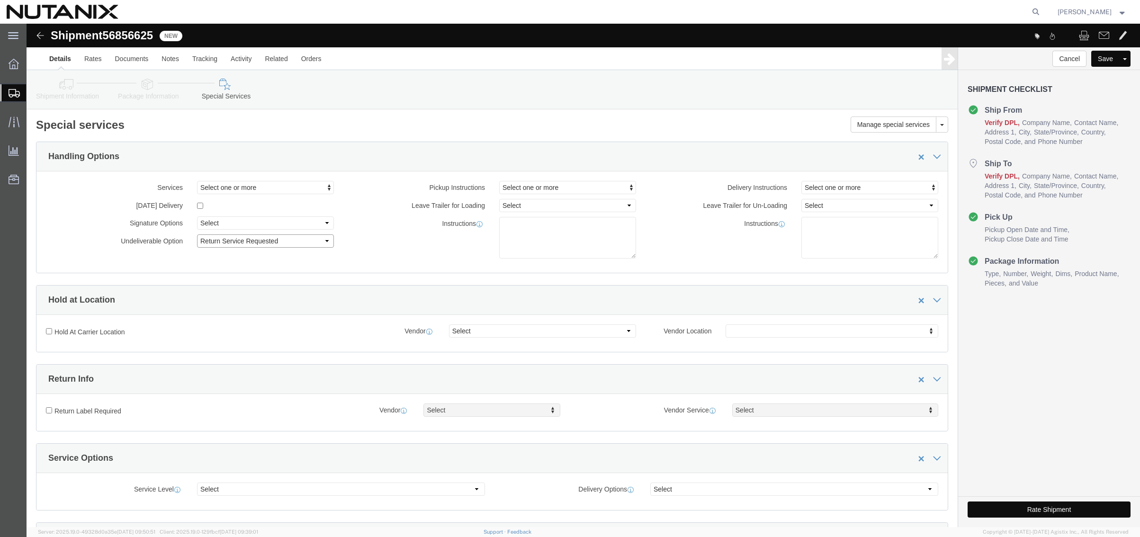
click select "Select Address Service Requested Carrier Leave If No Response Change Service Re…"
select select
click select "Select Address Service Requested Carrier Leave If No Response Change Service Re…"
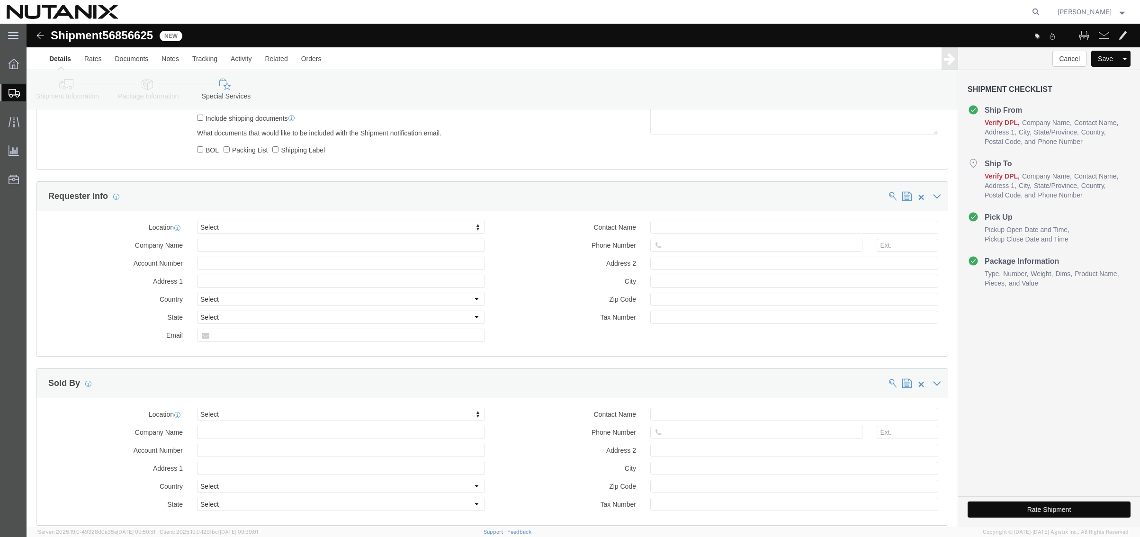
scroll to position [710, 0]
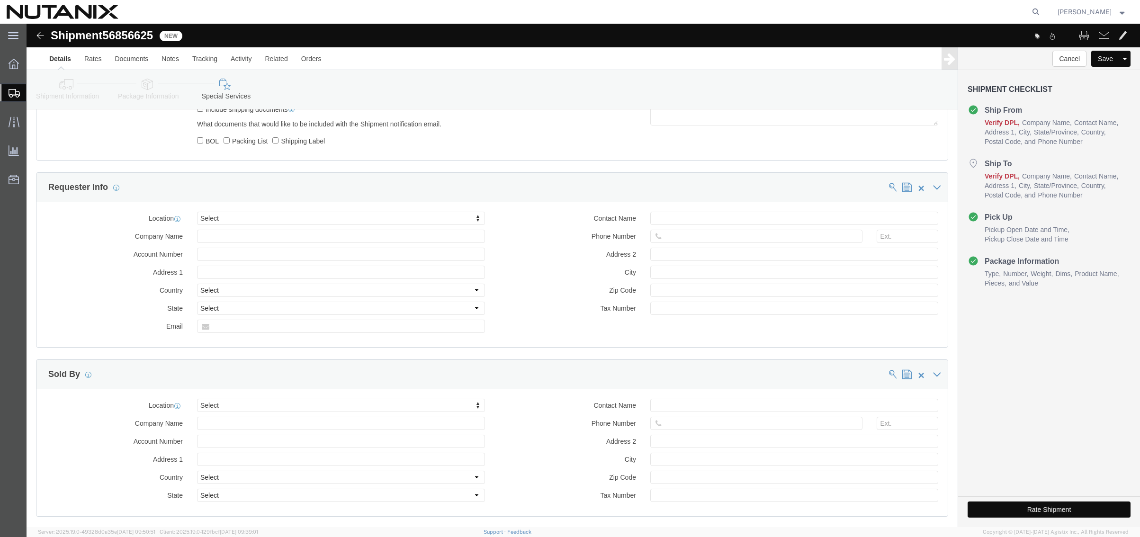
click button "Rate Shipment"
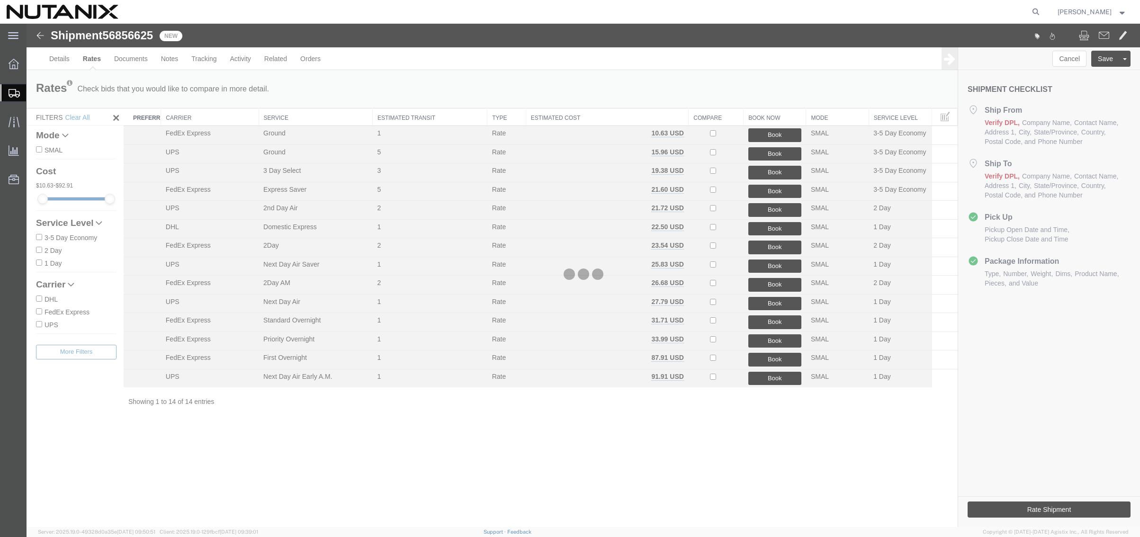
scroll to position [0, 0]
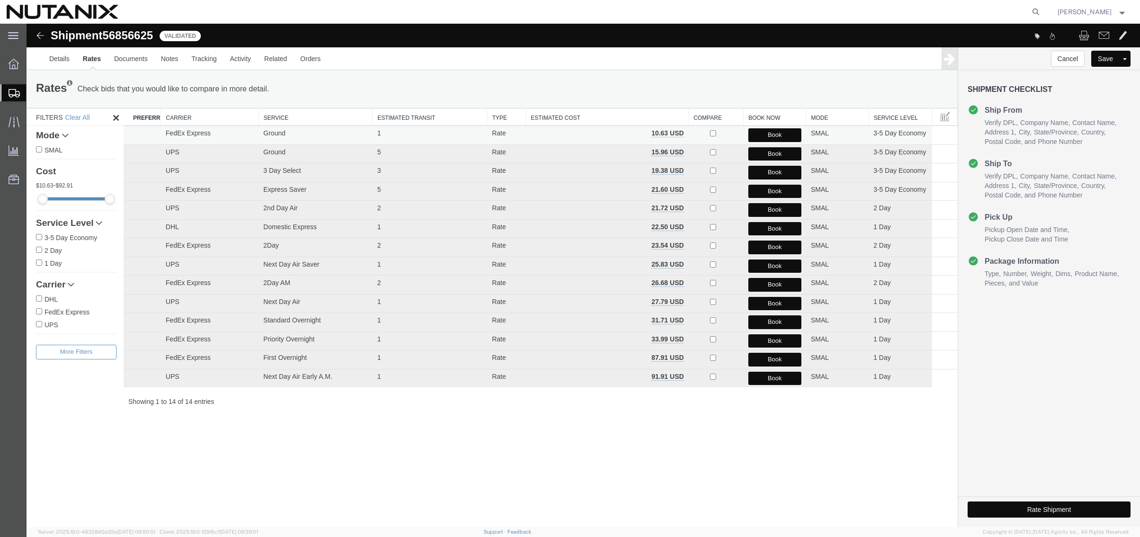
click at [767, 133] on button "Book" at bounding box center [774, 135] width 53 height 14
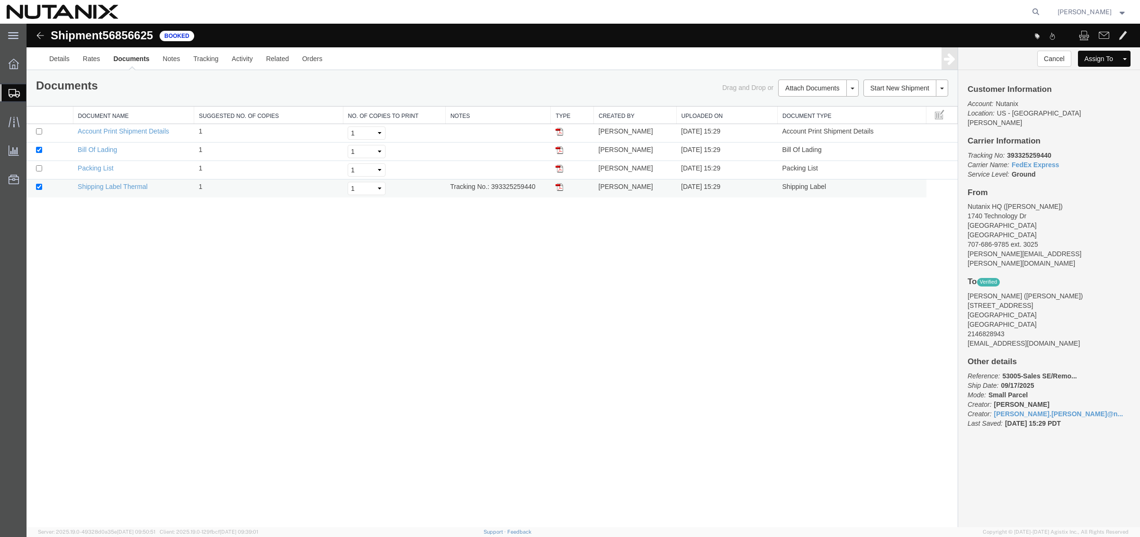
drag, startPoint x: 559, startPoint y: 188, endPoint x: 598, endPoint y: 194, distance: 39.7
click at [559, 188] on img at bounding box center [560, 187] width 8 height 8
click at [882, 105] on link "Clone Shipment" at bounding box center [907, 104] width 82 height 14
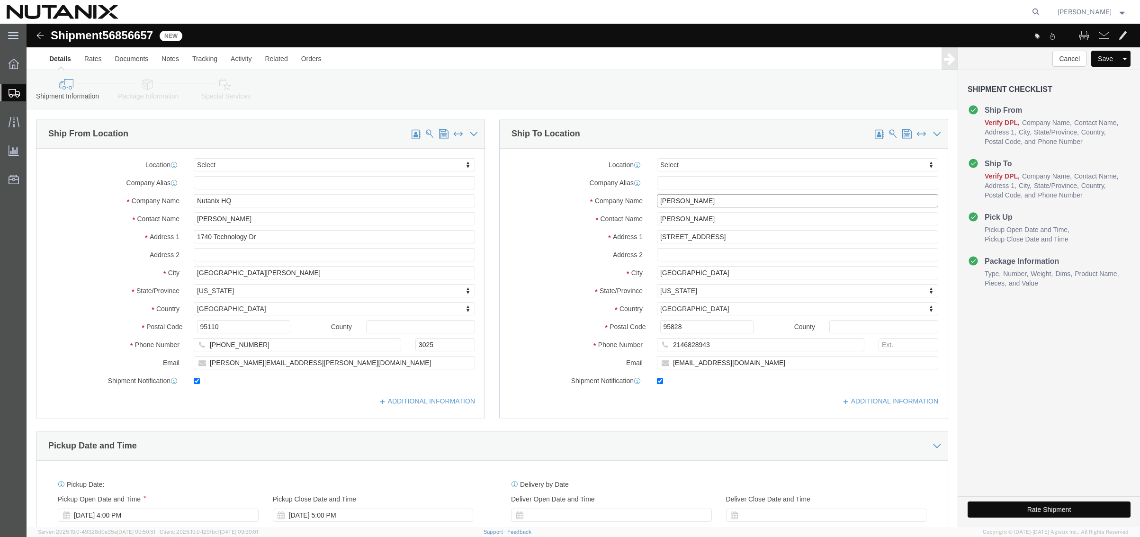
drag, startPoint x: 670, startPoint y: 177, endPoint x: 581, endPoint y: 164, distance: 89.5
click div "Location Select Select My Profile Location [GEOGRAPHIC_DATA] - [GEOGRAPHIC_DATA…"
paste input " [PERSON_NAME]"
type input " [PERSON_NAME]"
drag, startPoint x: 701, startPoint y: 194, endPoint x: 506, endPoint y: 187, distance: 194.8
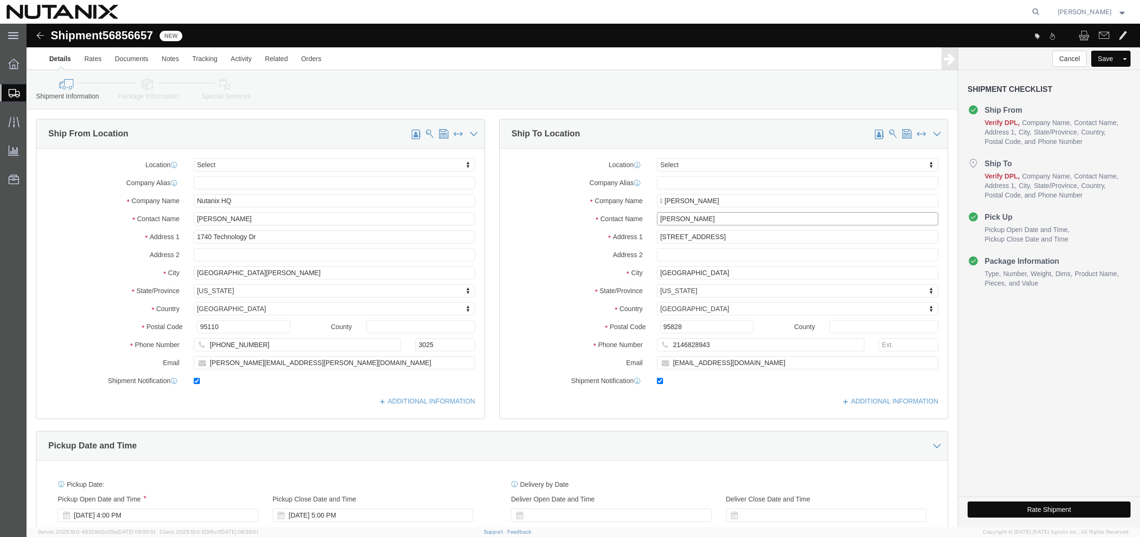
click div "Contact Name [PERSON_NAME]"
paste input " [PERSON_NAME]"
type input " [PERSON_NAME]"
drag, startPoint x: 638, startPoint y: 176, endPoint x: 774, endPoint y: 151, distance: 138.8
click input " [PERSON_NAME]"
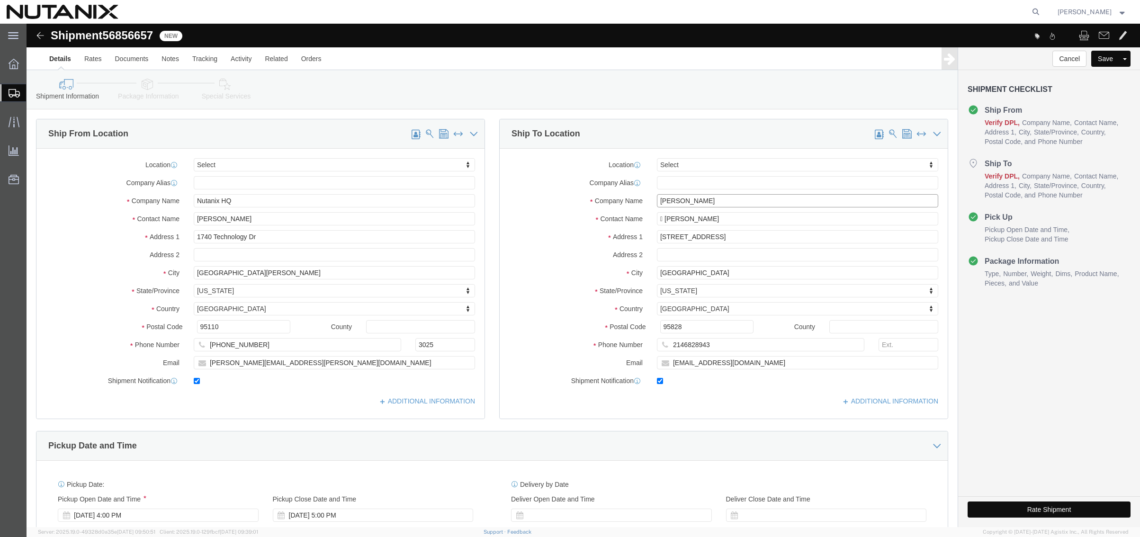
type input "[PERSON_NAME]"
paste input "[STREET_ADDRESS]"
type input "[STREET_ADDRESS]"
type input "spai"
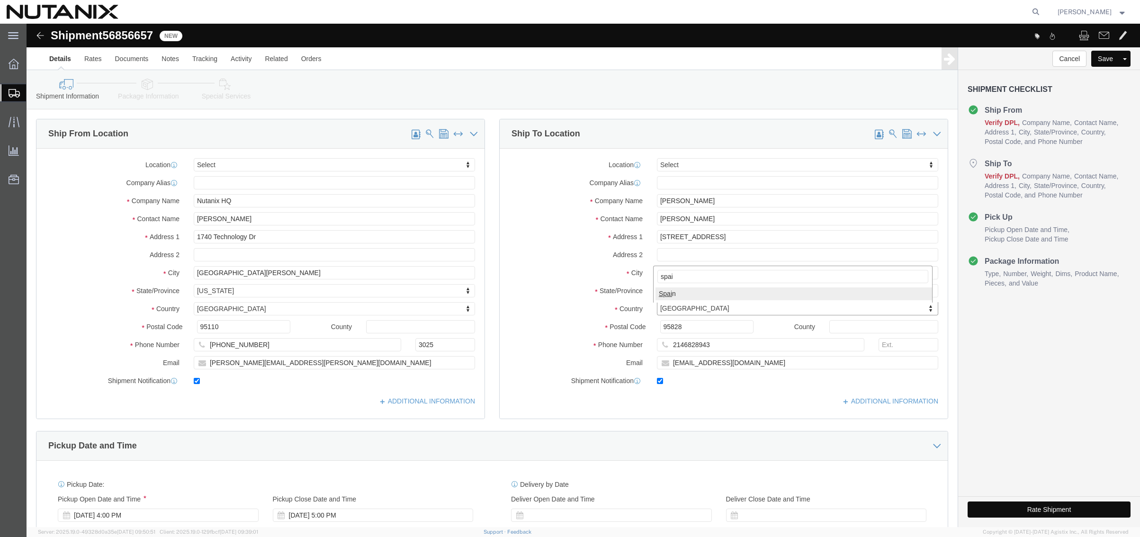
select select
select select "ES"
click input "[STREET_ADDRESS]"
type input "[STREET_ADDRESS]"
click input "text"
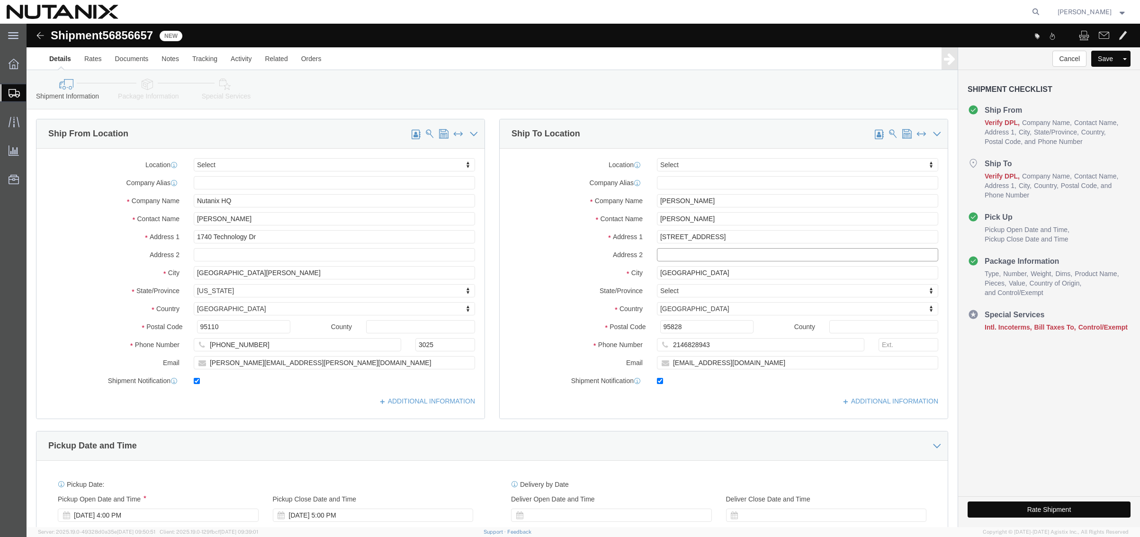
paste input "Las [PERSON_NAME]"
type input "Las [PERSON_NAME]"
drag, startPoint x: 674, startPoint y: 247, endPoint x: 560, endPoint y: 248, distance: 114.2
click div "City [GEOGRAPHIC_DATA]"
type input "[GEOGRAPHIC_DATA]"
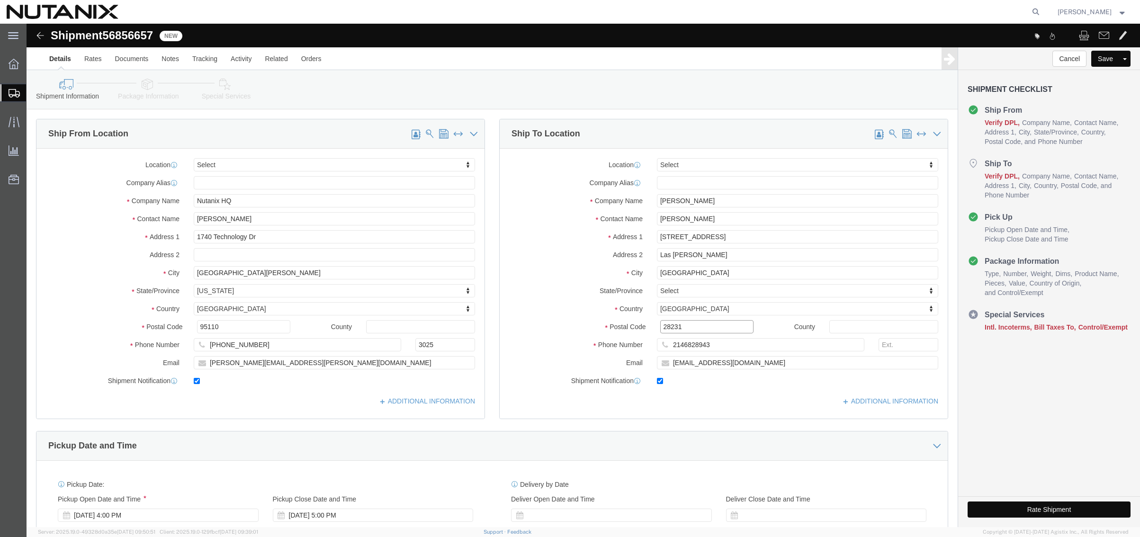
type input "28231"
type input "34609319907"
drag, startPoint x: 733, startPoint y: 341, endPoint x: 449, endPoint y: 342, distance: 283.7
click div "Ship From Location Location Select Select My Profile Location [GEOGRAPHIC_DATA]…"
paste input "francisco.[PERSON_NAME]"
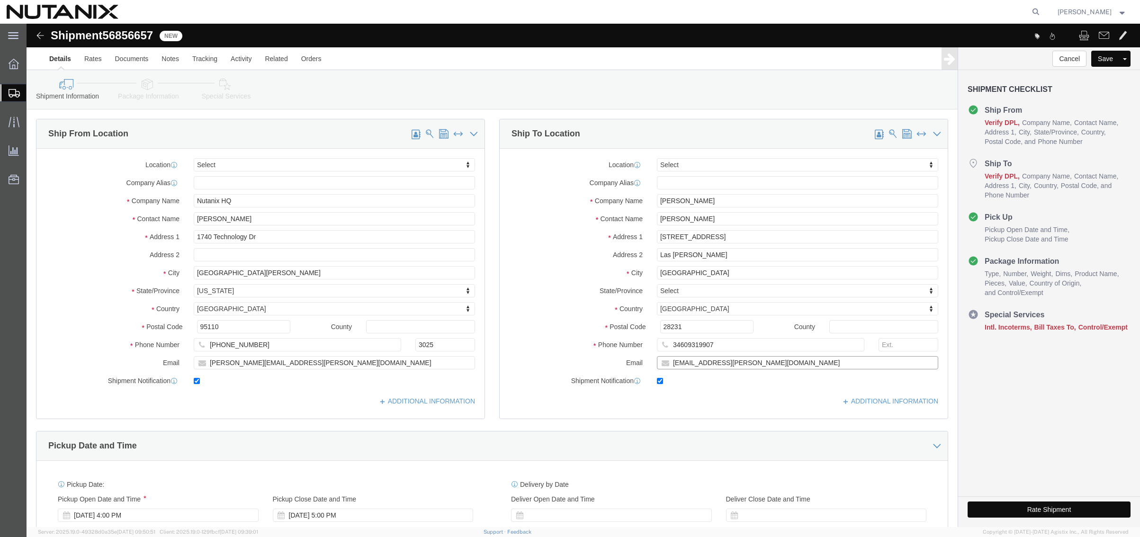
type input "[EMAIL_ADDRESS][PERSON_NAME][DOMAIN_NAME]"
click div "Ship From Location Location Select Select My Profile Location [GEOGRAPHIC_DATA]…"
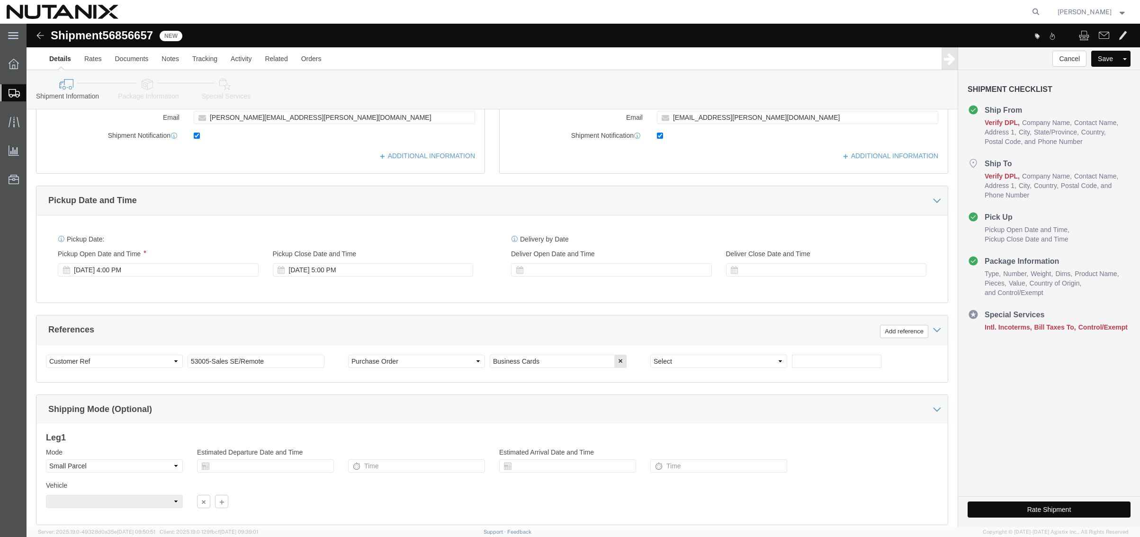
scroll to position [284, 0]
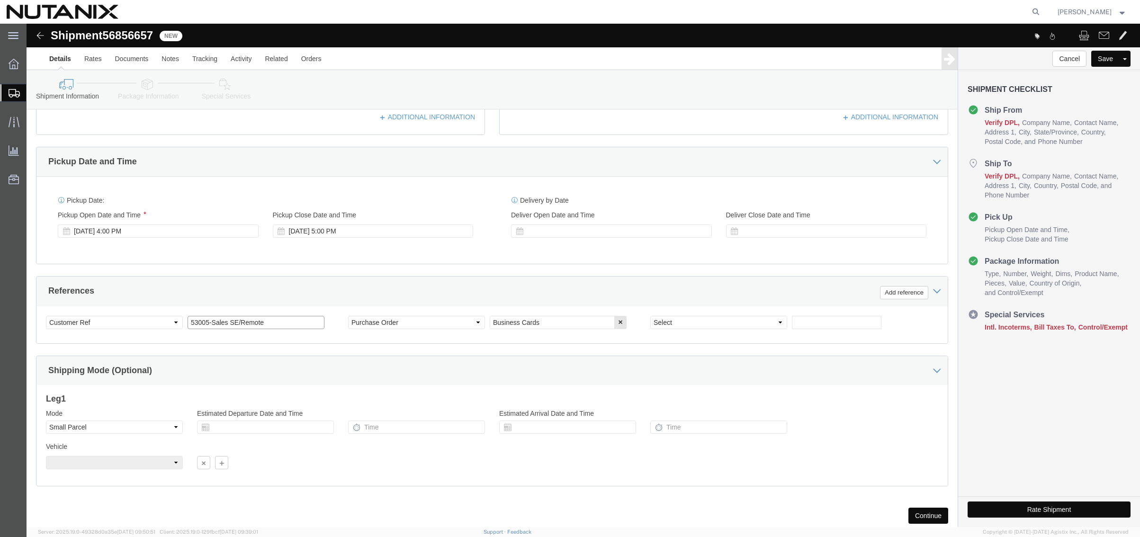
drag, startPoint x: 243, startPoint y: 297, endPoint x: 207, endPoint y: 297, distance: 36.5
click input "53005-Sales SE/Remote"
type input "53005-Sales CSE/[GEOGRAPHIC_DATA]"
click button "Continue"
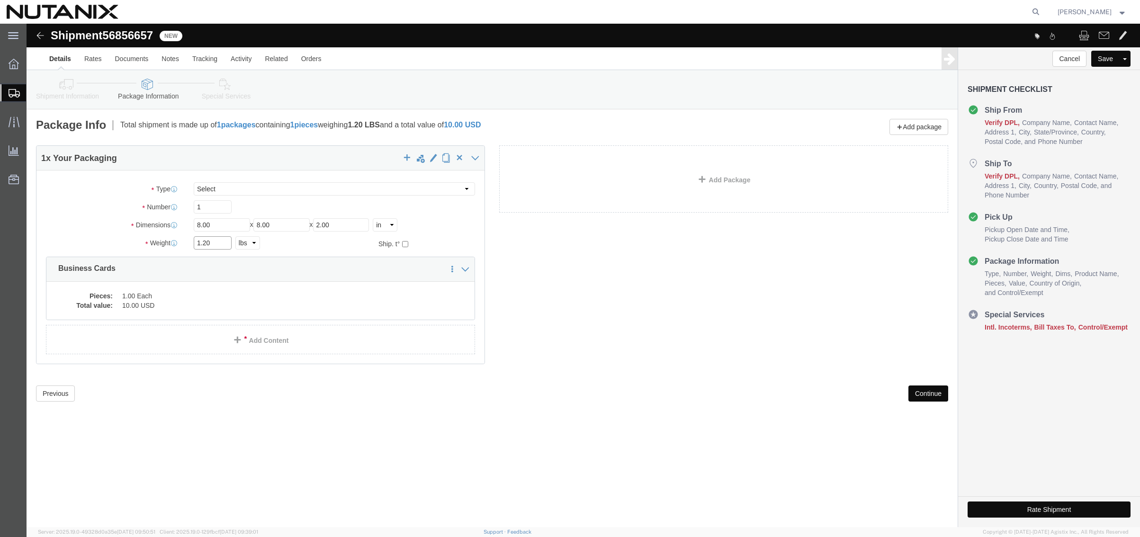
drag, startPoint x: 191, startPoint y: 219, endPoint x: 164, endPoint y: 214, distance: 28.0
click div "1.20 Select kgs lbs"
type input "3"
click dd "1.00 Each"
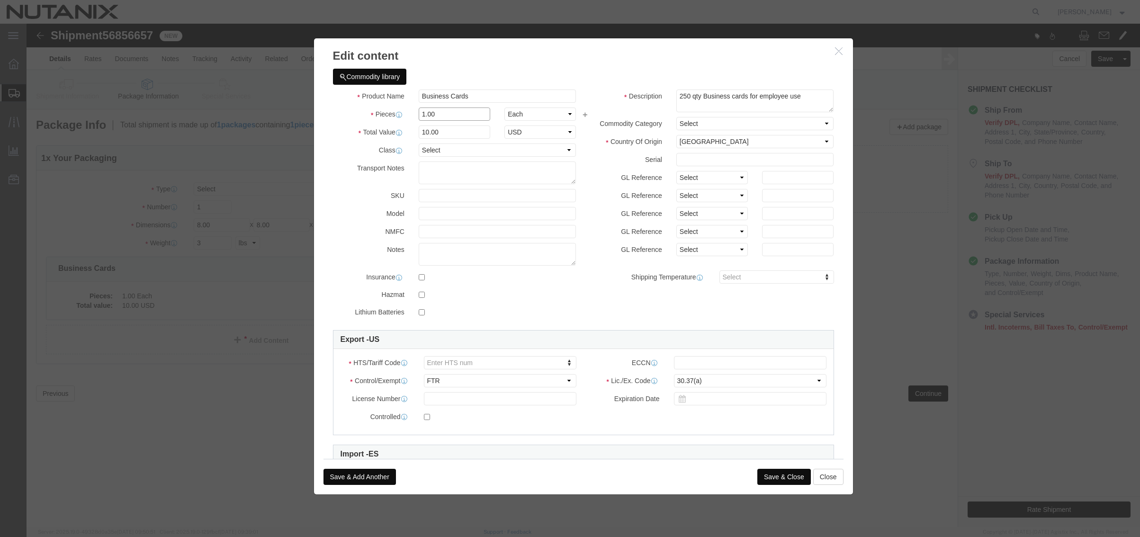
drag, startPoint x: 404, startPoint y: 90, endPoint x: 369, endPoint y: 85, distance: 34.6
click div "Pieces 1.00 Select Bag Barrels 100Board Feet Bottle Box Blister Pack Carats Can…"
type input "2"
type input "20"
type input "[EMAIL_ADDRESS][PERSON_NAME][DOMAIN_NAME]"
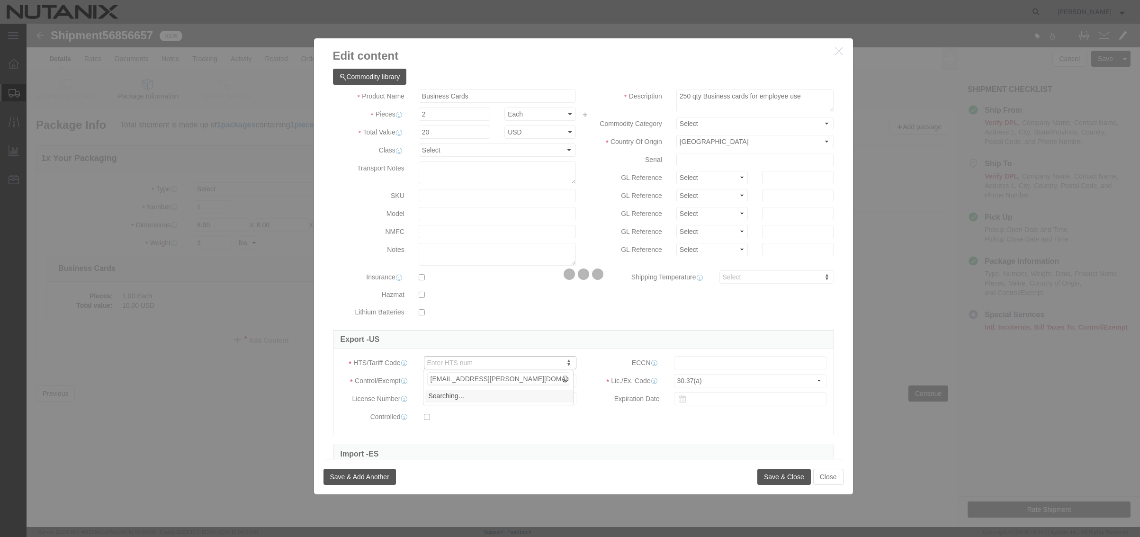
drag, startPoint x: 503, startPoint y: 336, endPoint x: 497, endPoint y: 339, distance: 6.2
click div
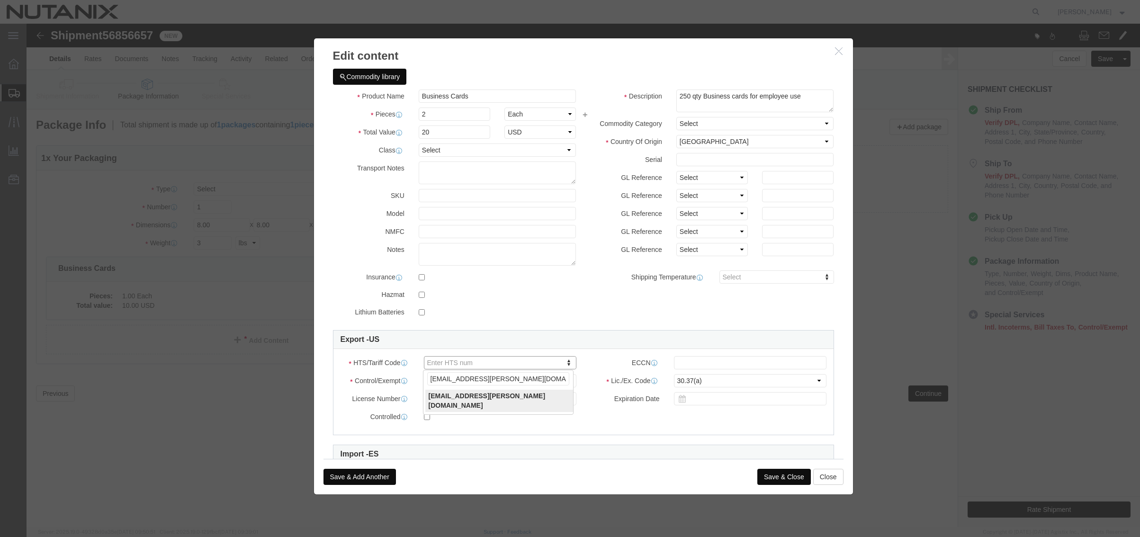
drag, startPoint x: 512, startPoint y: 353, endPoint x: 375, endPoint y: 354, distance: 136.9
click body "Shipment 56856657 New Details Rates Documents Notes Tracking Activity Related O…"
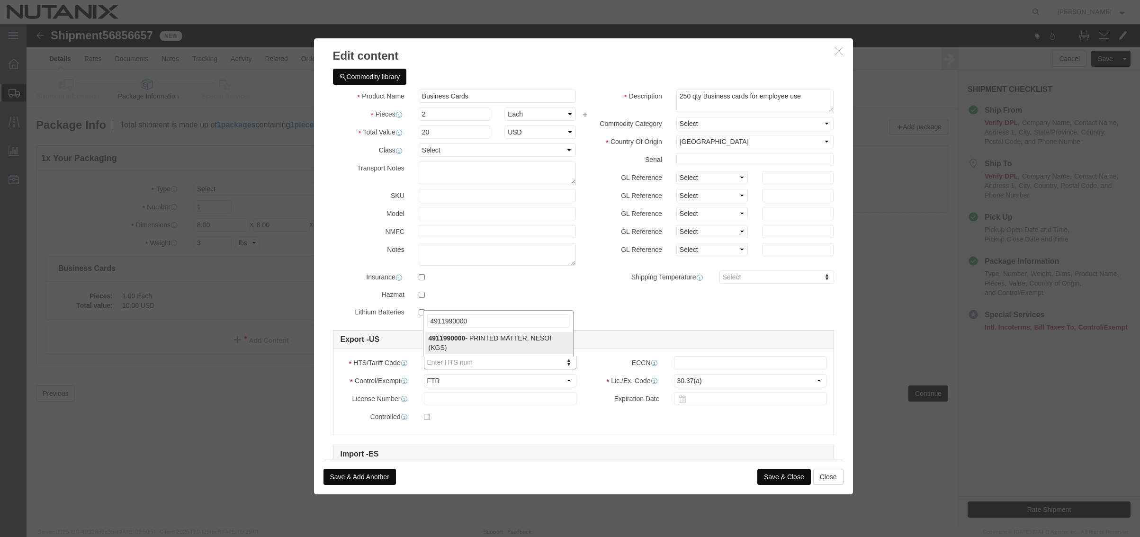
type input "4911990000"
click button "Save & Close"
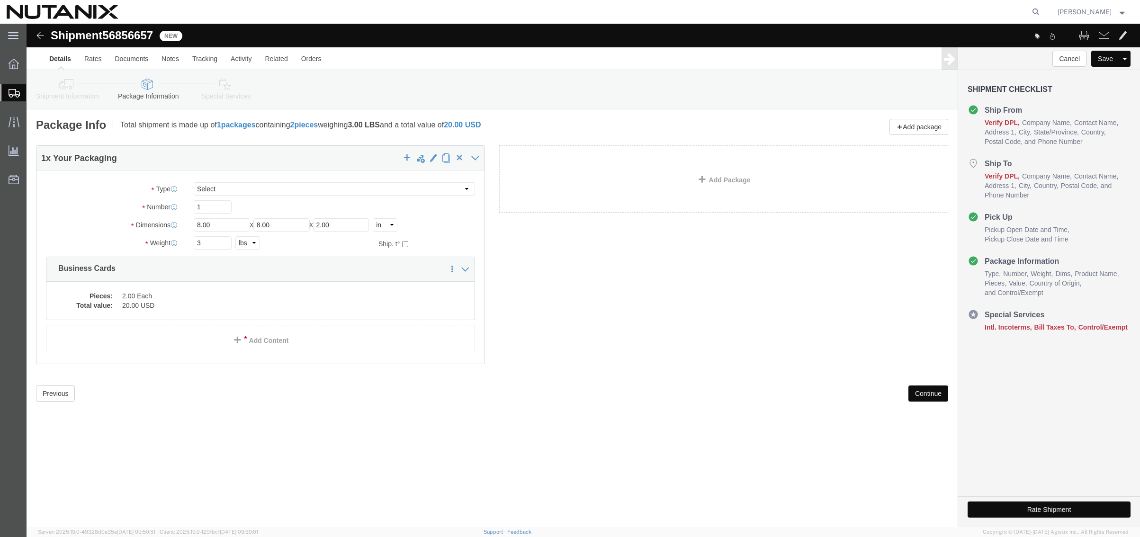
click button "Continue"
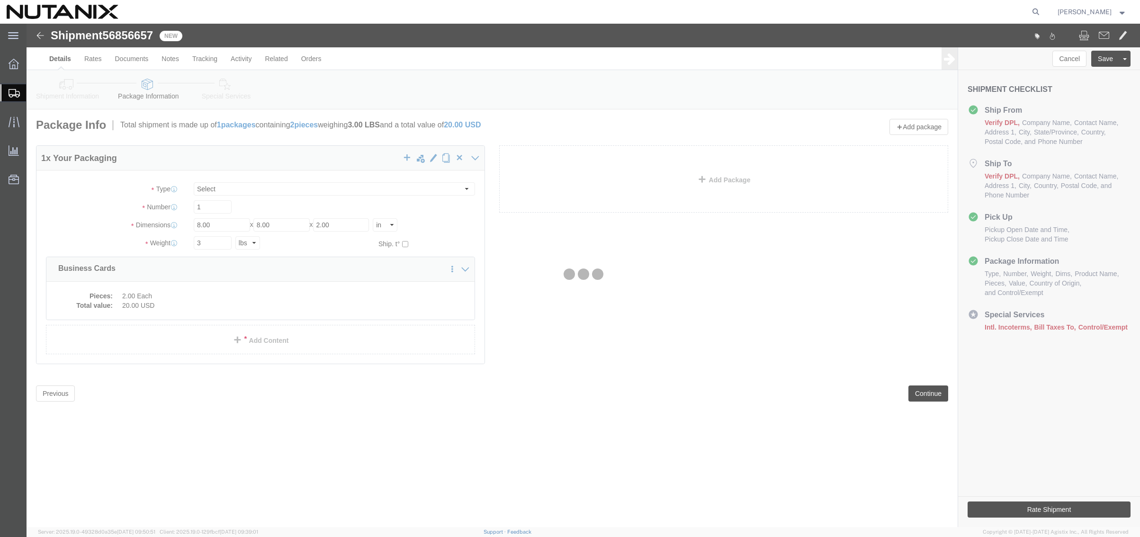
select select
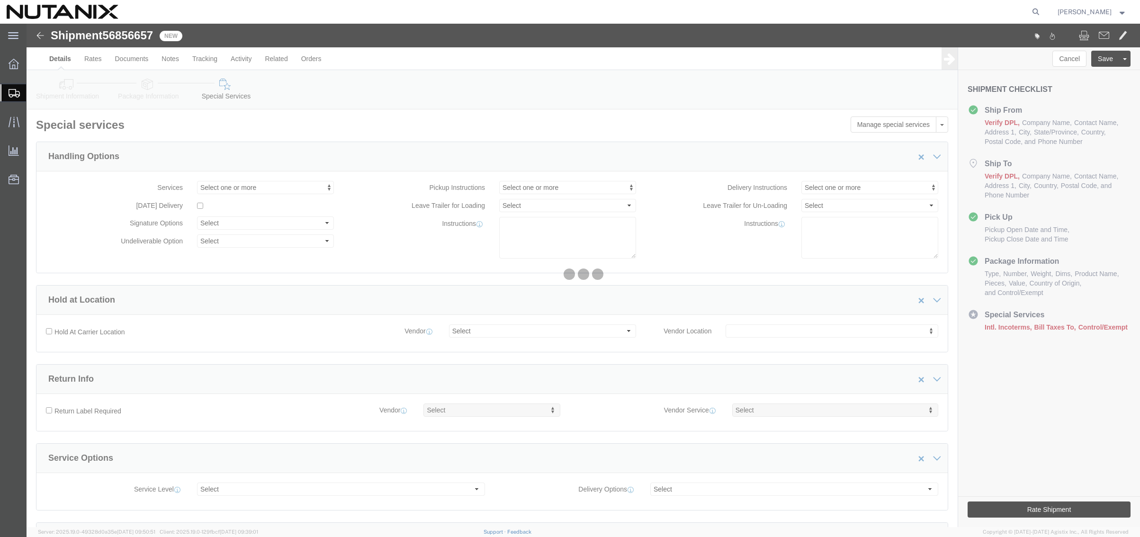
select select "COSTCENTER"
select select "48694"
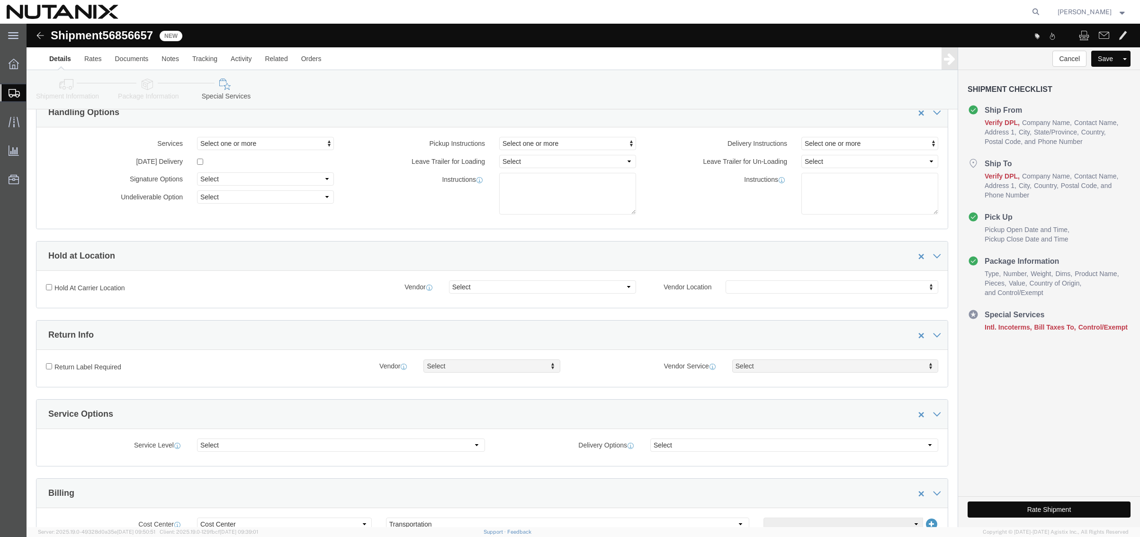
scroll to position [237, 0]
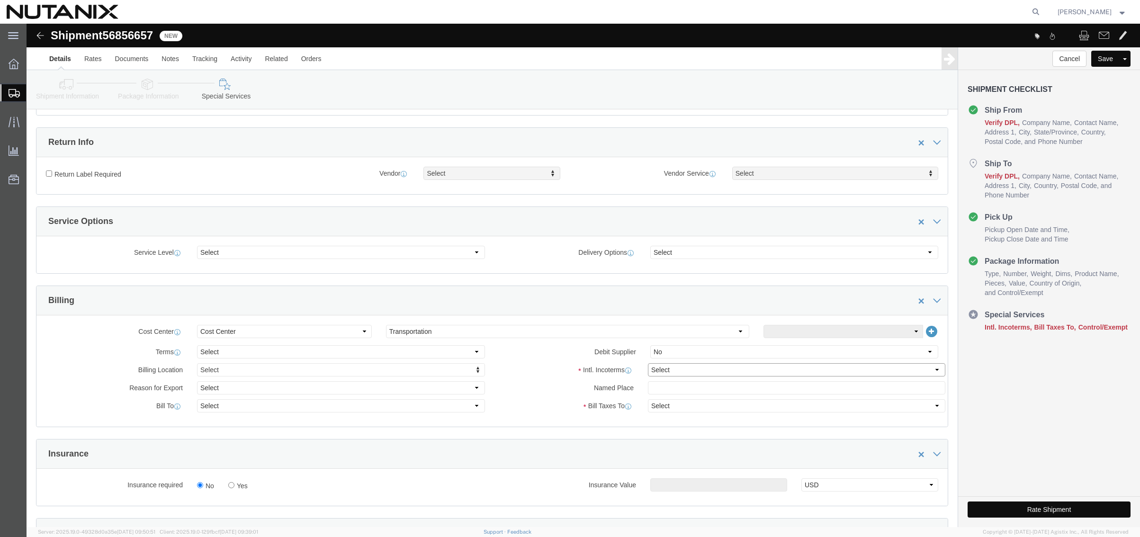
click select "Select Carriage Insurance Paid Carriage Paid To Cost and Freight Cost Insurance…"
select select "DDP"
click select "Select Carriage Insurance Paid Carriage Paid To Cost and Freight Cost Insurance…"
select select "SHIP"
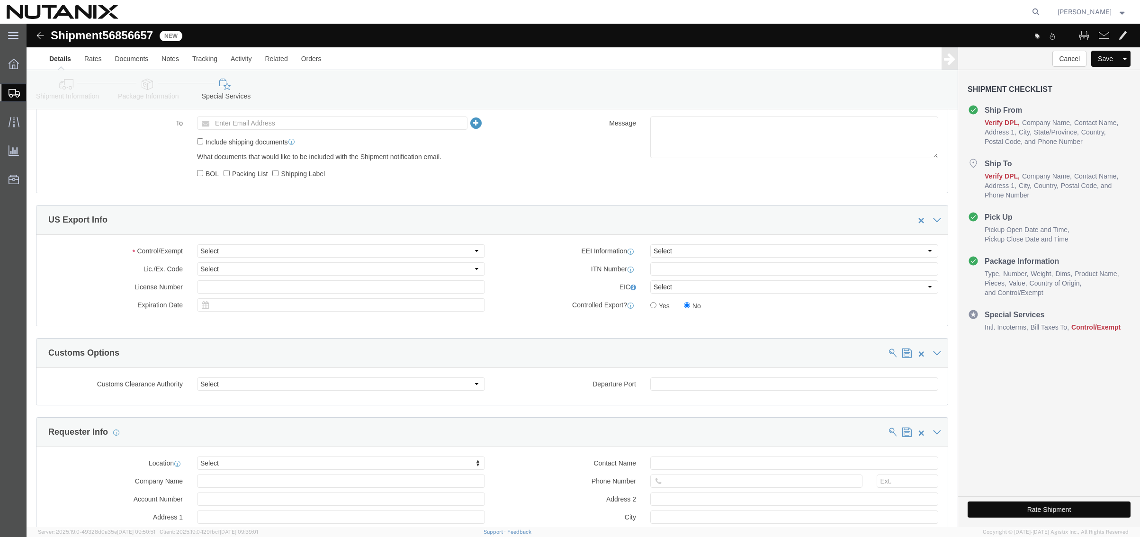
scroll to position [710, 0]
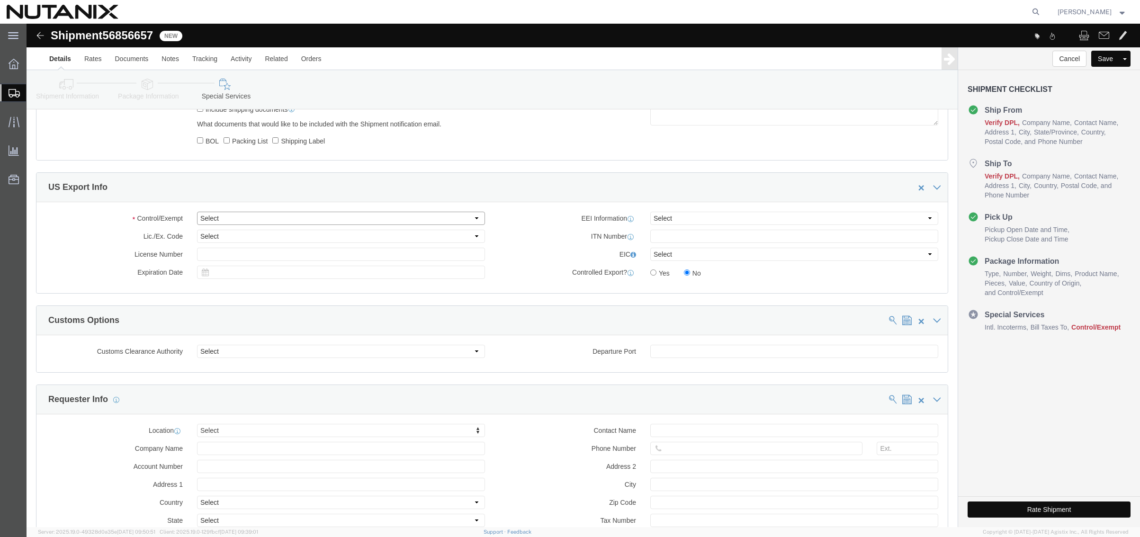
click select "Select ATF BIS DEA EPA FDA FTR ITAR OFAC Other (OPA)"
select select "FTR"
click select "Select ATF BIS DEA EPA FDA FTR ITAR OFAC Other (OPA)"
click select "Select 30.2(d)(2) 30.36 30.37(a) 30.37(f) 30.37(g) 30.37(h) 30.37(i) 30.37(j) 3…"
select select "30.37(a)"
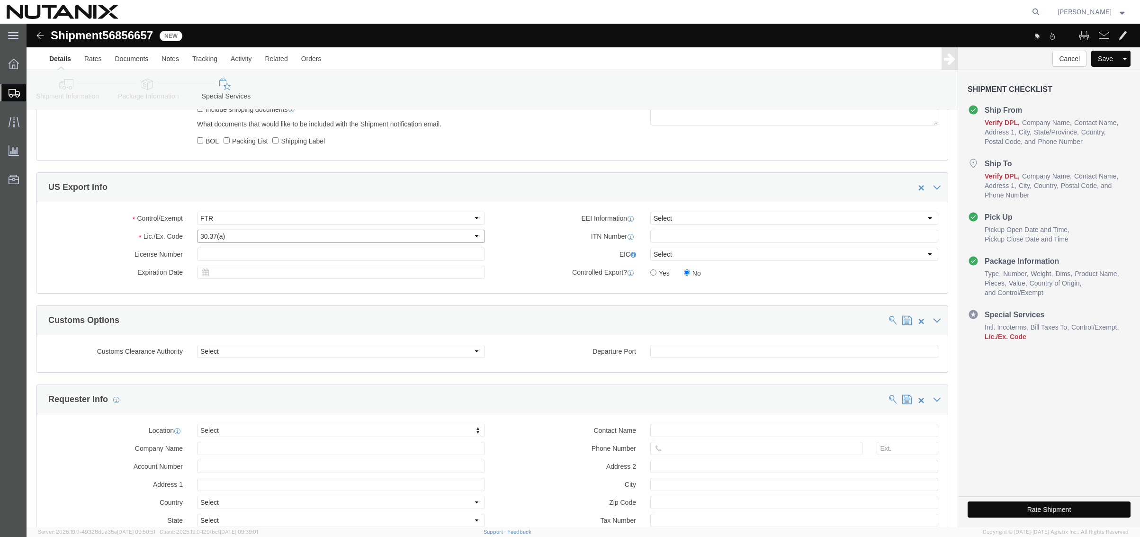
click select "Select 30.2(d)(2) 30.36 30.37(a) 30.37(f) 30.37(g) 30.37(h) 30.37(i) 30.37(j) 3…"
click button "Rate Shipment"
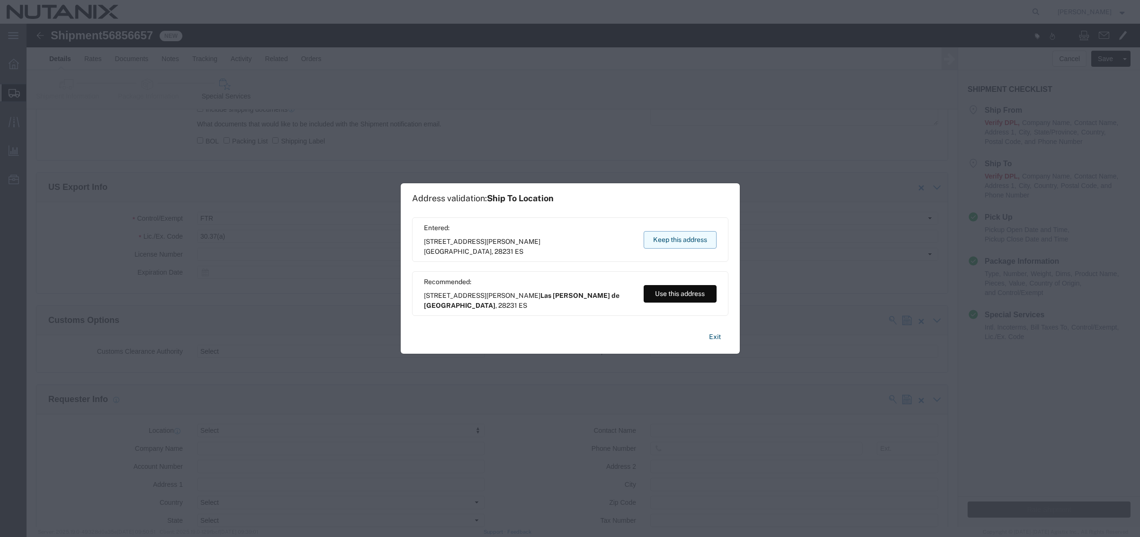
click at [673, 240] on button "Keep this address" at bounding box center [680, 240] width 73 height 18
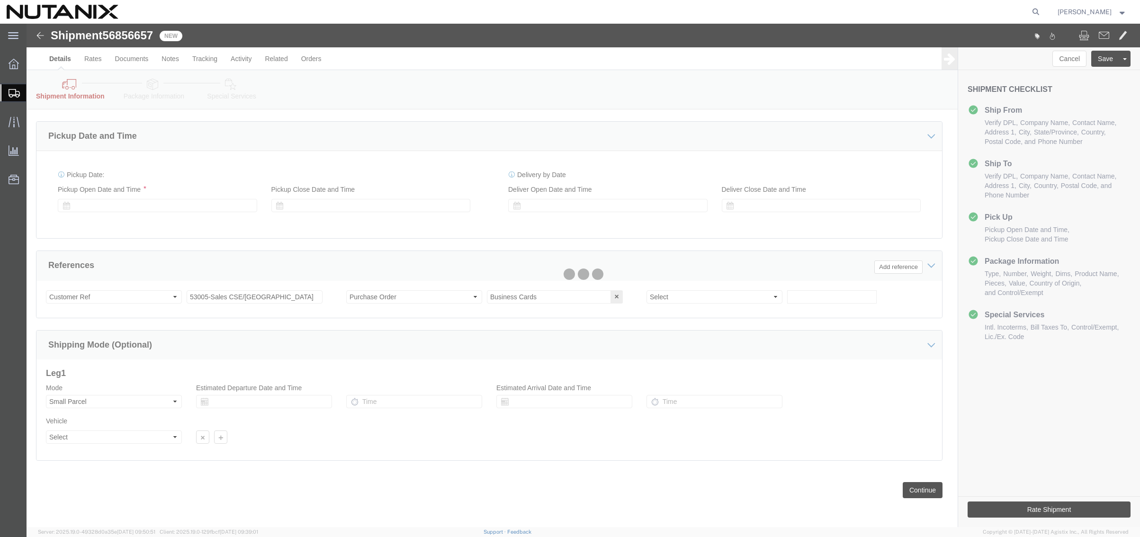
scroll to position [310, 0]
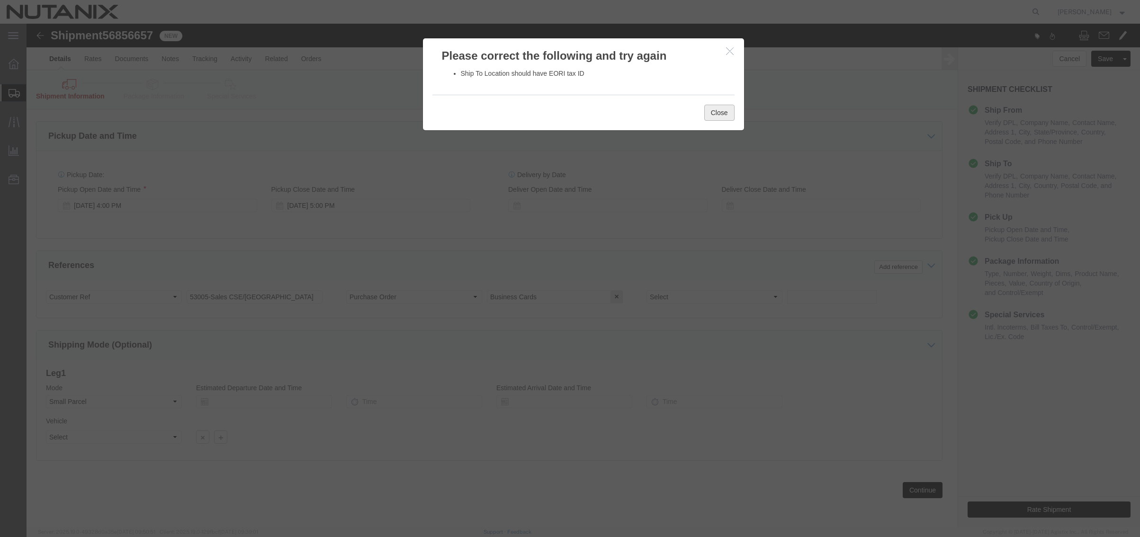
click button "Close"
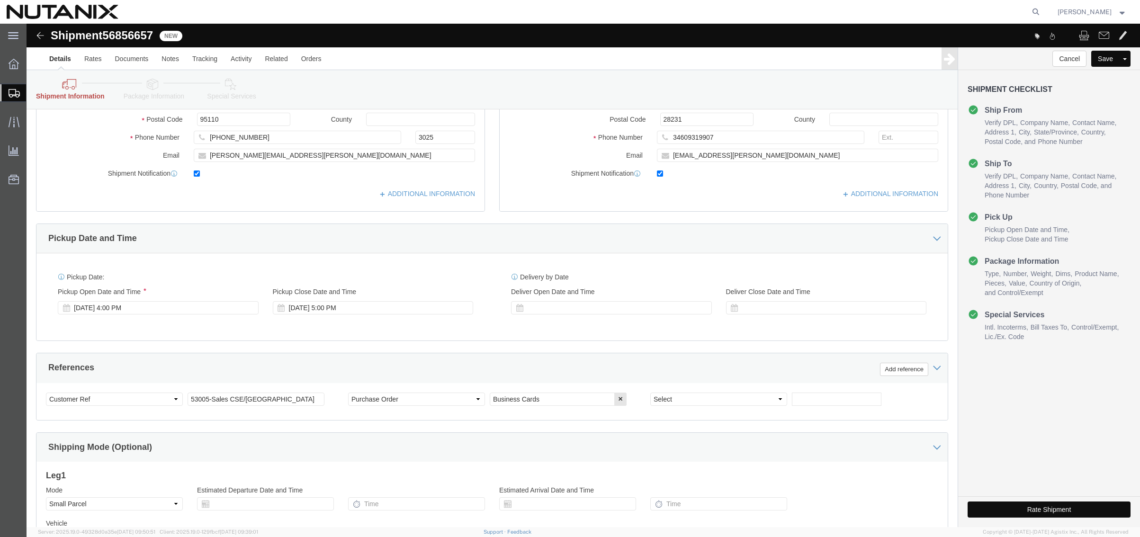
scroll to position [73, 0]
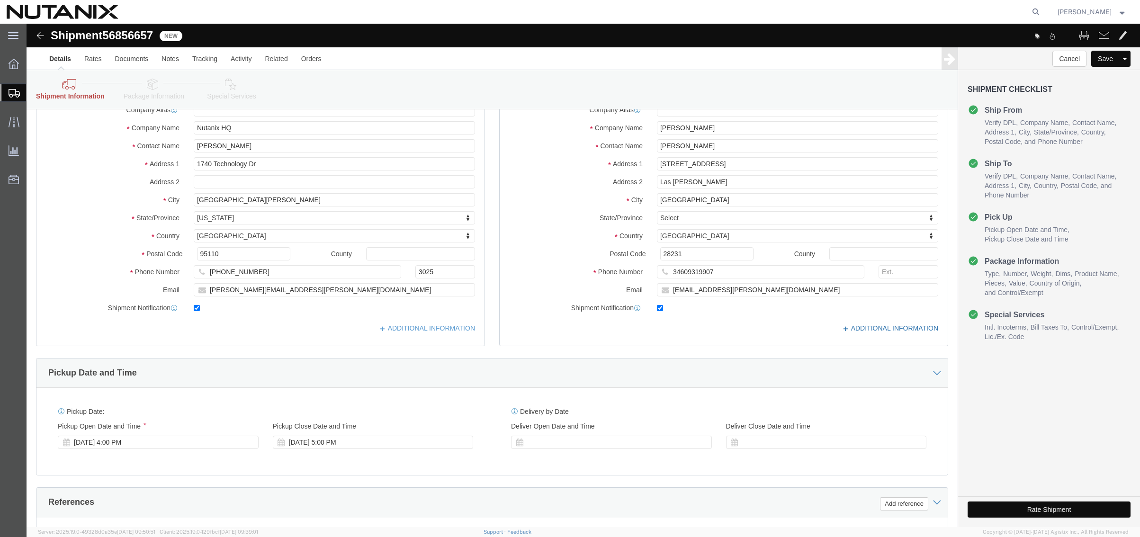
click link "ADDITIONAL INFORMATION"
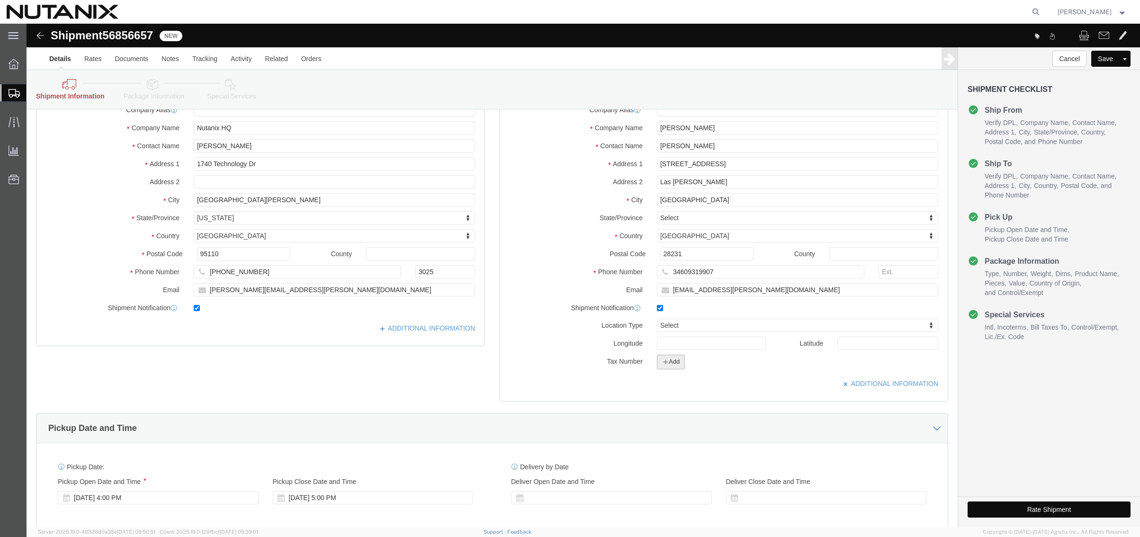
click button "Add"
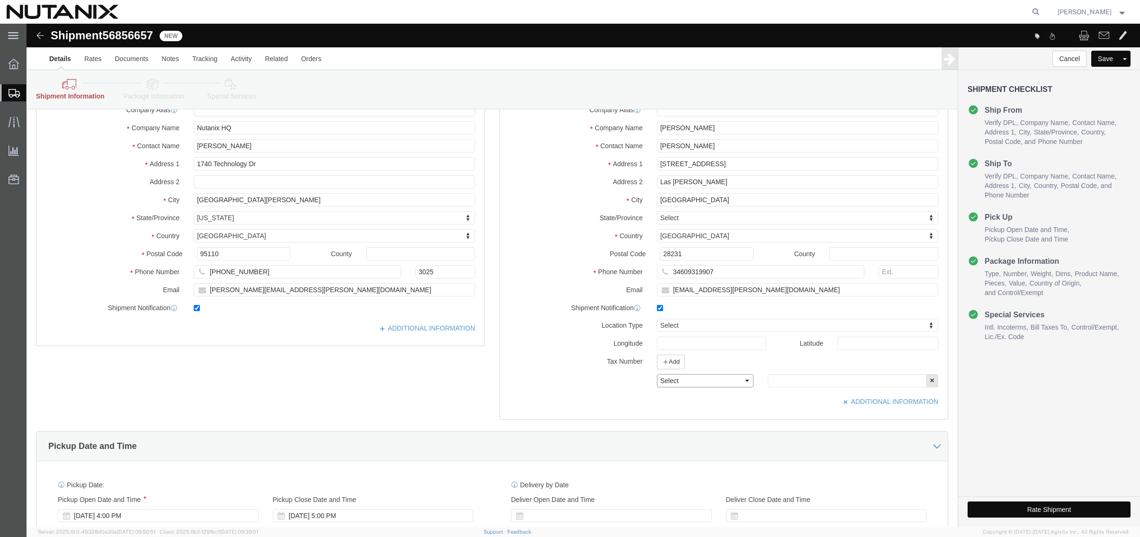
click select "Select EIN EORI TIN VAT Other"
select select "EORI"
click select "Select EIN EORI TIN VAT Other"
click input "text"
paste input "NL853057746"
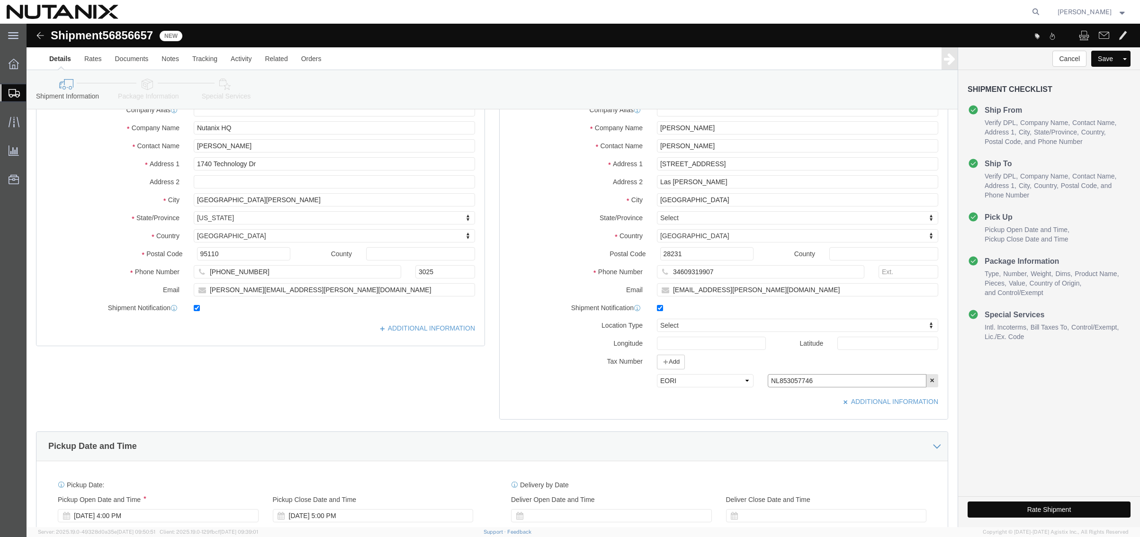
type input "NL853057746"
click button "Rate Shipment"
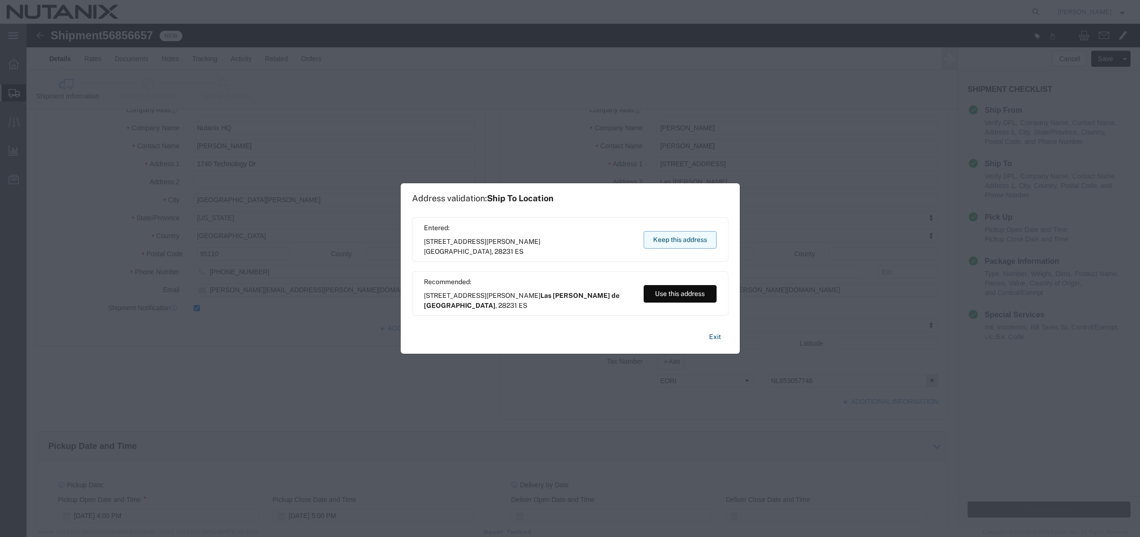
click at [666, 238] on button "Keep this address" at bounding box center [680, 240] width 73 height 18
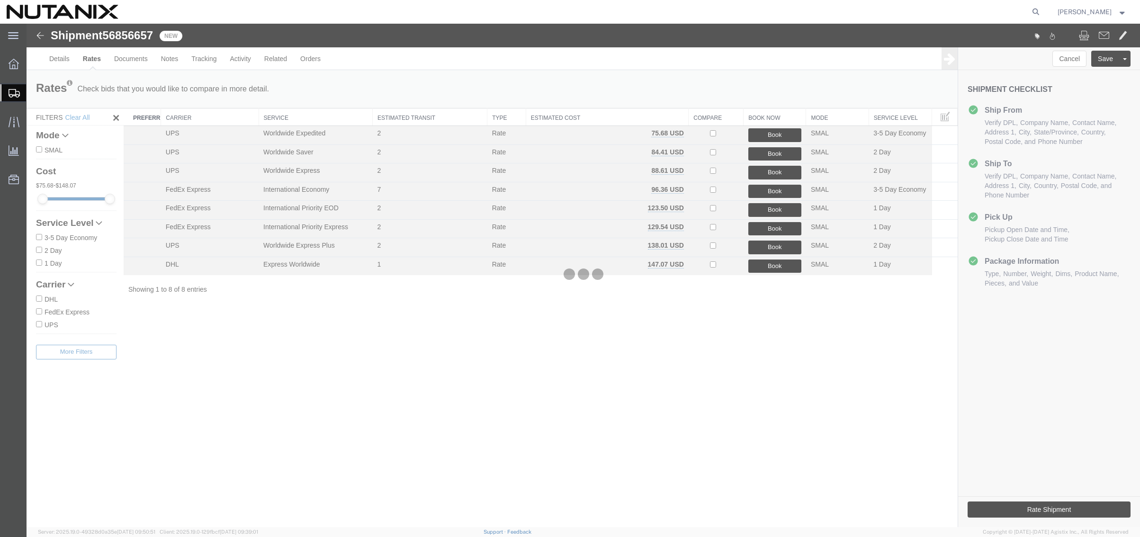
scroll to position [0, 0]
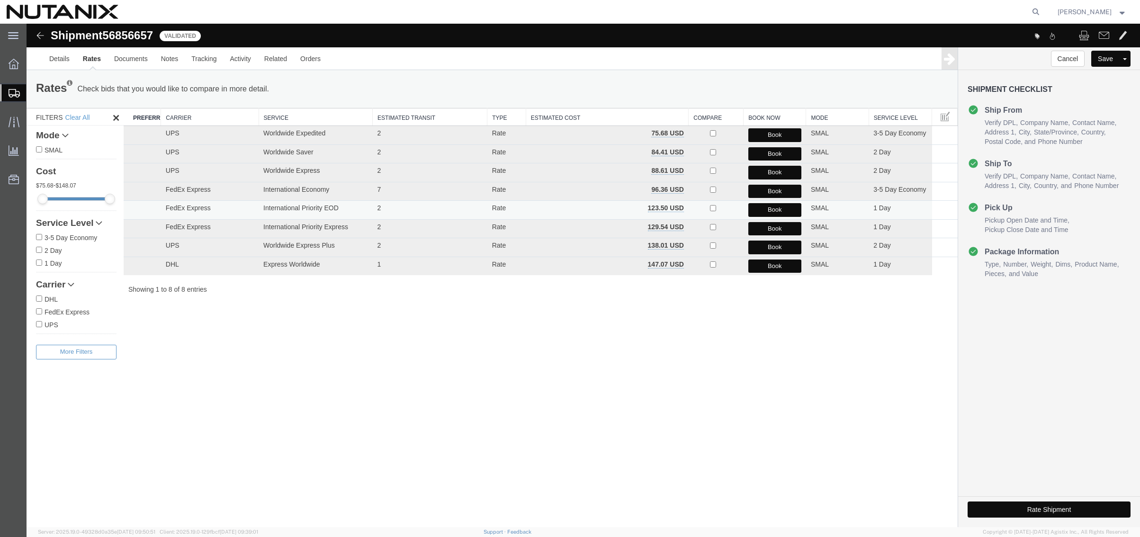
click at [758, 208] on button "Book" at bounding box center [774, 210] width 53 height 14
click at [762, 209] on button "Book" at bounding box center [774, 210] width 53 height 14
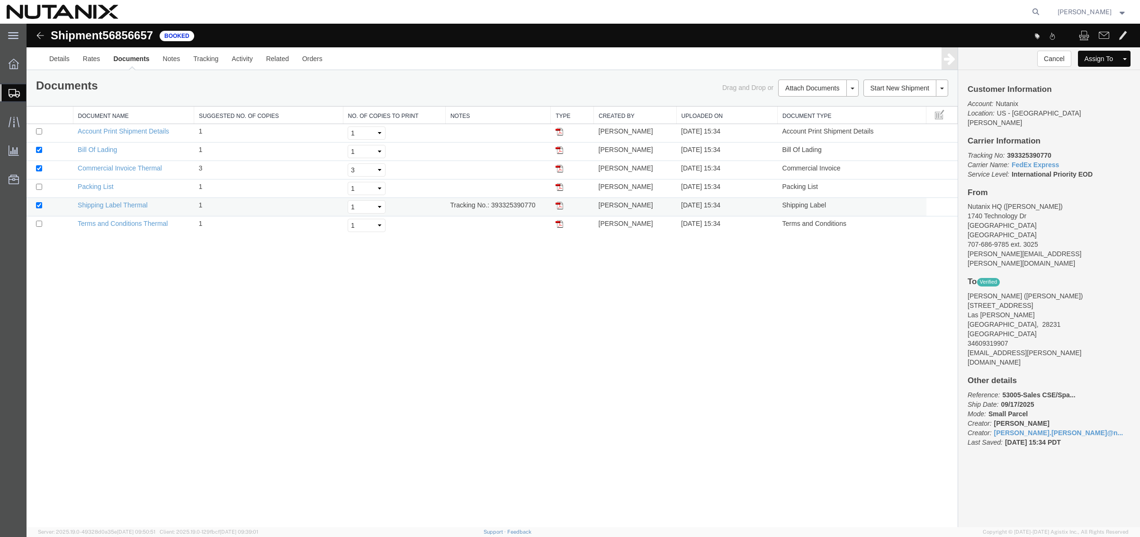
click at [557, 207] on img at bounding box center [560, 206] width 8 height 8
